Goal: Transaction & Acquisition: Download file/media

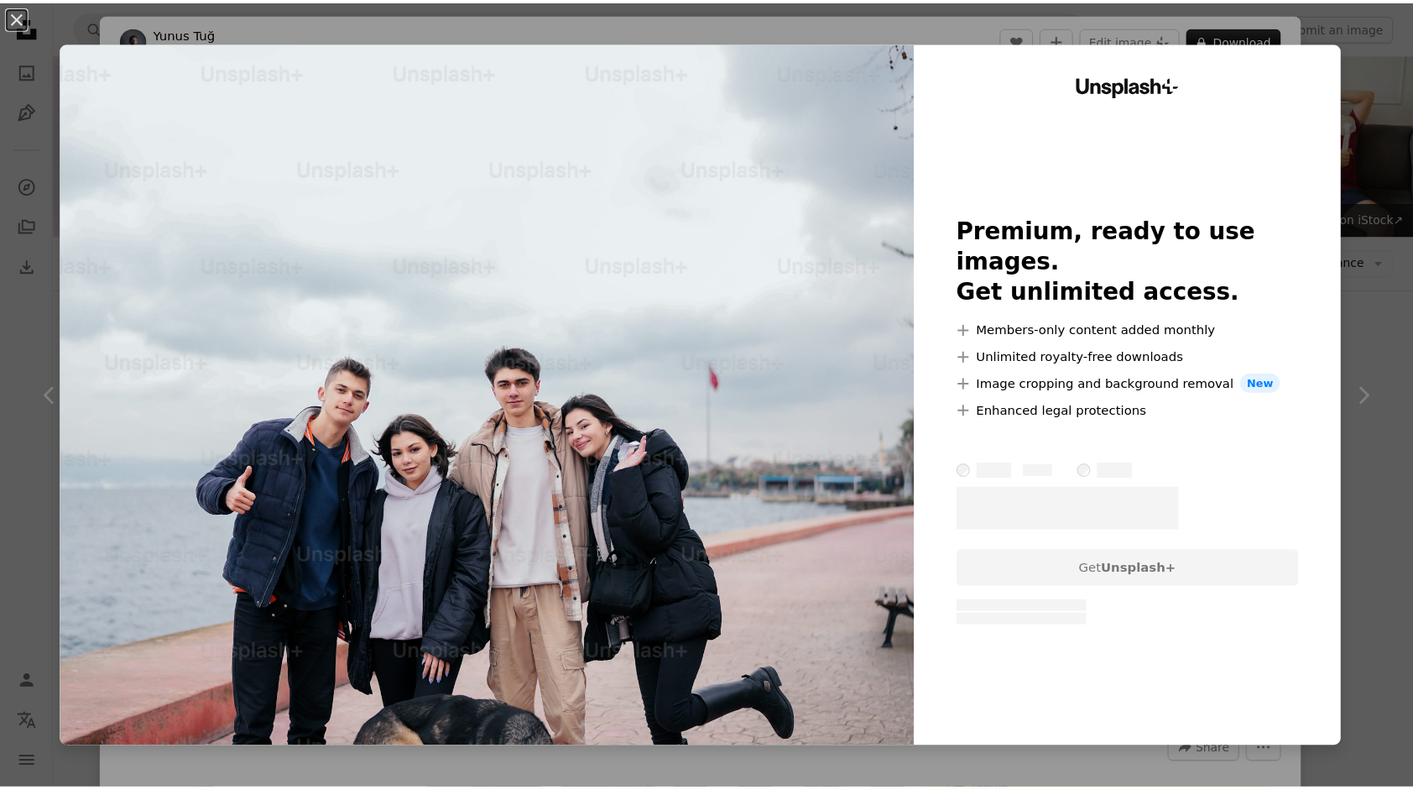
scroll to position [755, 0]
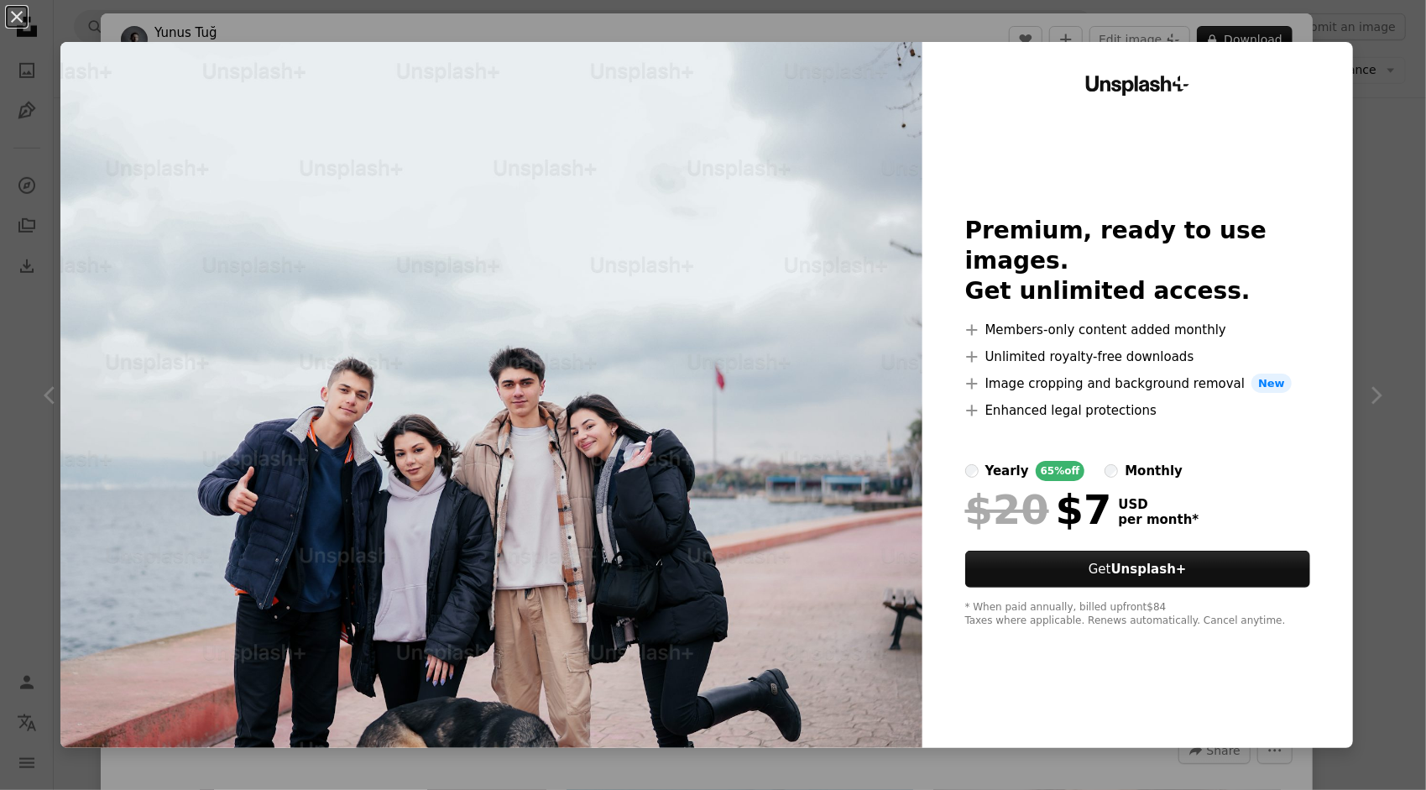
click at [1396, 106] on div "An X shape Unsplash+ Premium, ready to use images. Get unlimited access. A plus…" at bounding box center [713, 395] width 1426 height 790
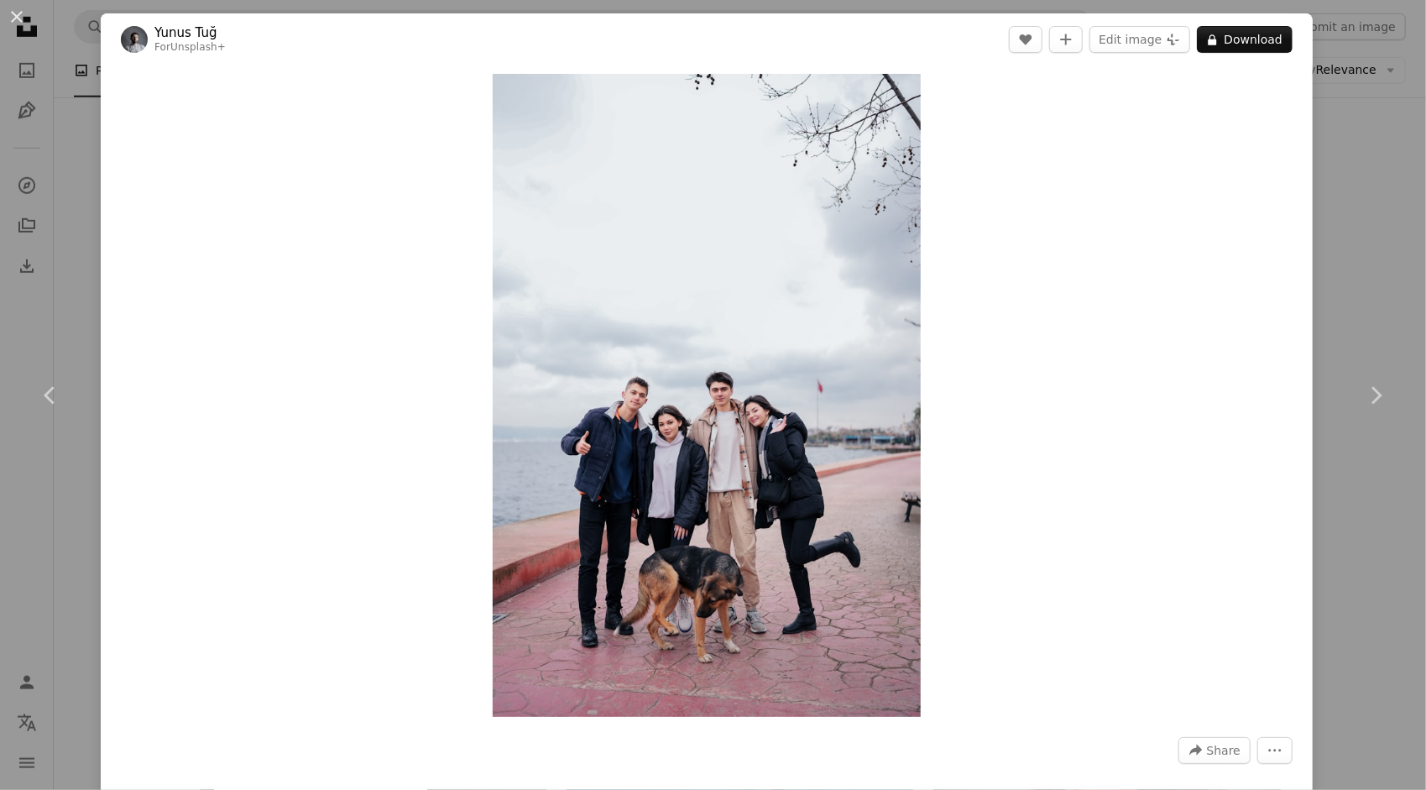
click at [1363, 153] on div "An X shape Chevron left Chevron right Yunus Tuğ For Unsplash+ A heart A plus si…" at bounding box center [713, 395] width 1426 height 790
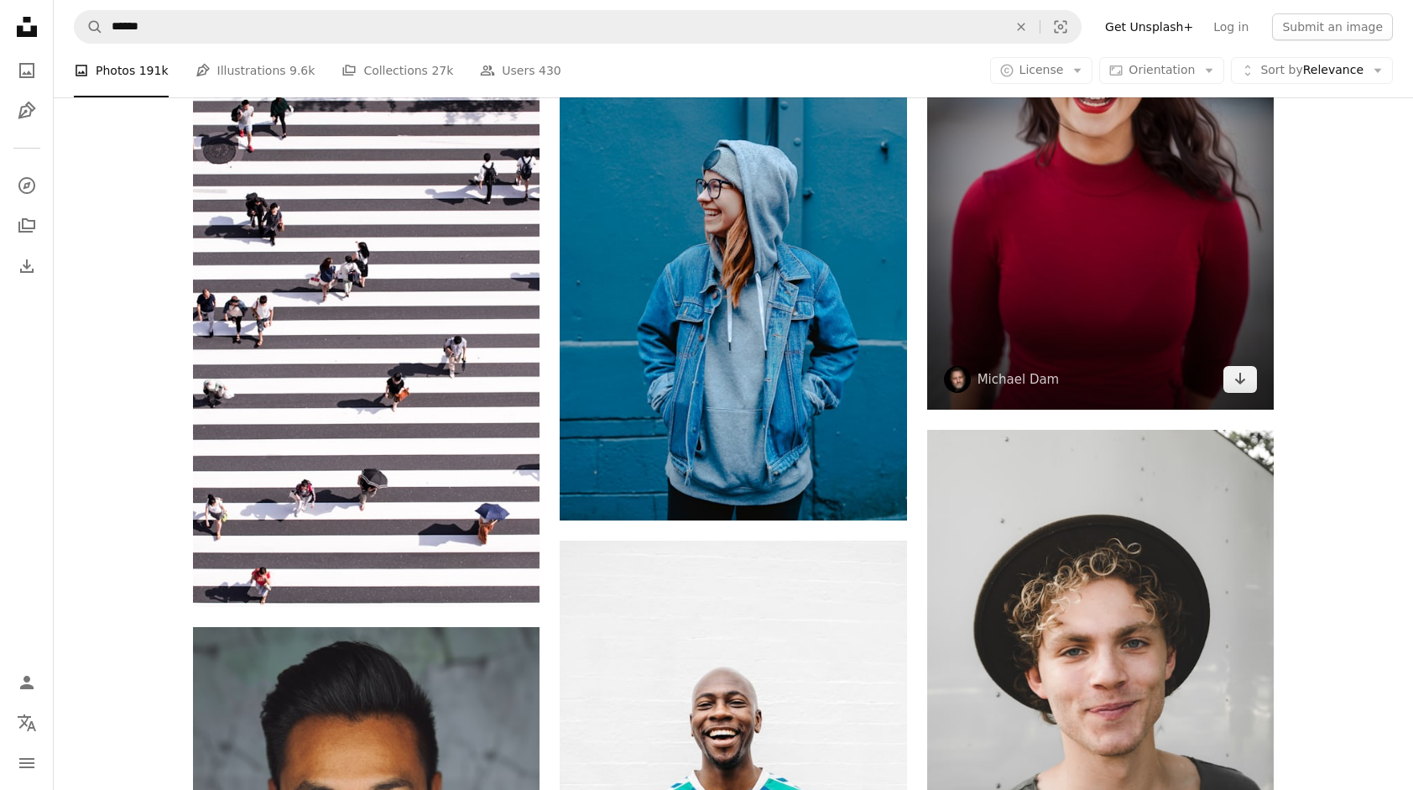
scroll to position [1426, 0]
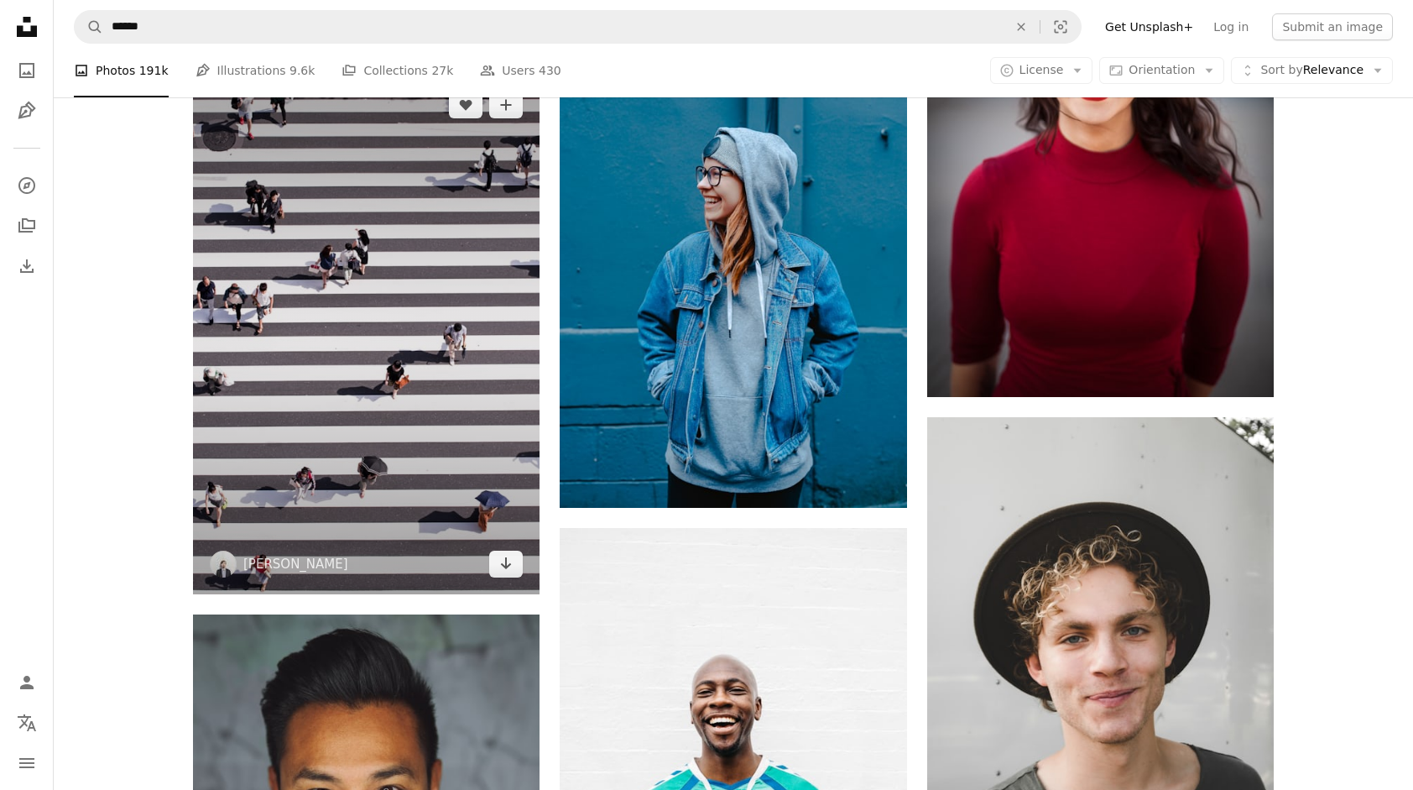
click at [358, 309] on img at bounding box center [366, 334] width 347 height 519
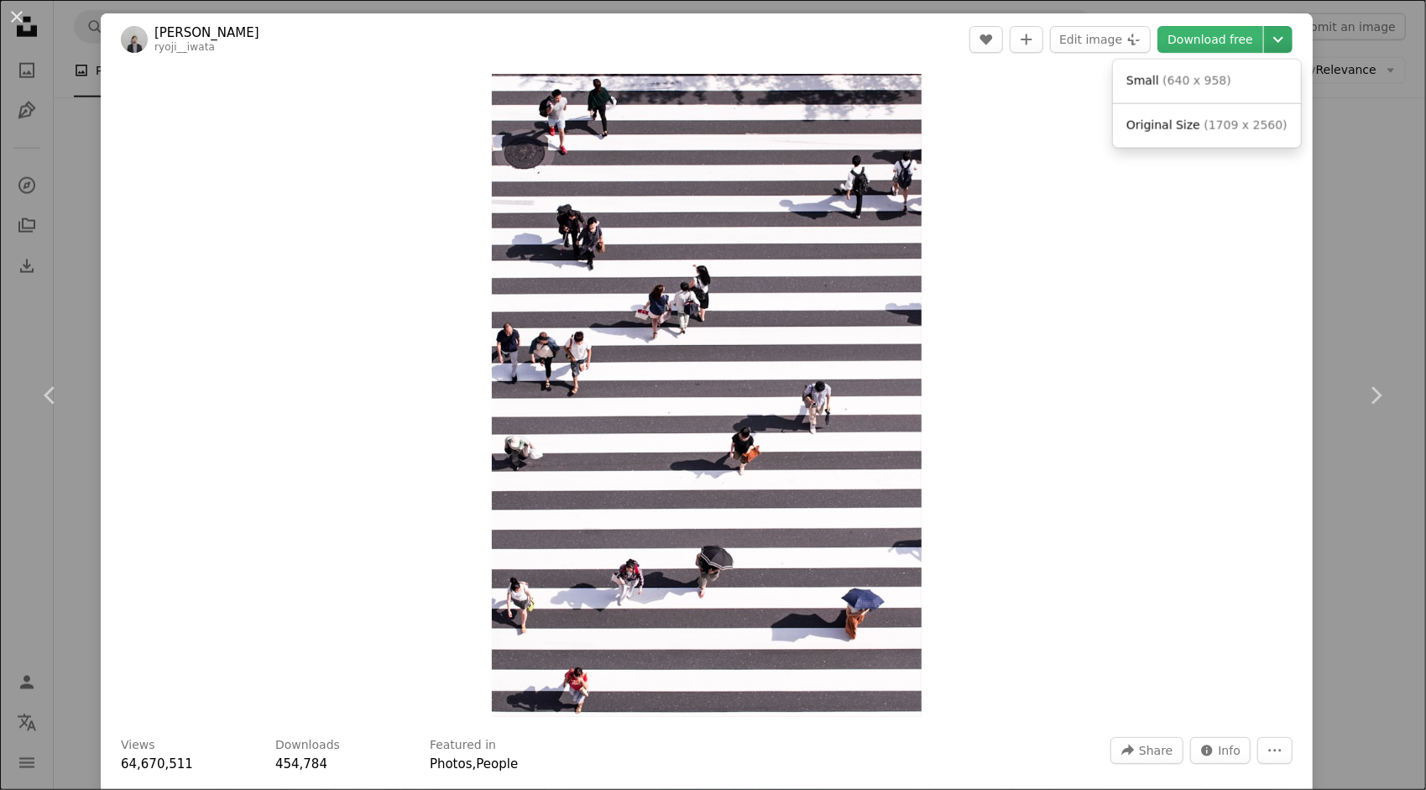
click at [1264, 37] on icon "Chevron down" at bounding box center [1277, 39] width 27 height 20
click at [1229, 77] on link "Small ( 640 x 958 )" at bounding box center [1206, 81] width 175 height 30
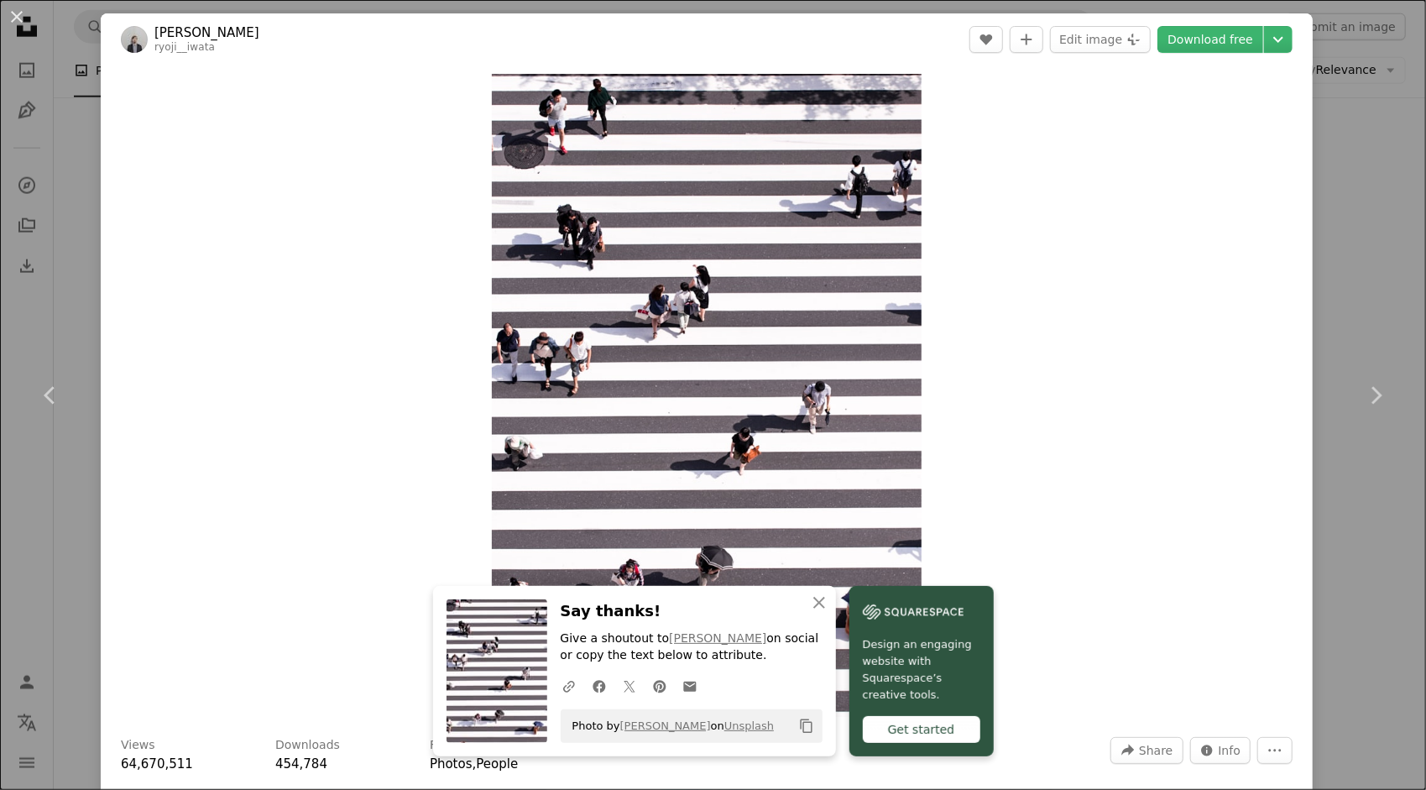
click at [1129, 279] on div "Zoom in" at bounding box center [707, 395] width 1212 height 660
click at [1337, 88] on div "An X shape Chevron left Chevron right An X shape Close Say thanks! Give a shout…" at bounding box center [713, 395] width 1426 height 790
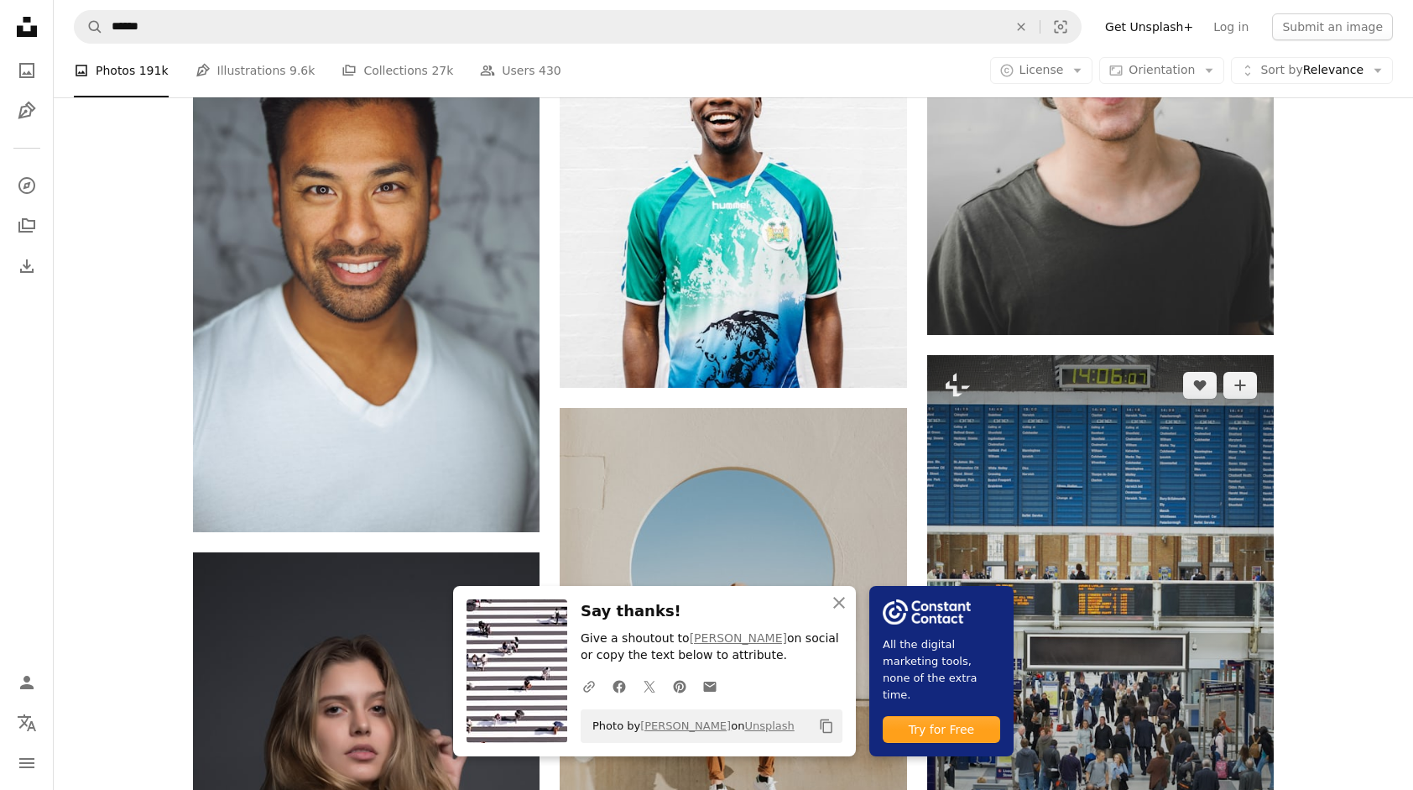
scroll to position [2349, 0]
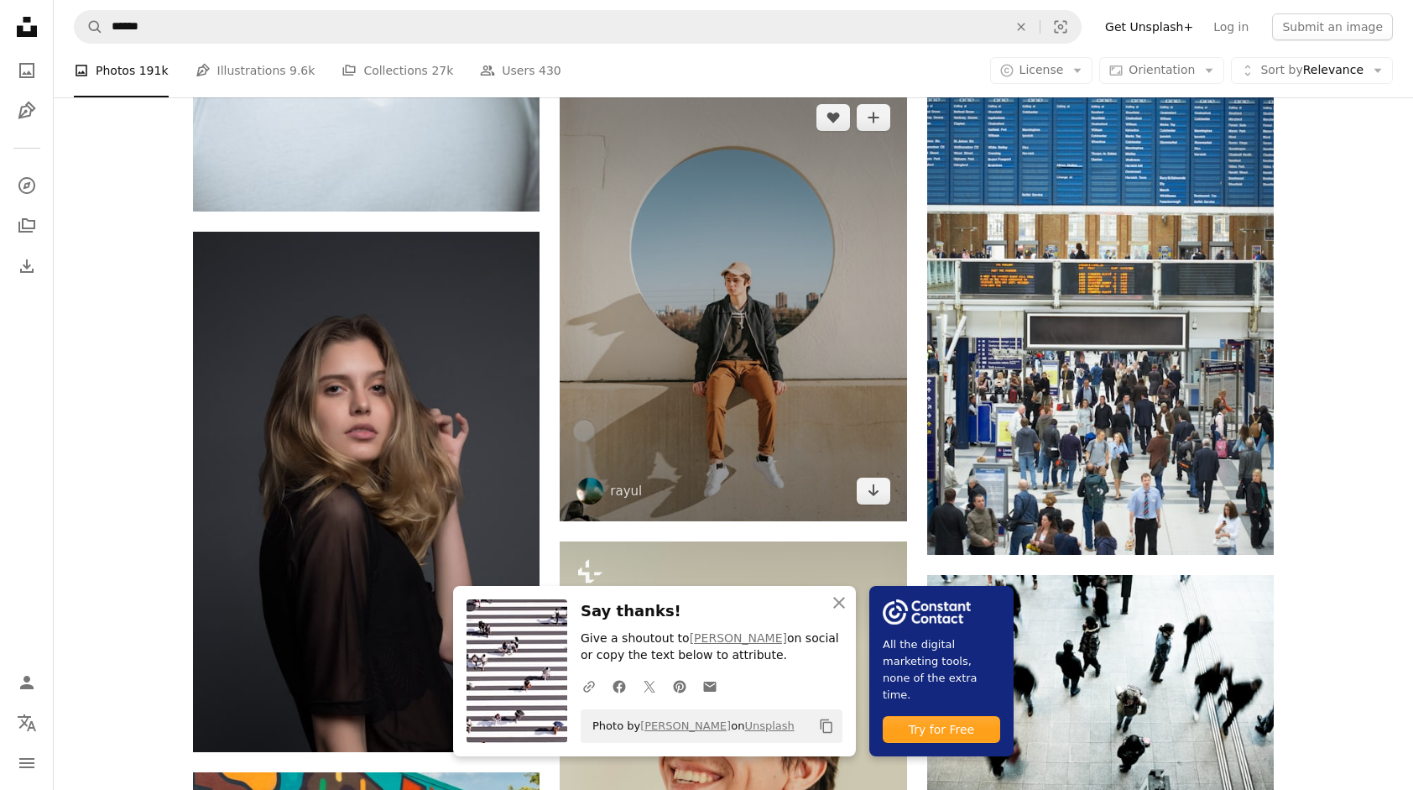
click at [764, 339] on img at bounding box center [733, 304] width 347 height 434
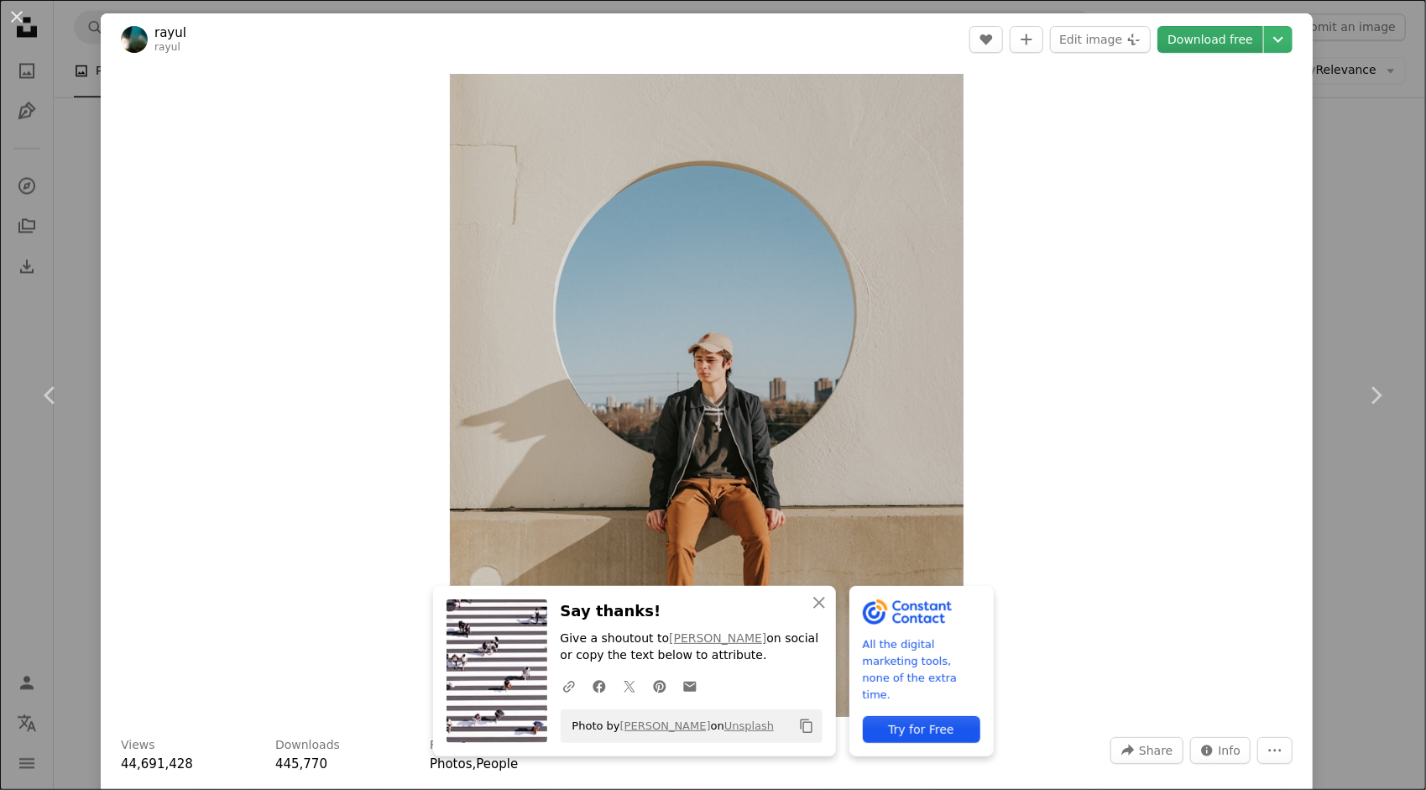
click at [1243, 43] on link "Download free" at bounding box center [1210, 39] width 106 height 27
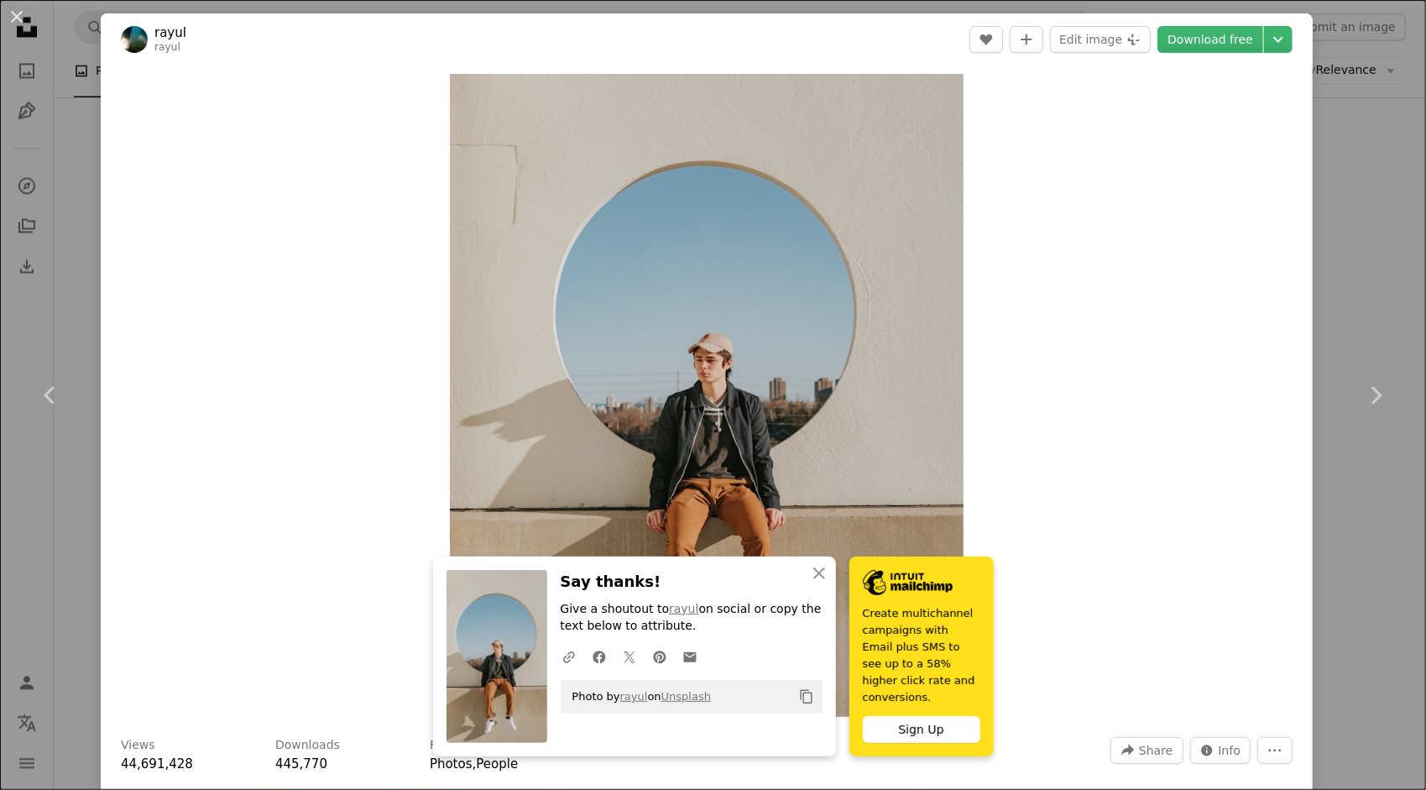
click at [1089, 382] on div "Zoom in" at bounding box center [707, 395] width 1212 height 660
click at [1359, 131] on div "An X shape Chevron left Chevron right An X shape Close Say thanks! Give a shout…" at bounding box center [713, 395] width 1426 height 790
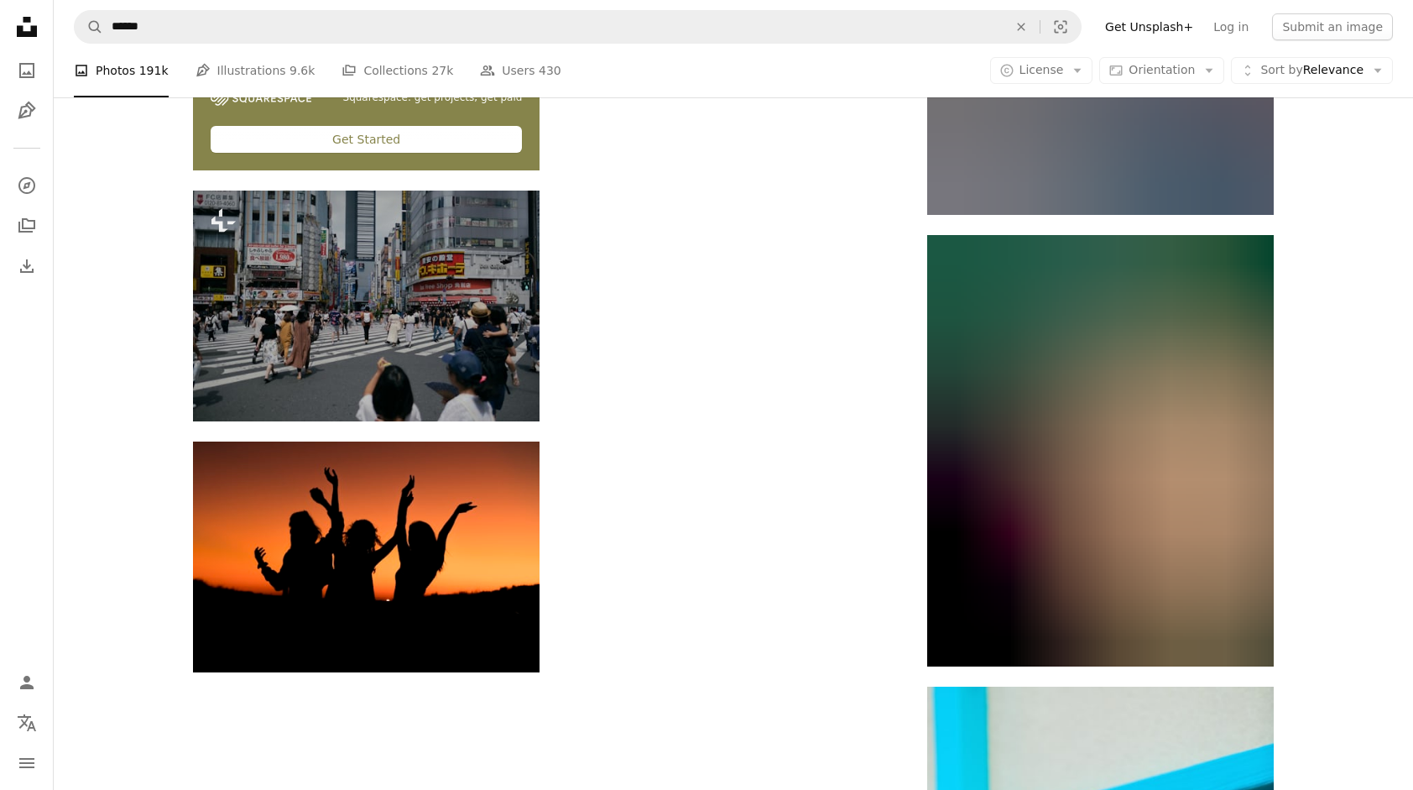
scroll to position [5790, 0]
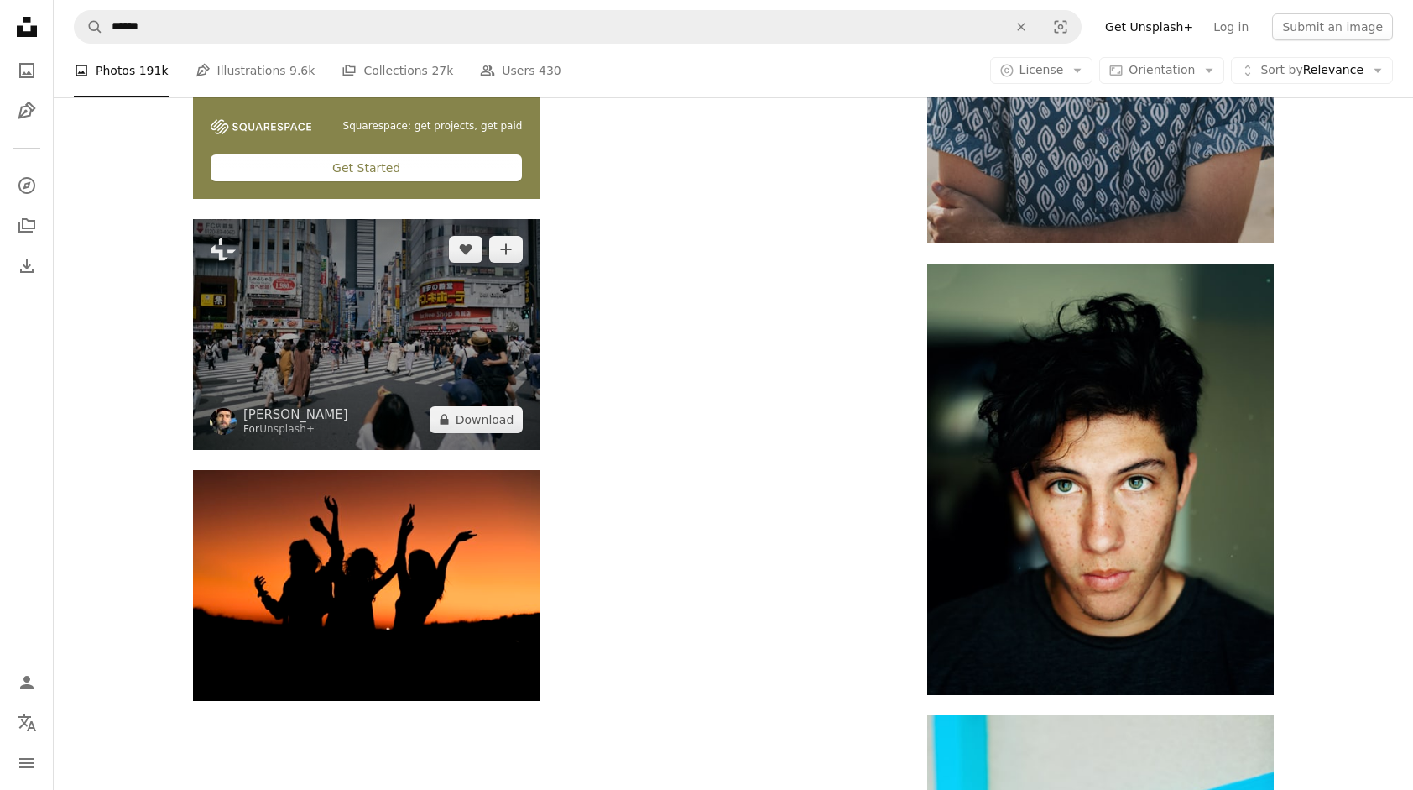
click at [426, 321] on img at bounding box center [366, 334] width 347 height 231
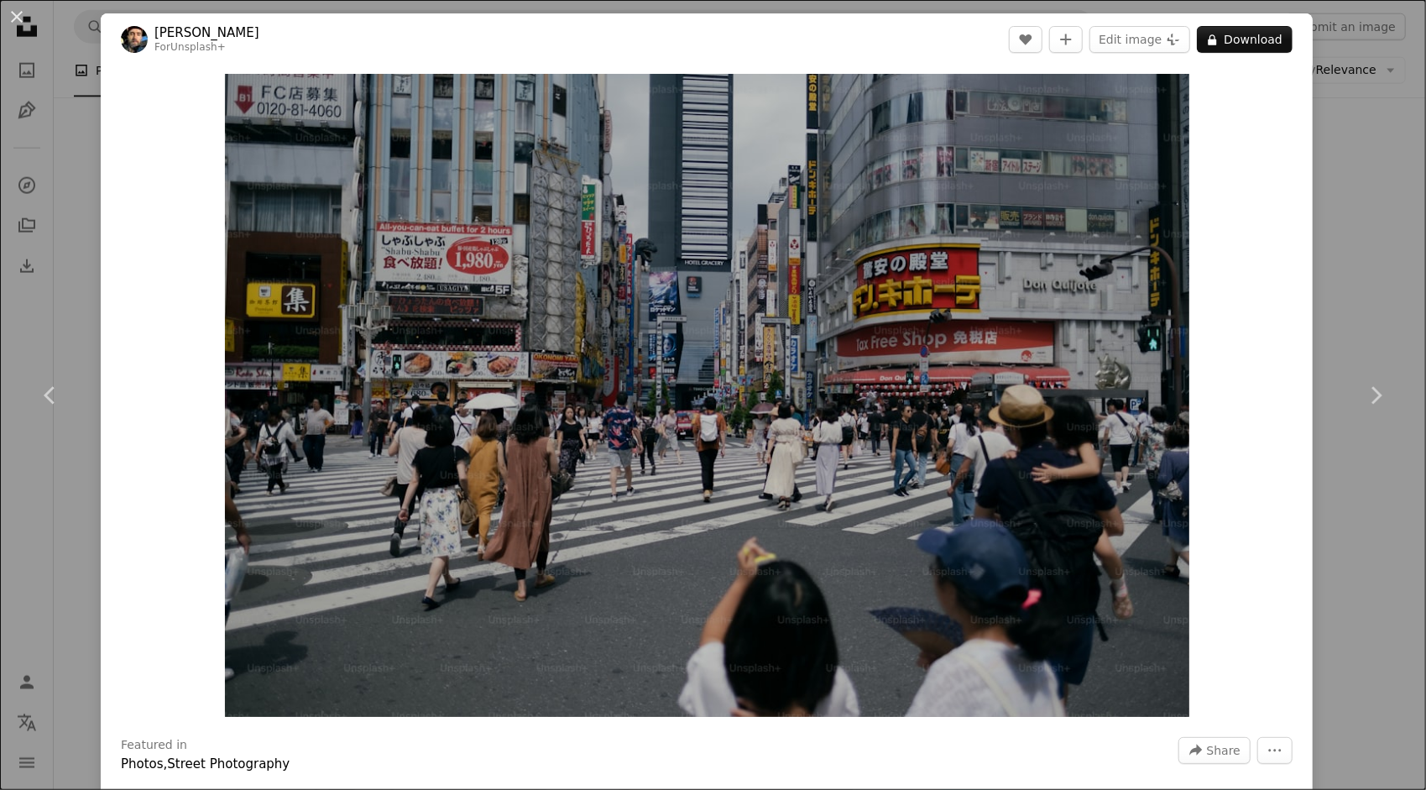
click at [1335, 227] on div "An X shape Chevron left Chevron right [PERSON_NAME] For Unsplash+ A heart A plu…" at bounding box center [713, 395] width 1426 height 790
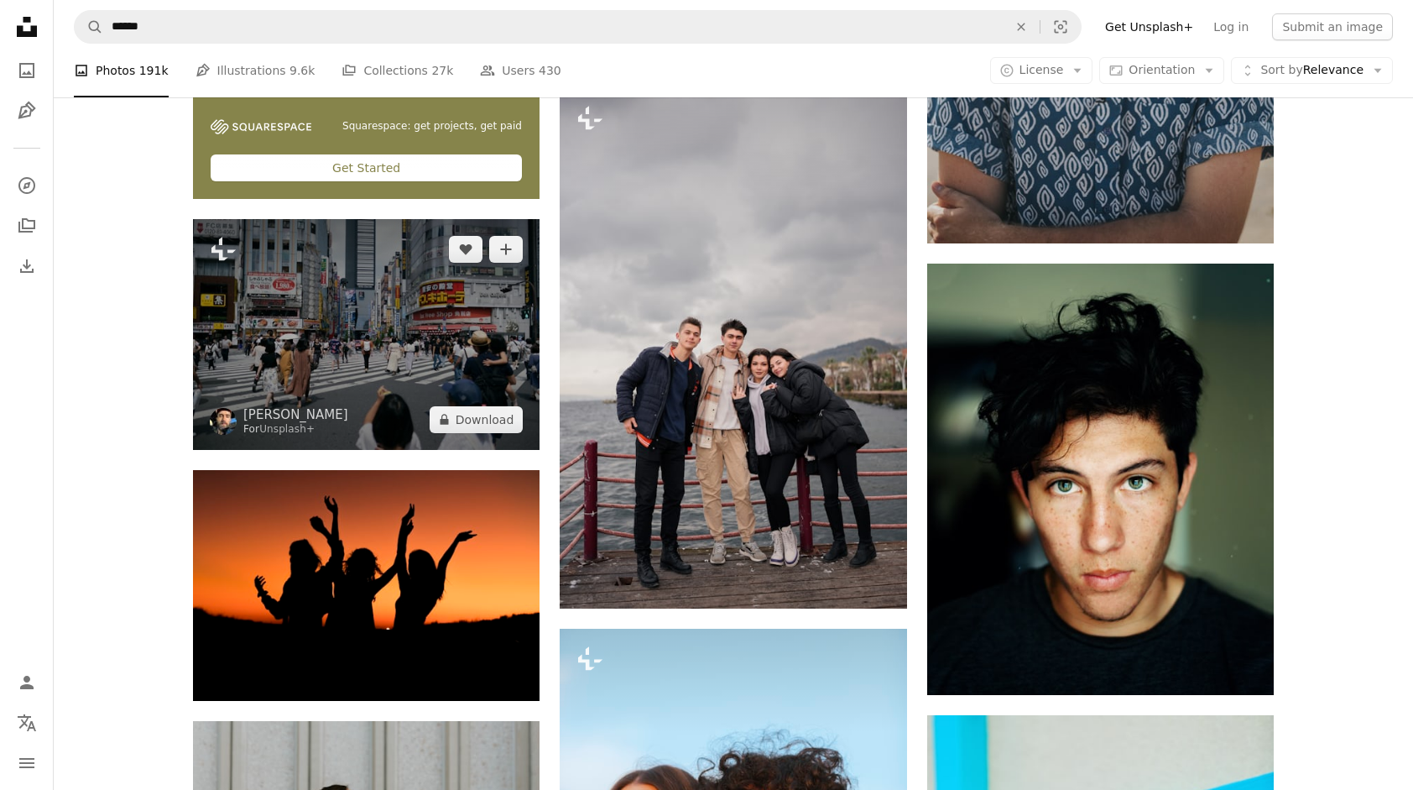
click at [374, 360] on img at bounding box center [366, 334] width 347 height 231
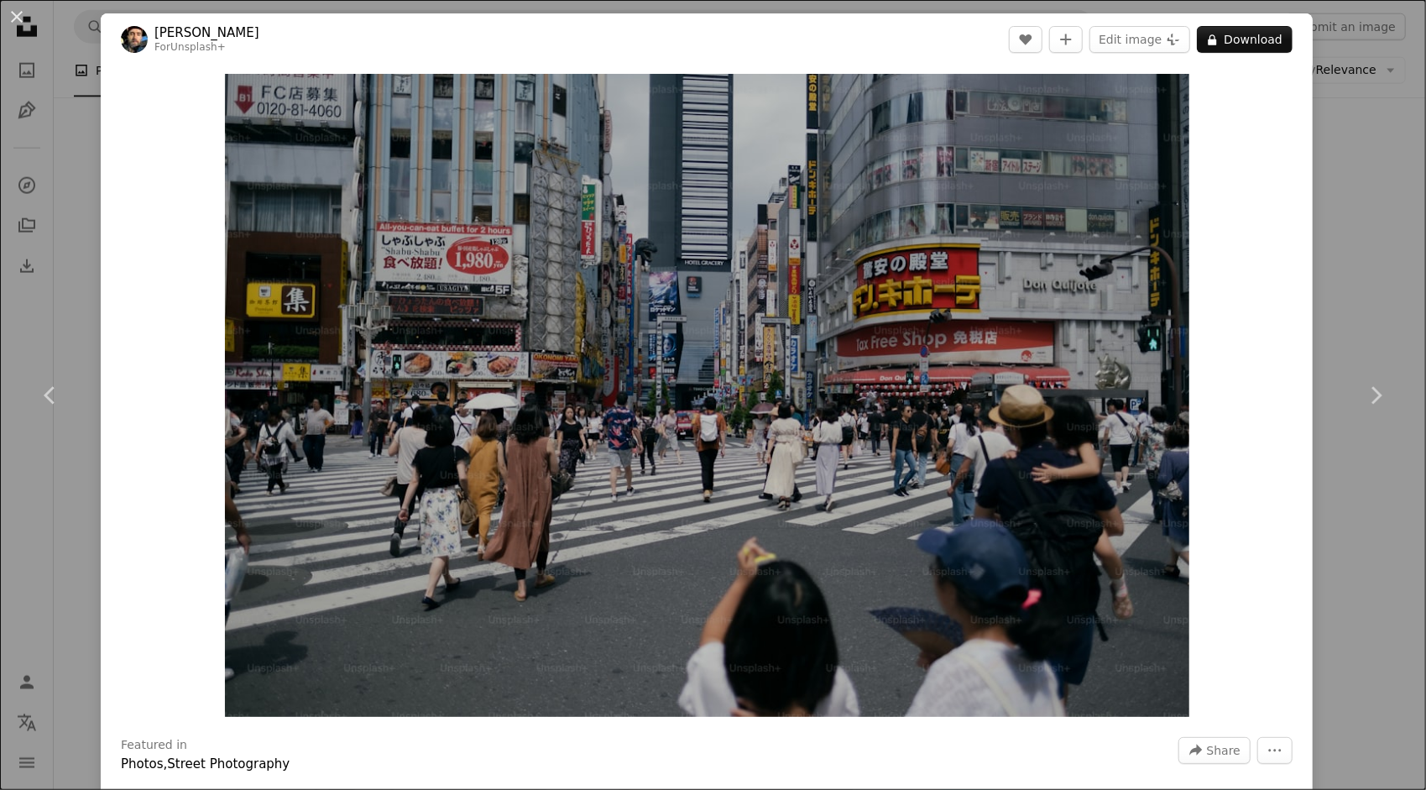
click at [1356, 265] on div "An X shape Chevron left Chevron right [PERSON_NAME] For Unsplash+ A heart A plu…" at bounding box center [713, 395] width 1426 height 790
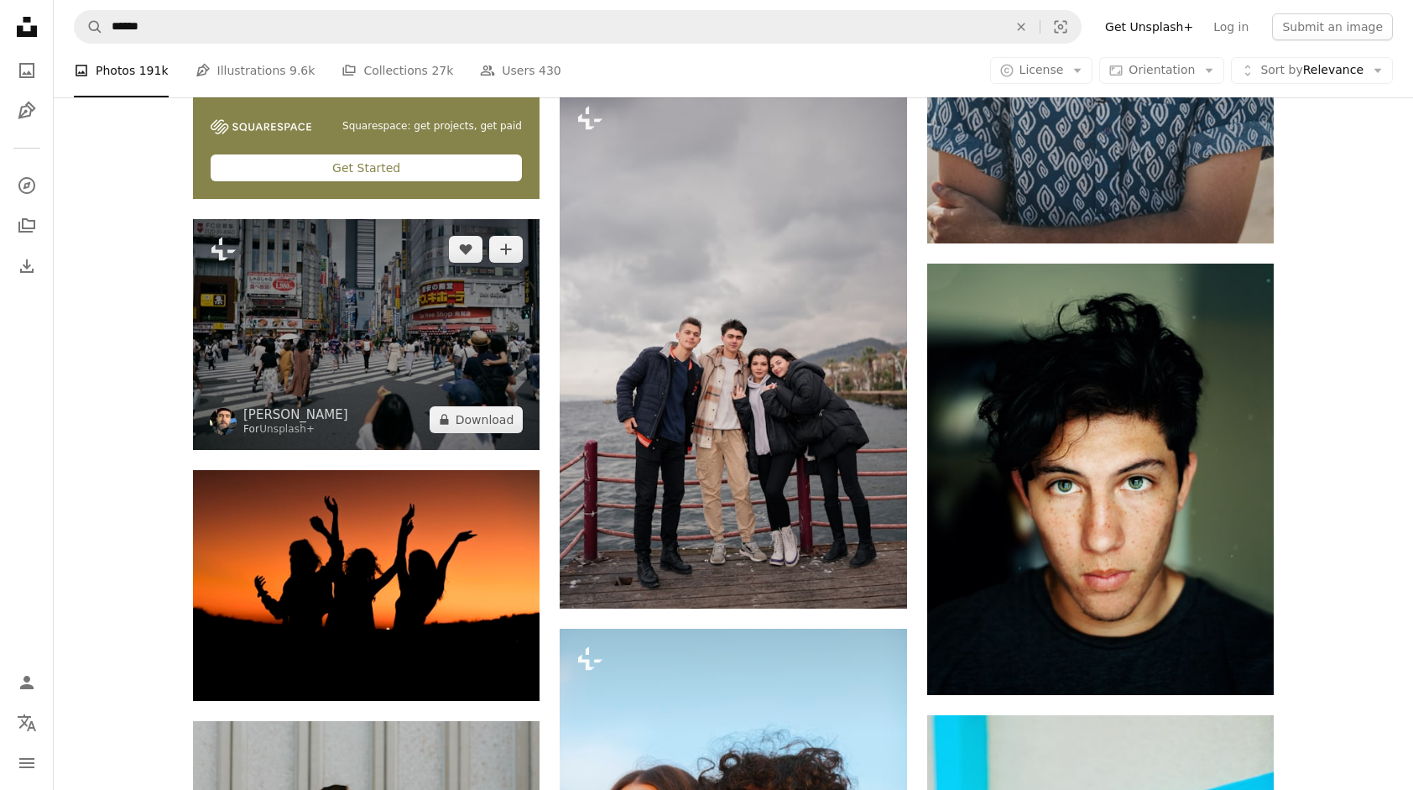
click at [475, 337] on img at bounding box center [366, 334] width 347 height 231
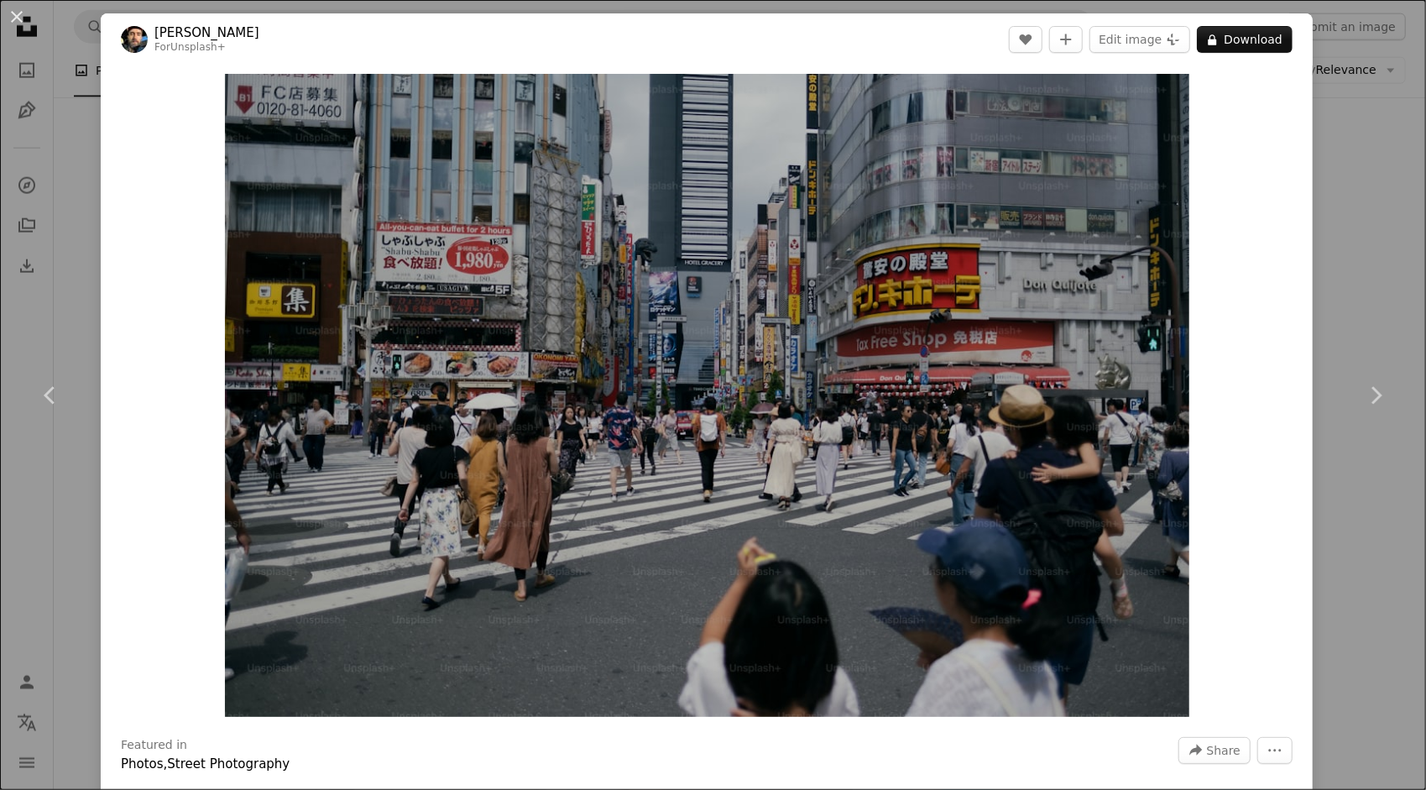
drag, startPoint x: 1379, startPoint y: 185, endPoint x: 1363, endPoint y: 187, distance: 16.9
click at [1371, 185] on div "An X shape Chevron left Chevron right [PERSON_NAME] For Unsplash+ A heart A plu…" at bounding box center [713, 395] width 1426 height 790
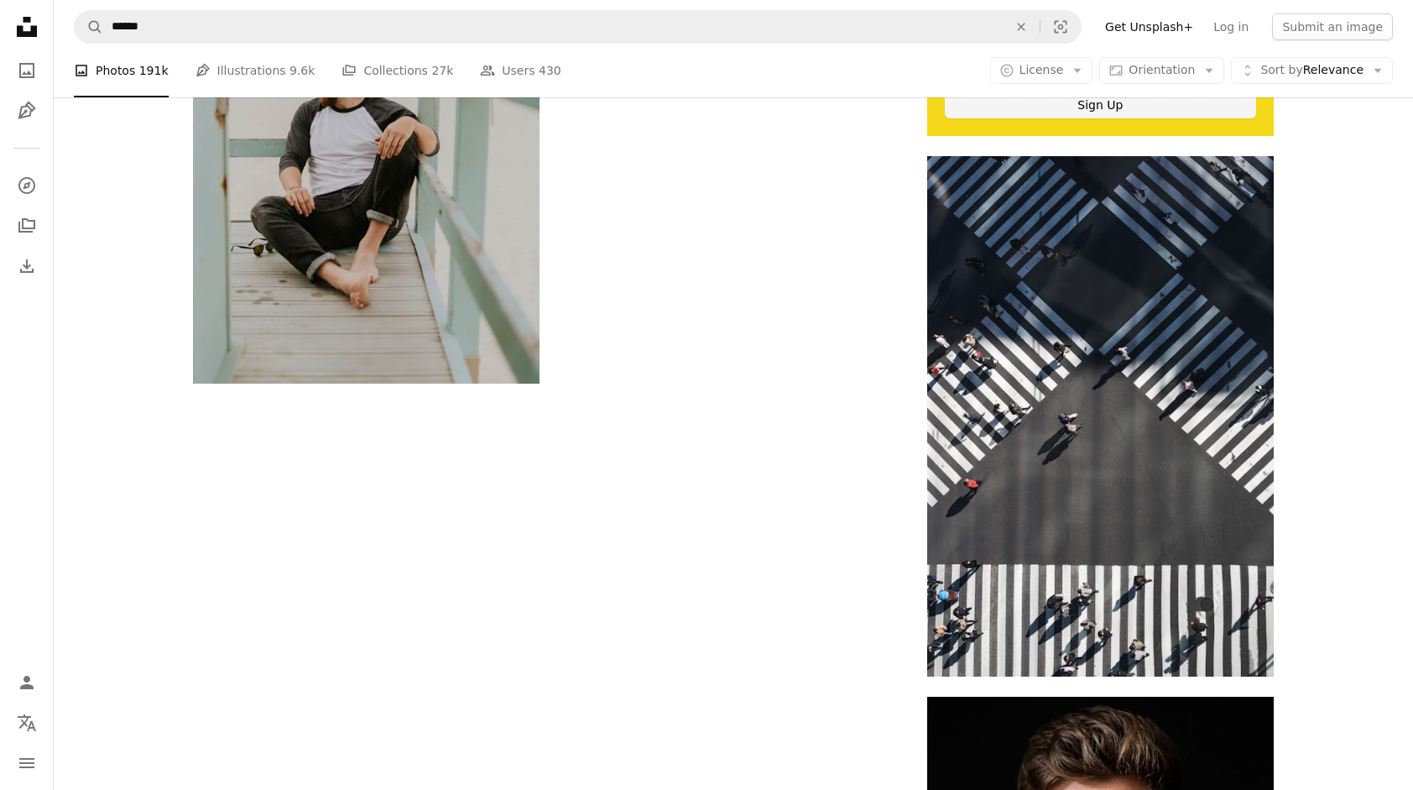
scroll to position [8978, 0]
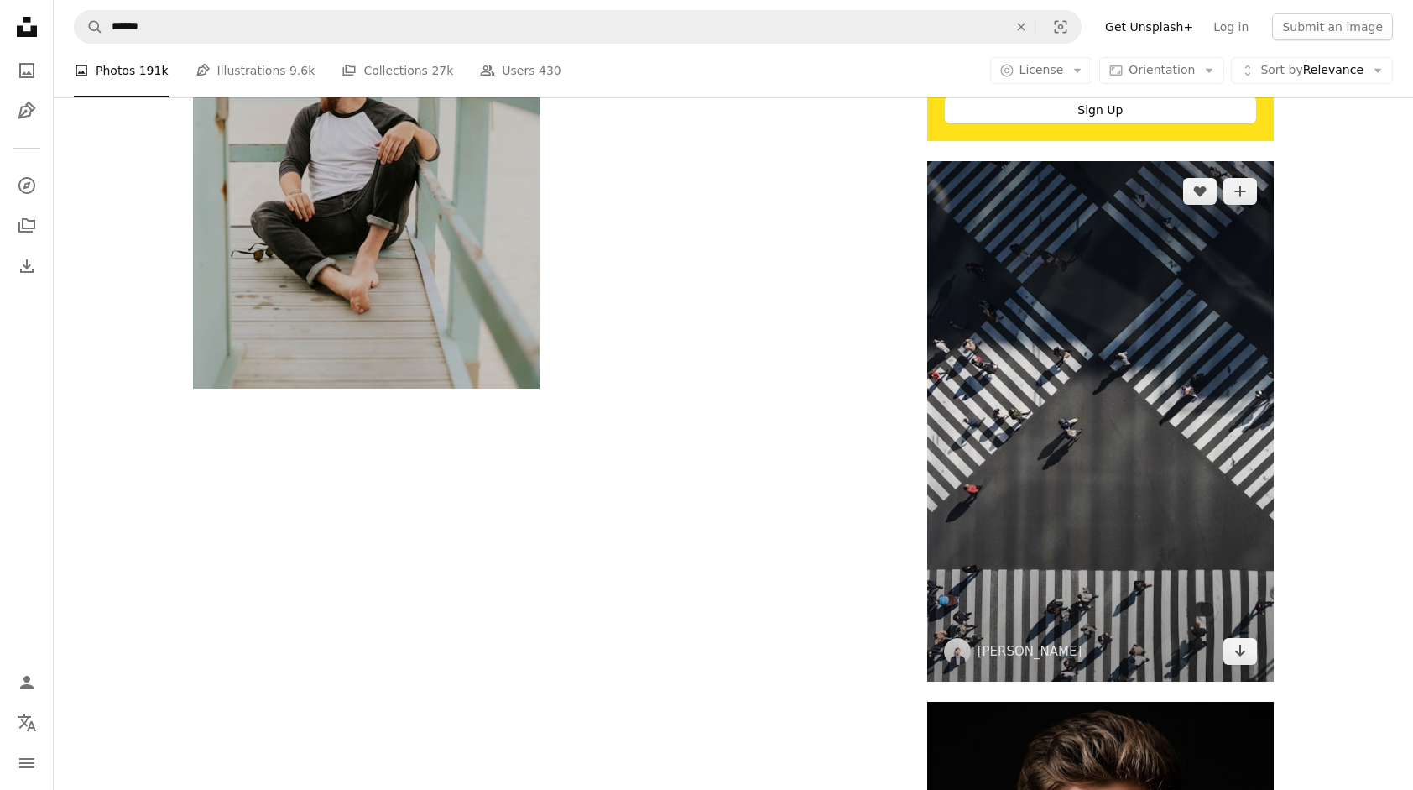
click at [1176, 397] on img at bounding box center [1100, 420] width 347 height 519
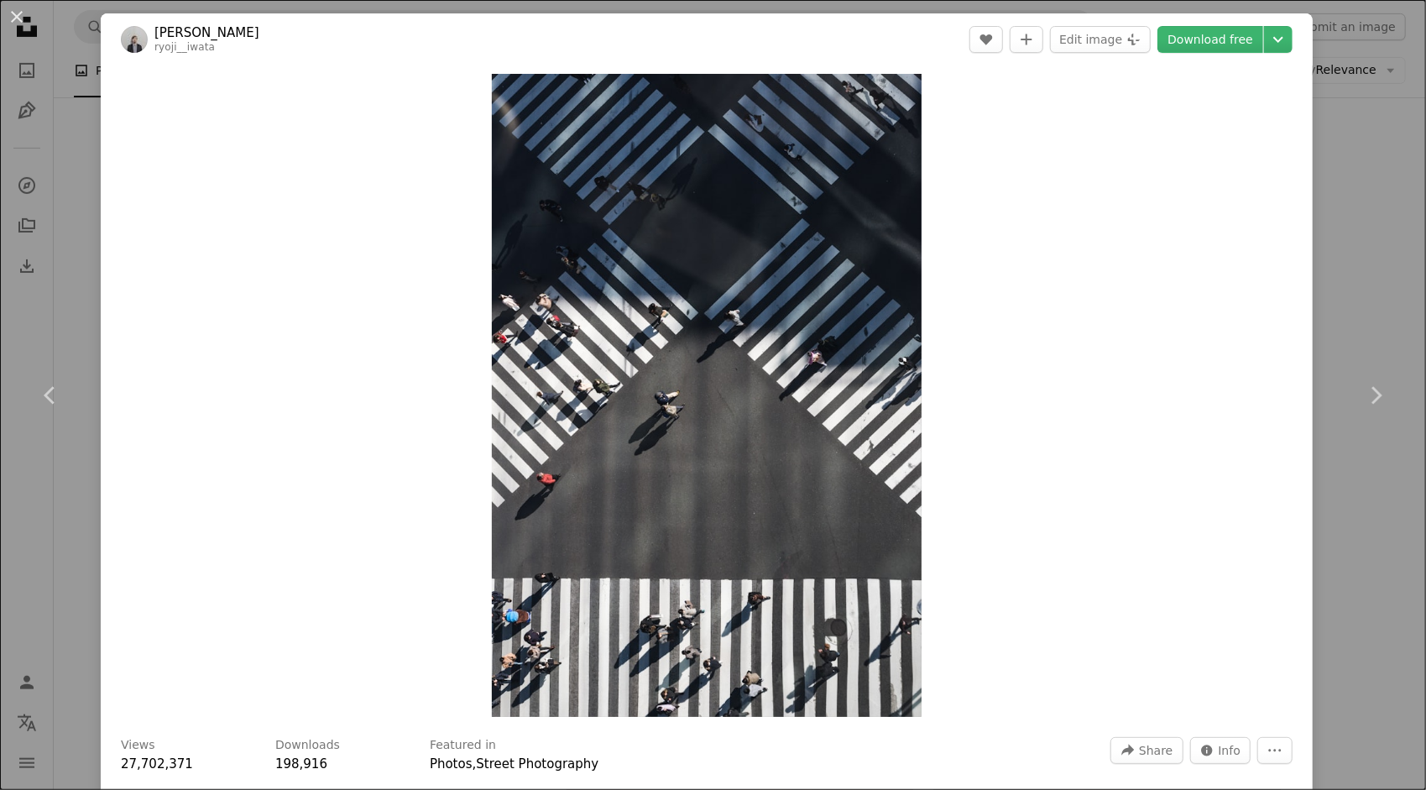
click at [1374, 300] on div "An X shape Chevron left Chevron right [PERSON_NAME] ryoji__iwata A heart A plus…" at bounding box center [713, 395] width 1426 height 790
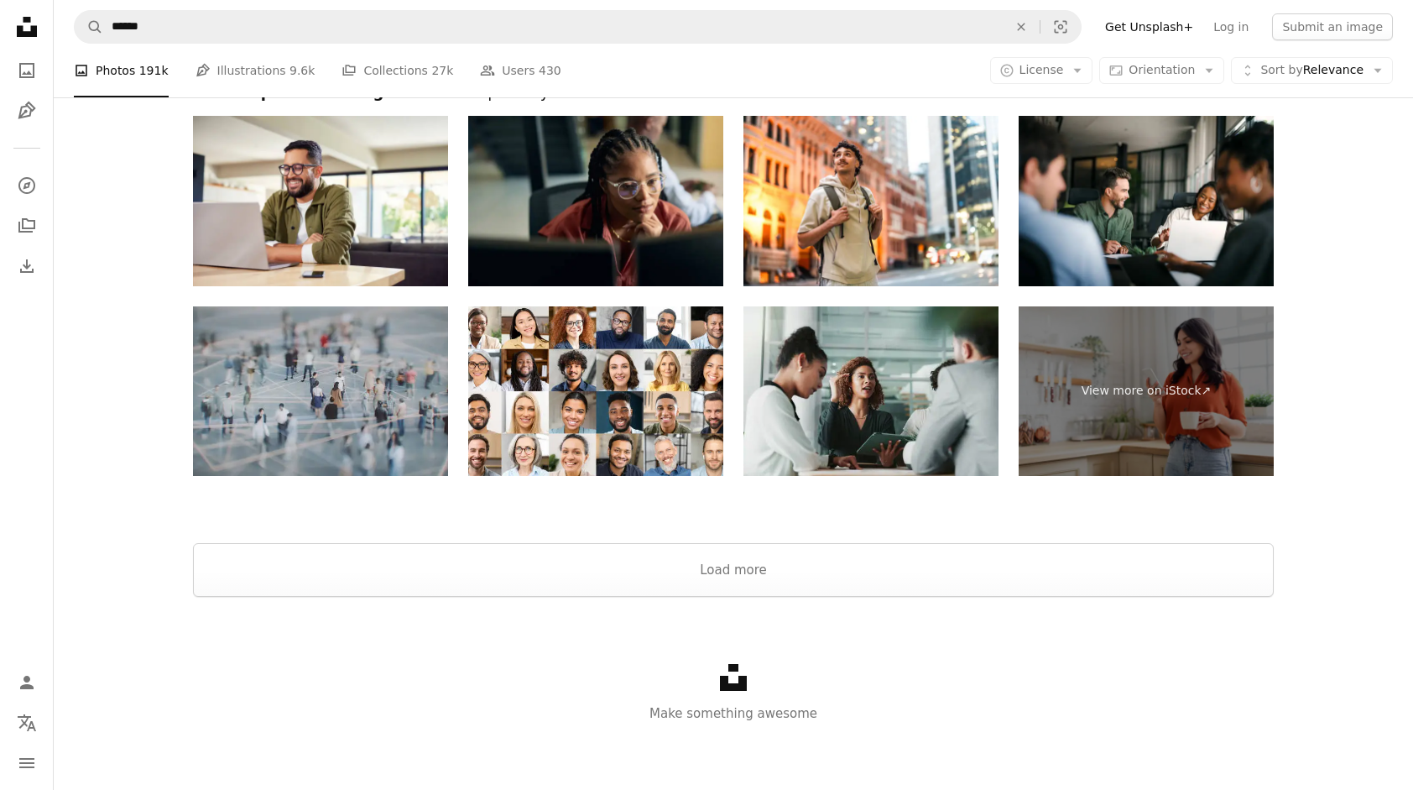
scroll to position [12495, 0]
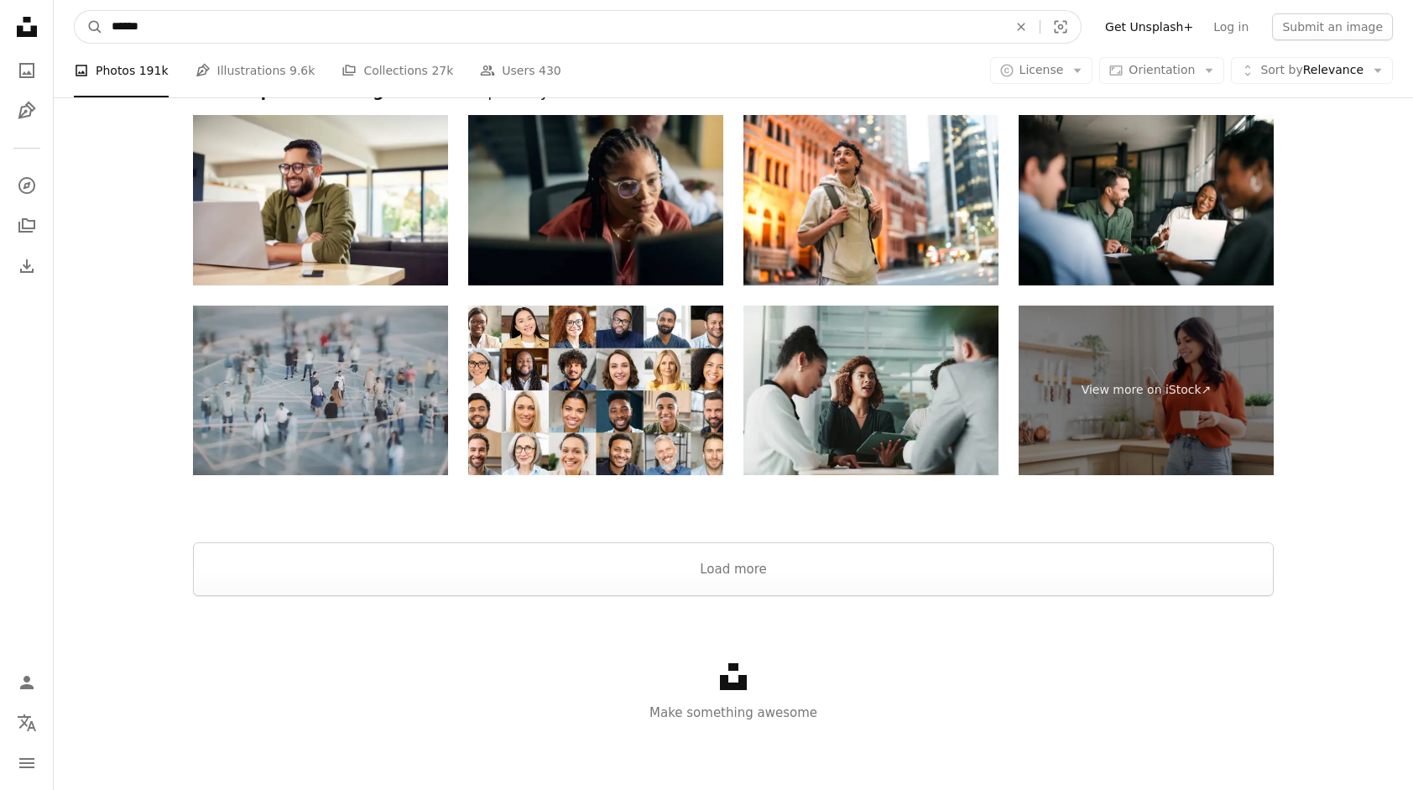
click at [790, 30] on input "******" at bounding box center [552, 27] width 899 height 32
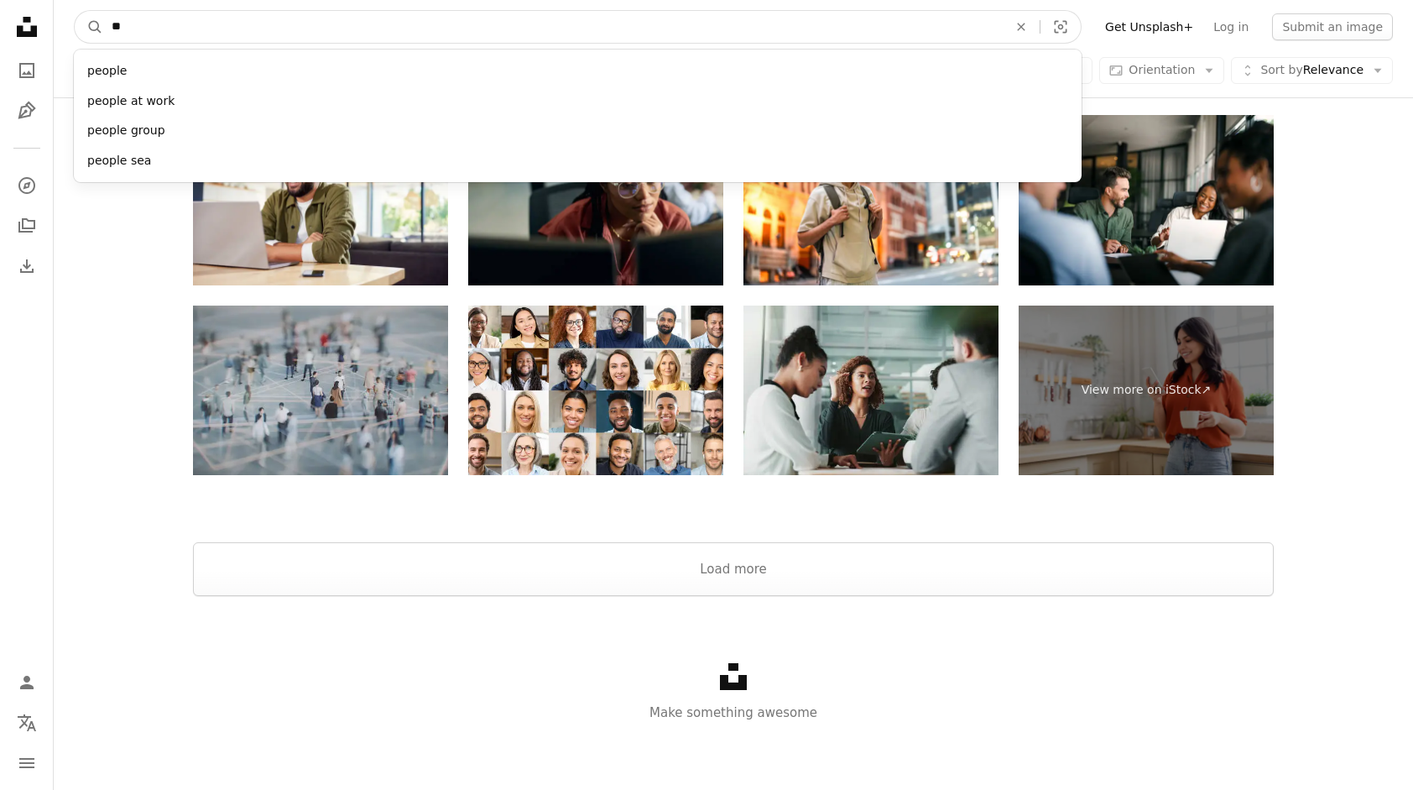
type input "*"
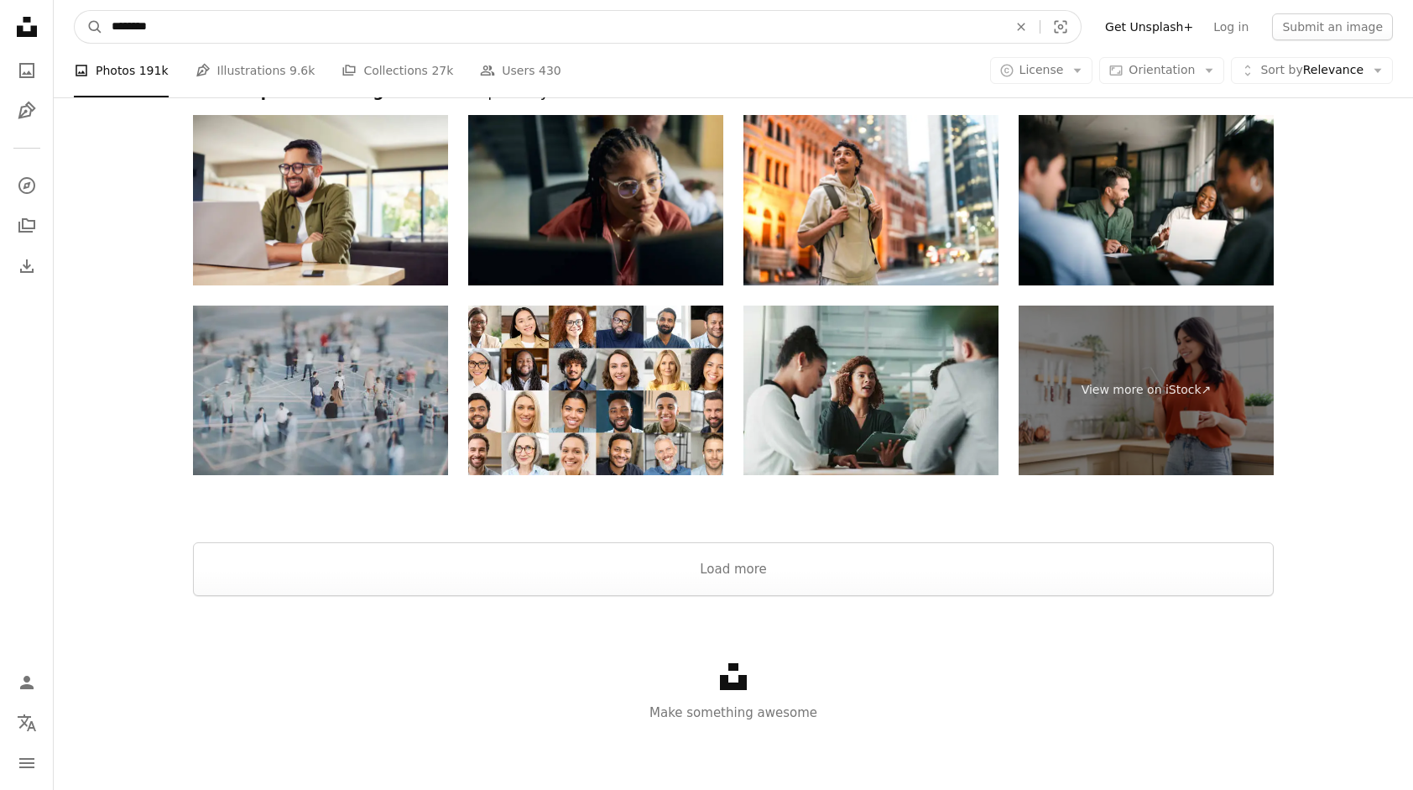
type input "*********"
click button "A magnifying glass" at bounding box center [89, 27] width 29 height 32
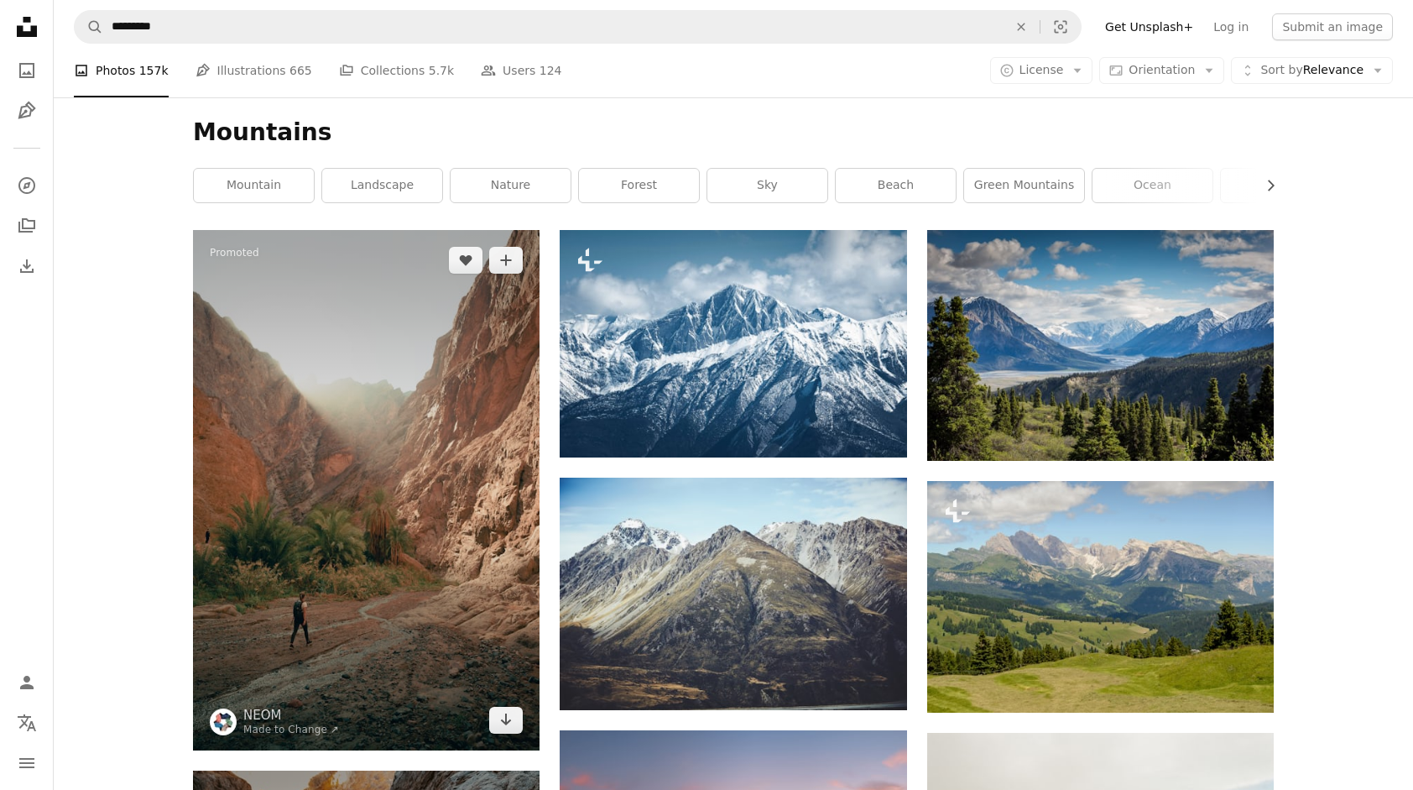
click at [476, 461] on img at bounding box center [366, 490] width 347 height 520
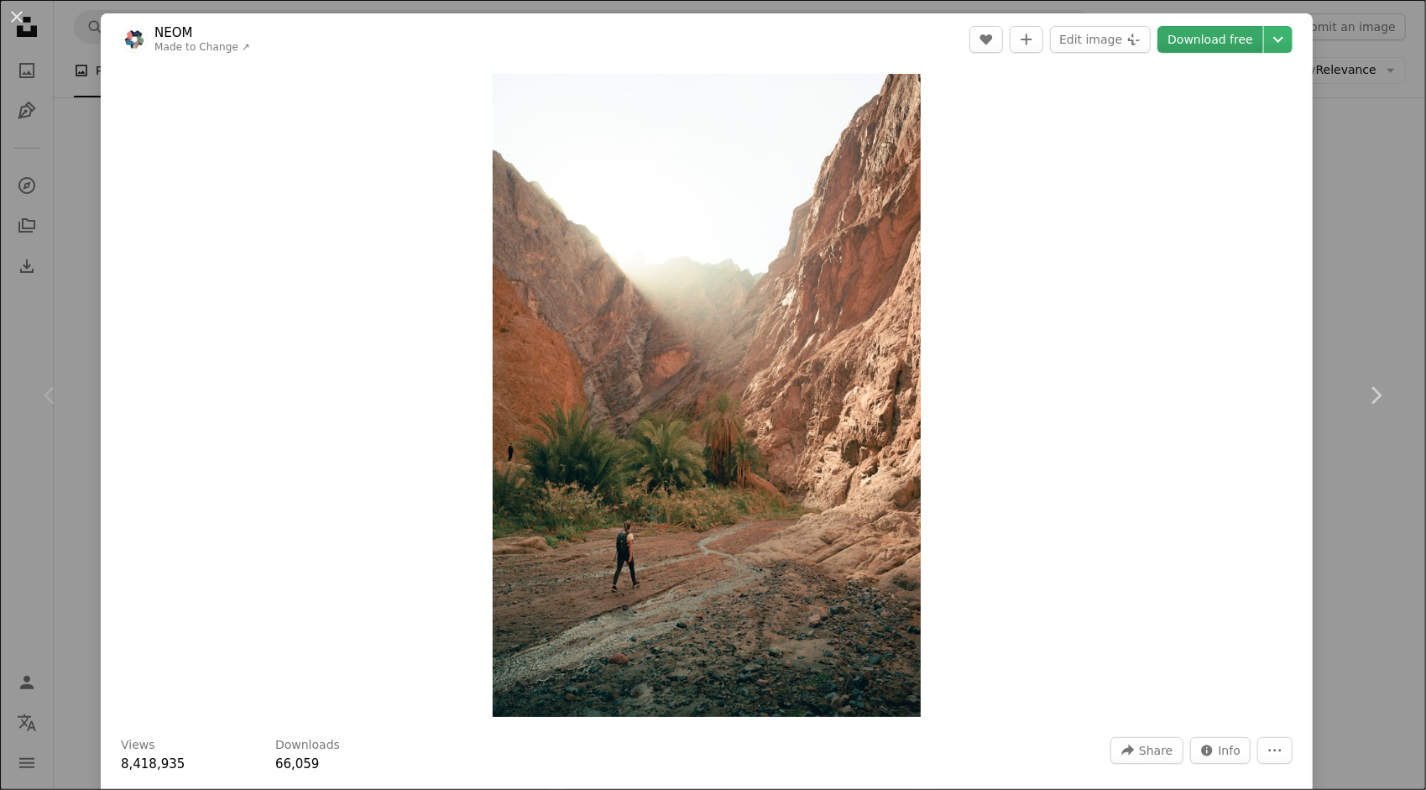
click at [1231, 48] on link "Download free" at bounding box center [1210, 39] width 106 height 27
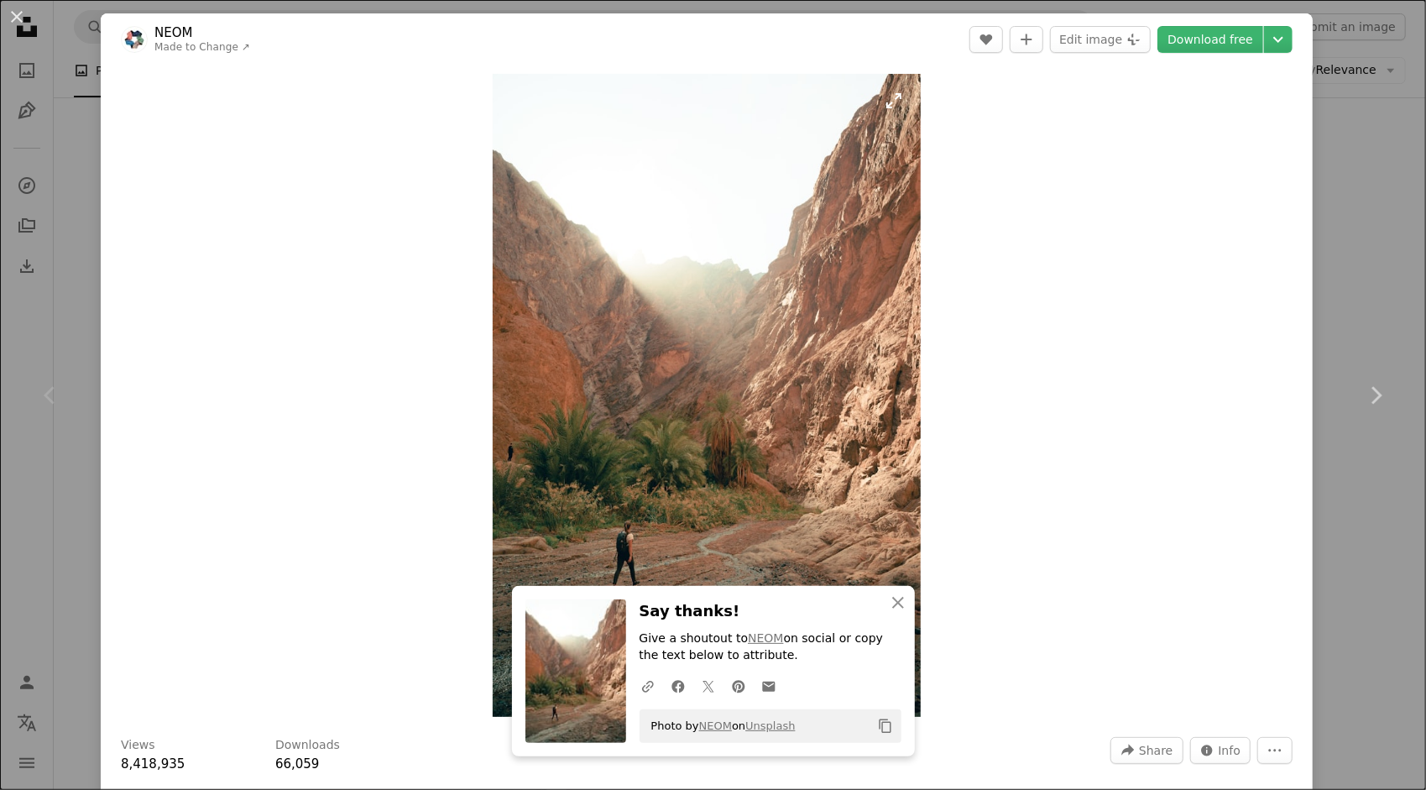
click at [864, 94] on img "Zoom in on this image" at bounding box center [707, 395] width 429 height 643
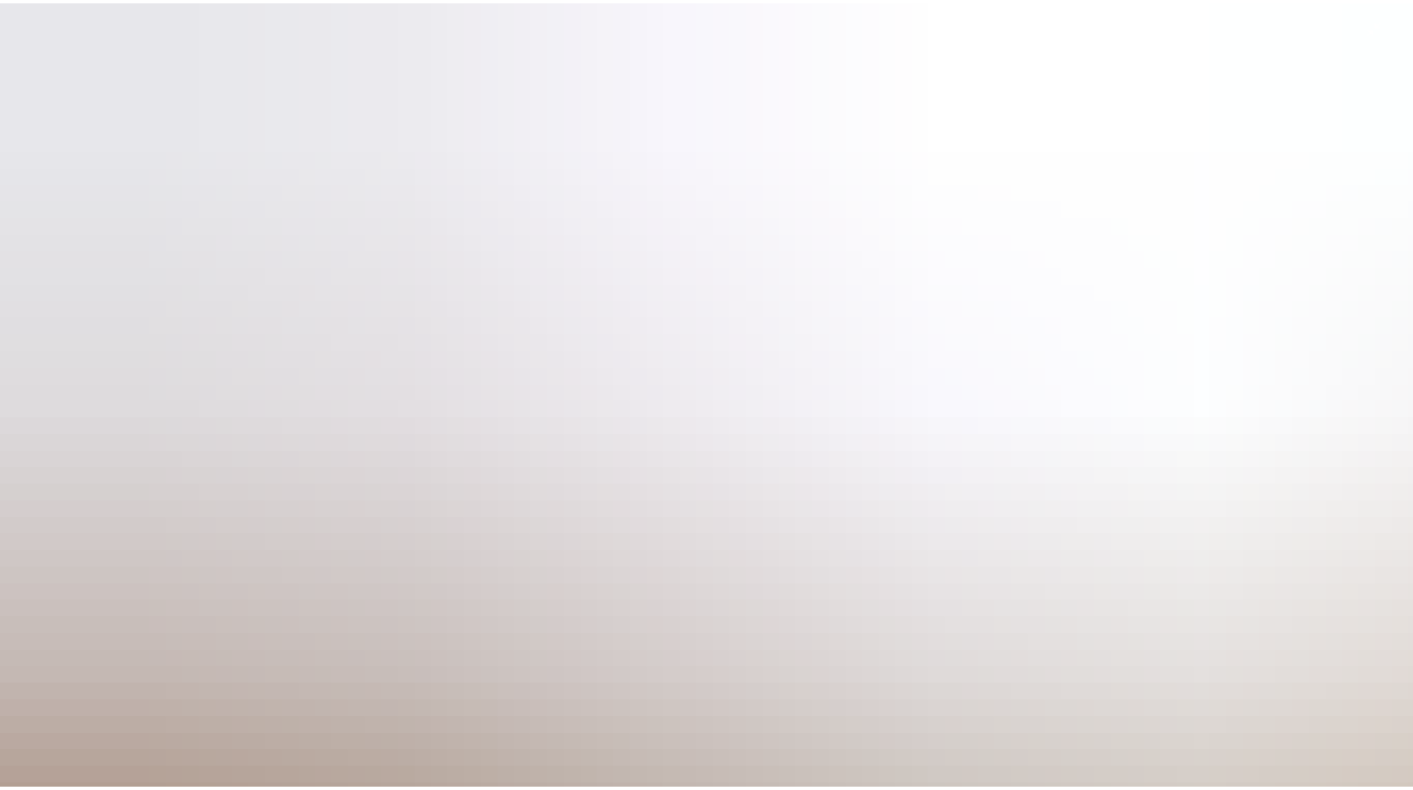
scroll to position [656, 0]
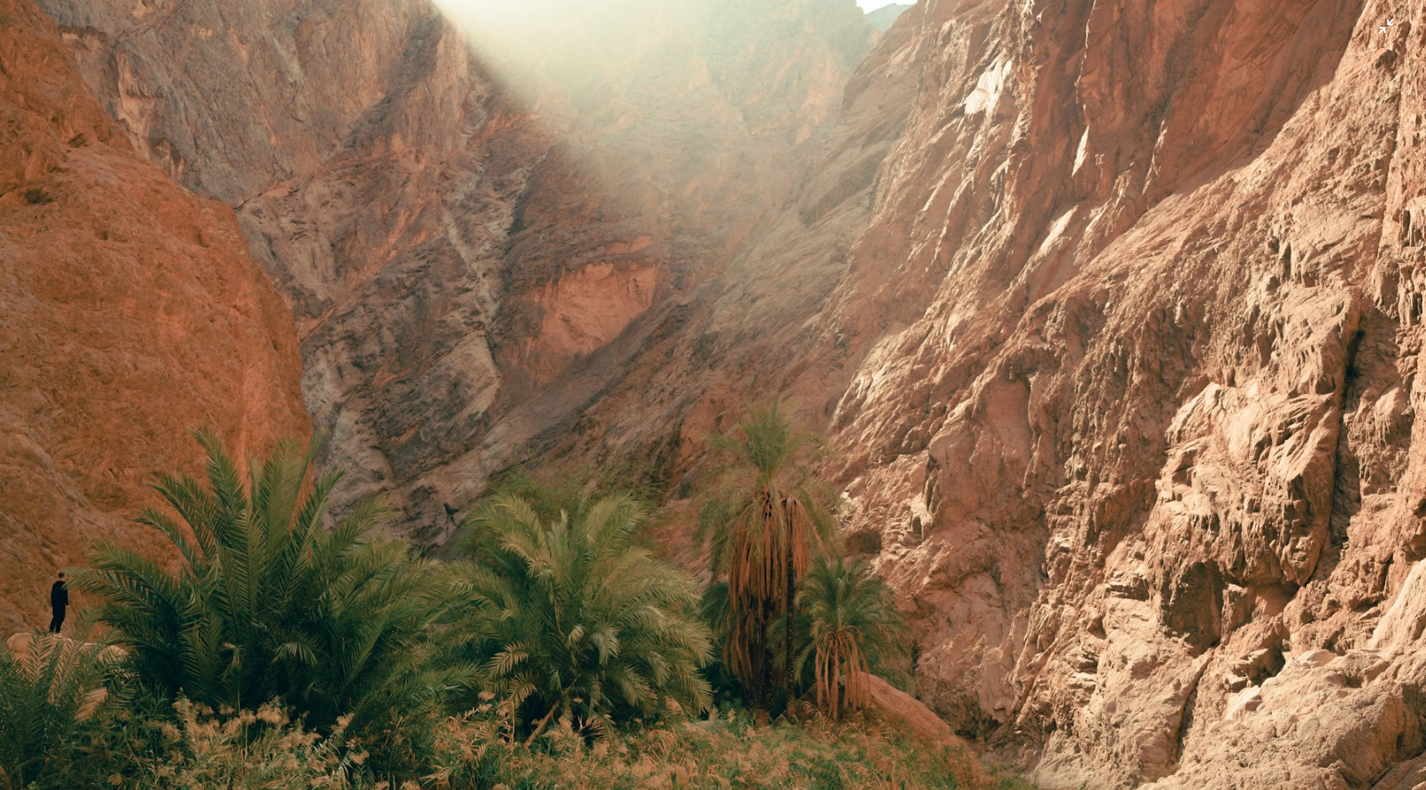
click at [1369, 34] on img "Zoom out on this image" at bounding box center [712, 413] width 1427 height 2141
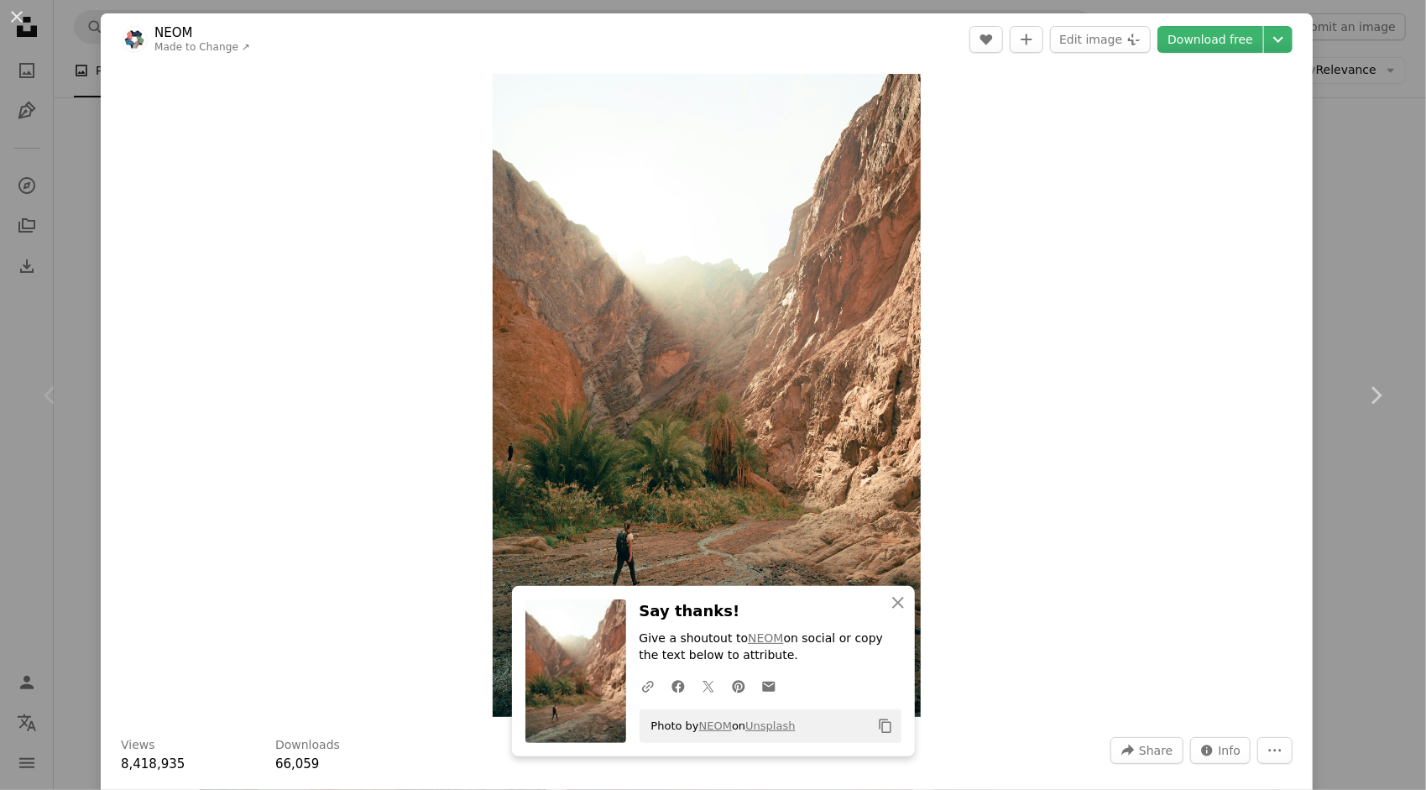
click at [1339, 92] on div "An X shape Chevron left Chevron right An X shape Close Say thanks! Give a shout…" at bounding box center [713, 395] width 1426 height 790
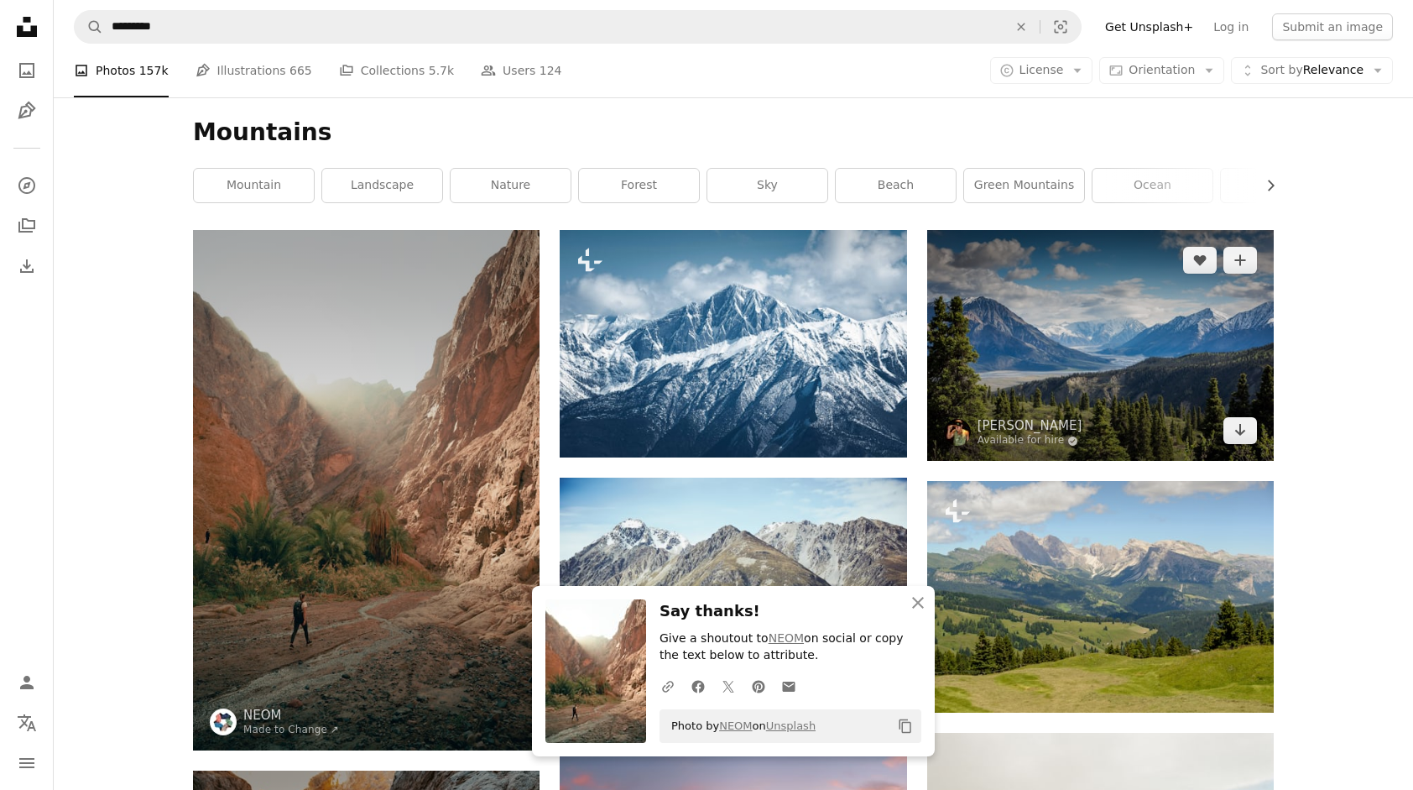
click at [1148, 321] on img at bounding box center [1100, 345] width 347 height 231
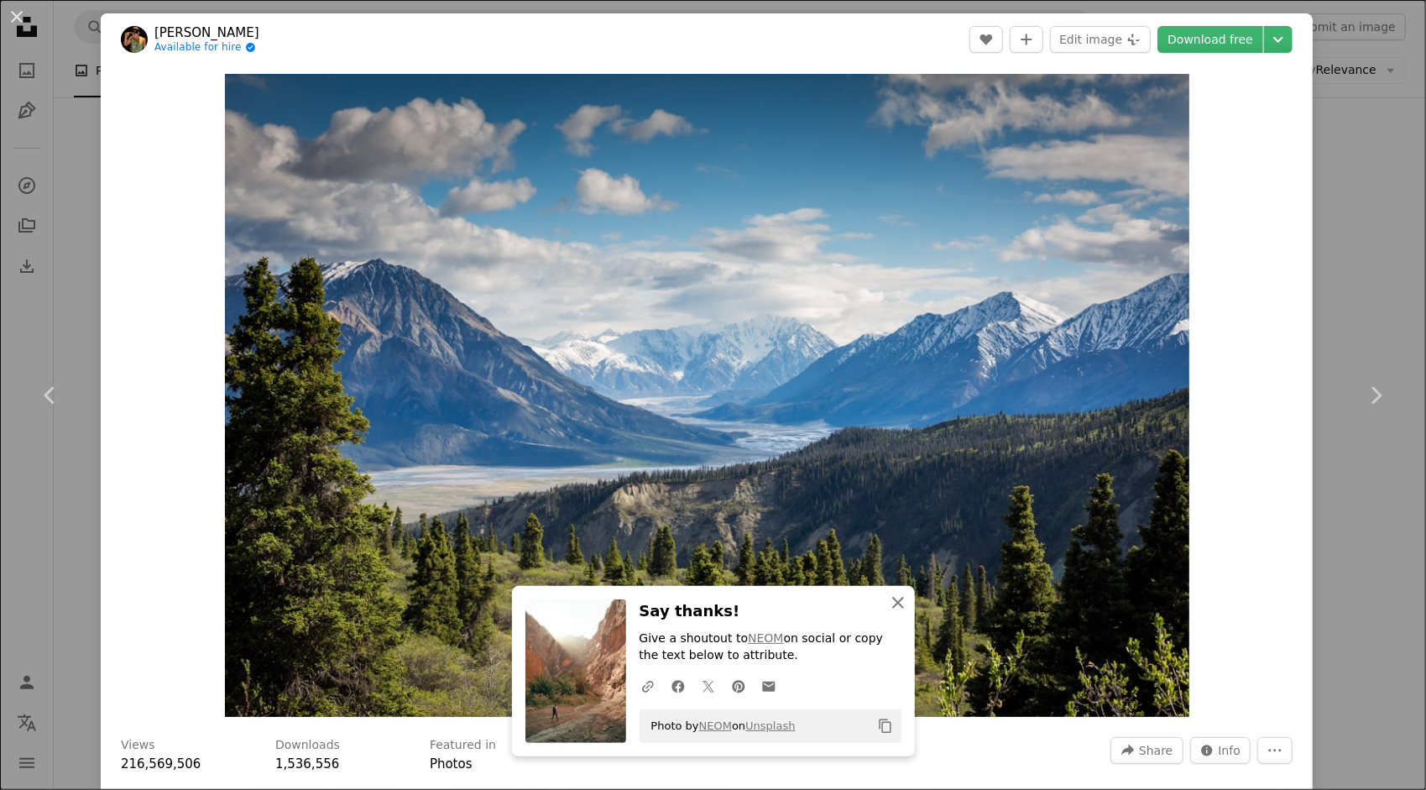
click at [899, 601] on icon "An X shape" at bounding box center [898, 602] width 20 height 20
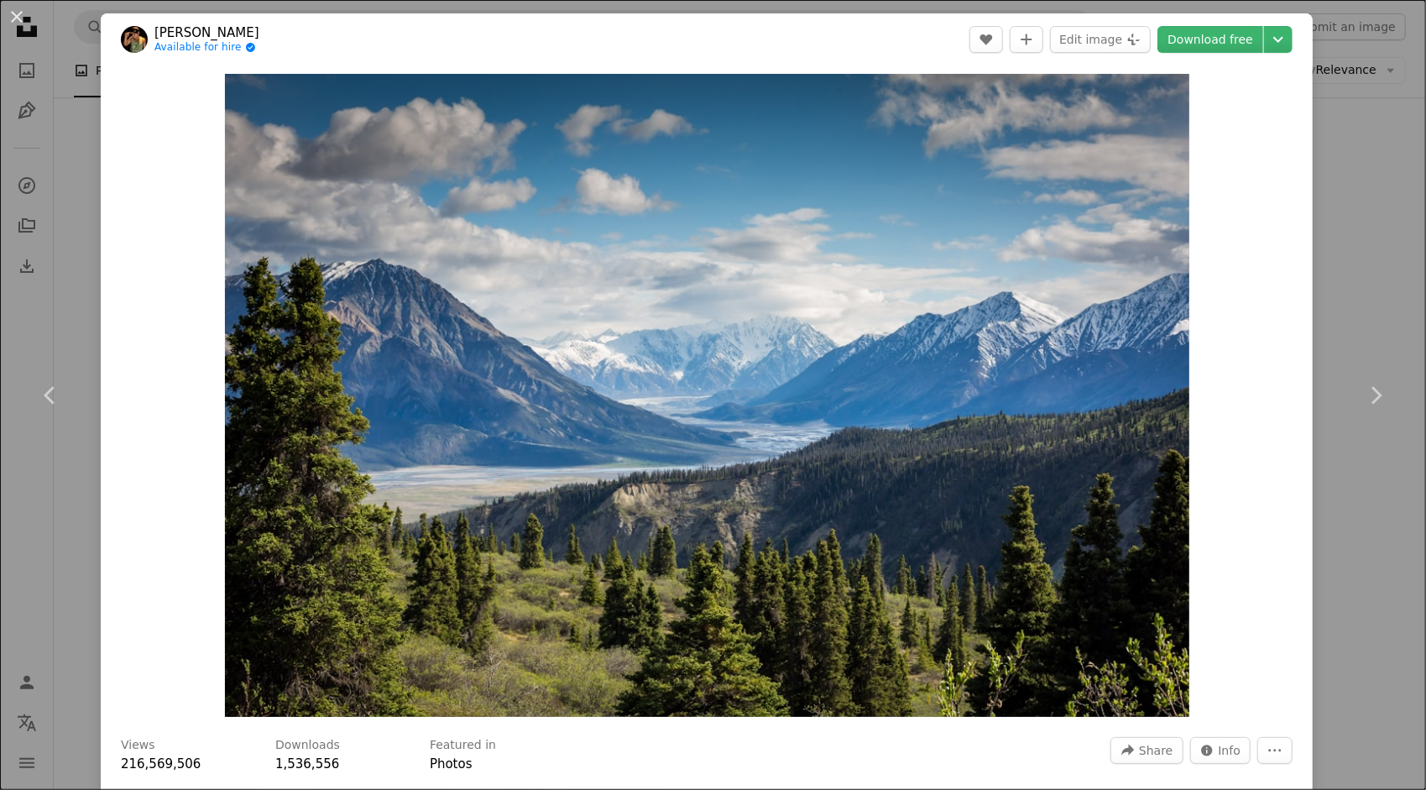
click at [1327, 310] on div "An X shape Chevron left Chevron right [PERSON_NAME] Available for hire A checkm…" at bounding box center [713, 395] width 1426 height 790
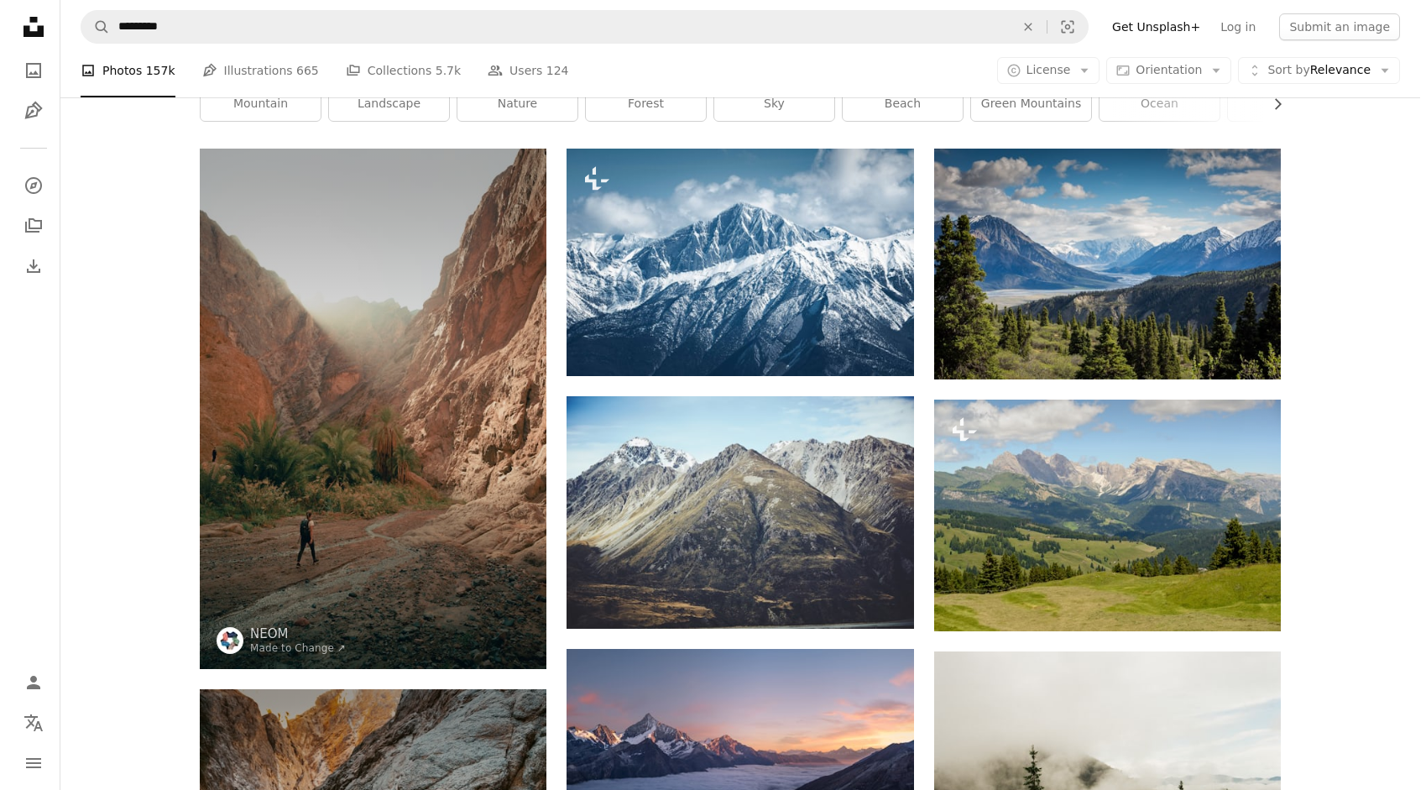
scroll to position [84, 0]
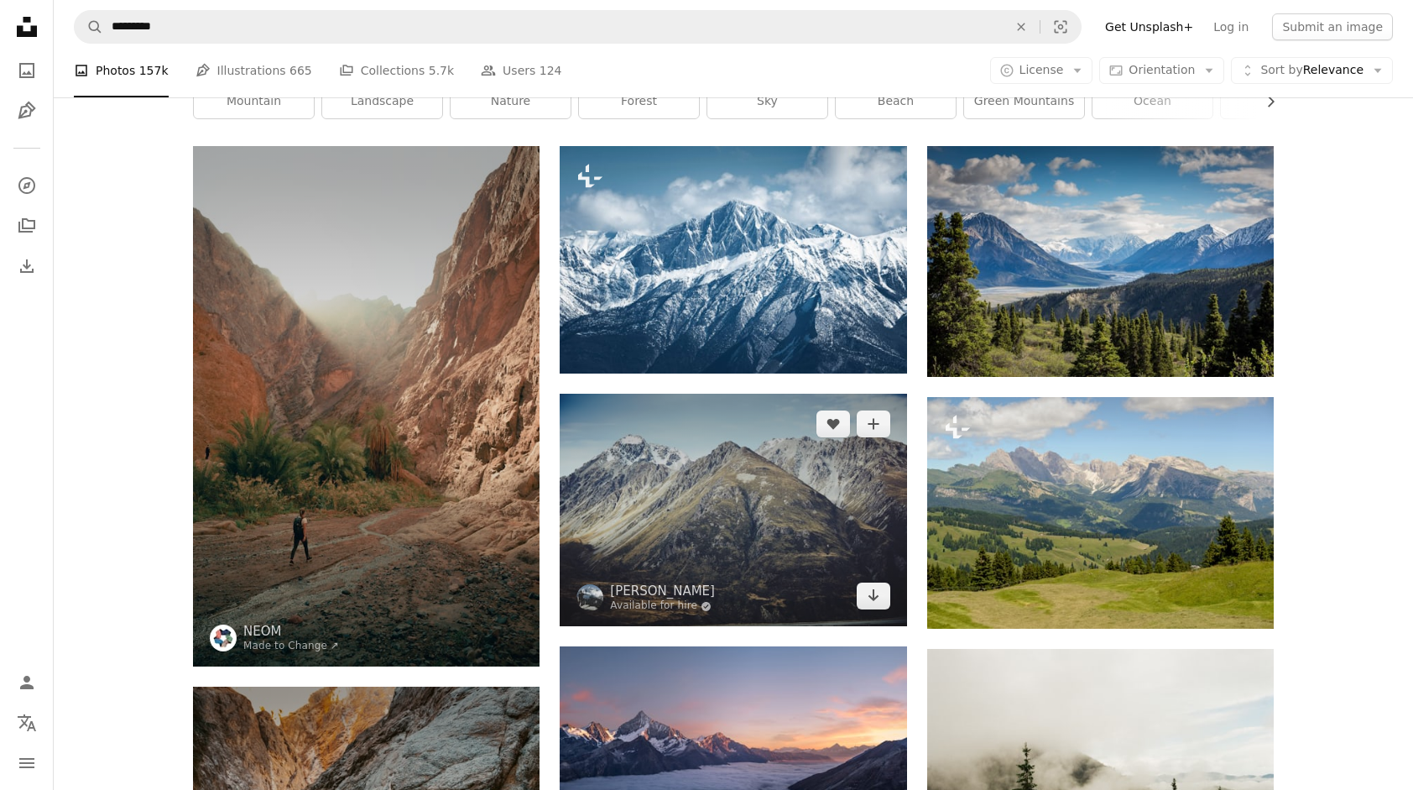
click at [649, 555] on img at bounding box center [733, 510] width 347 height 232
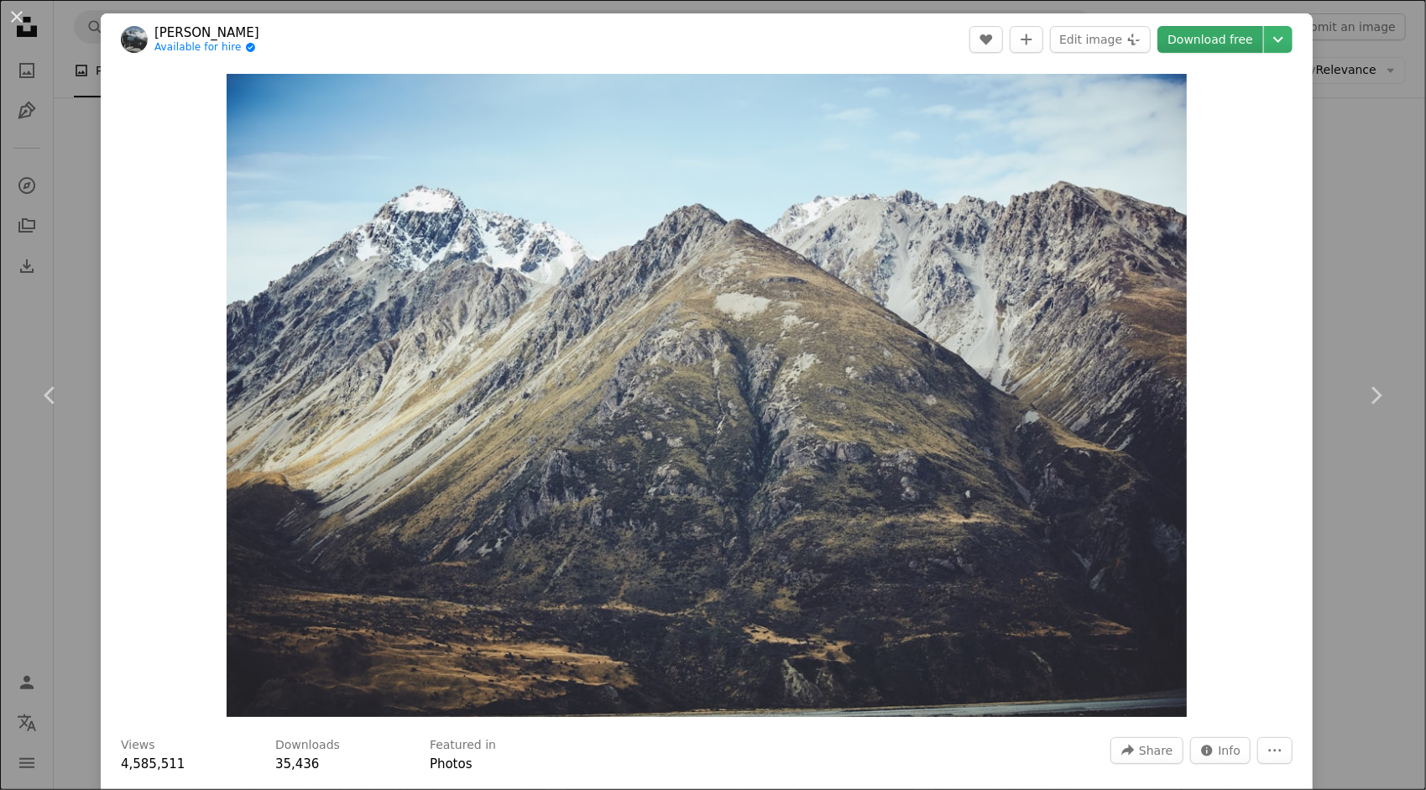
click at [1210, 26] on link "Download free" at bounding box center [1210, 39] width 106 height 27
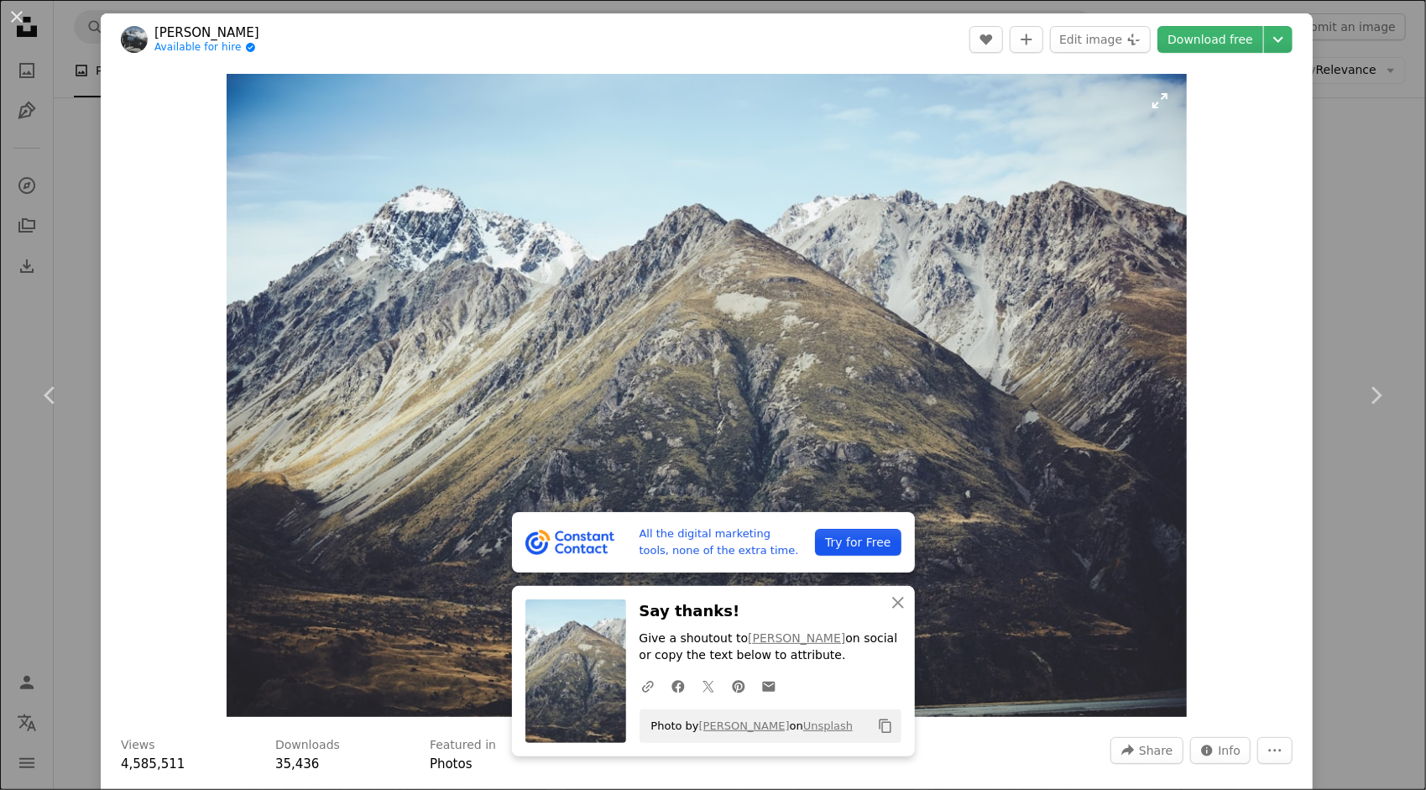
click at [1147, 477] on img "Zoom in on this image" at bounding box center [707, 395] width 960 height 643
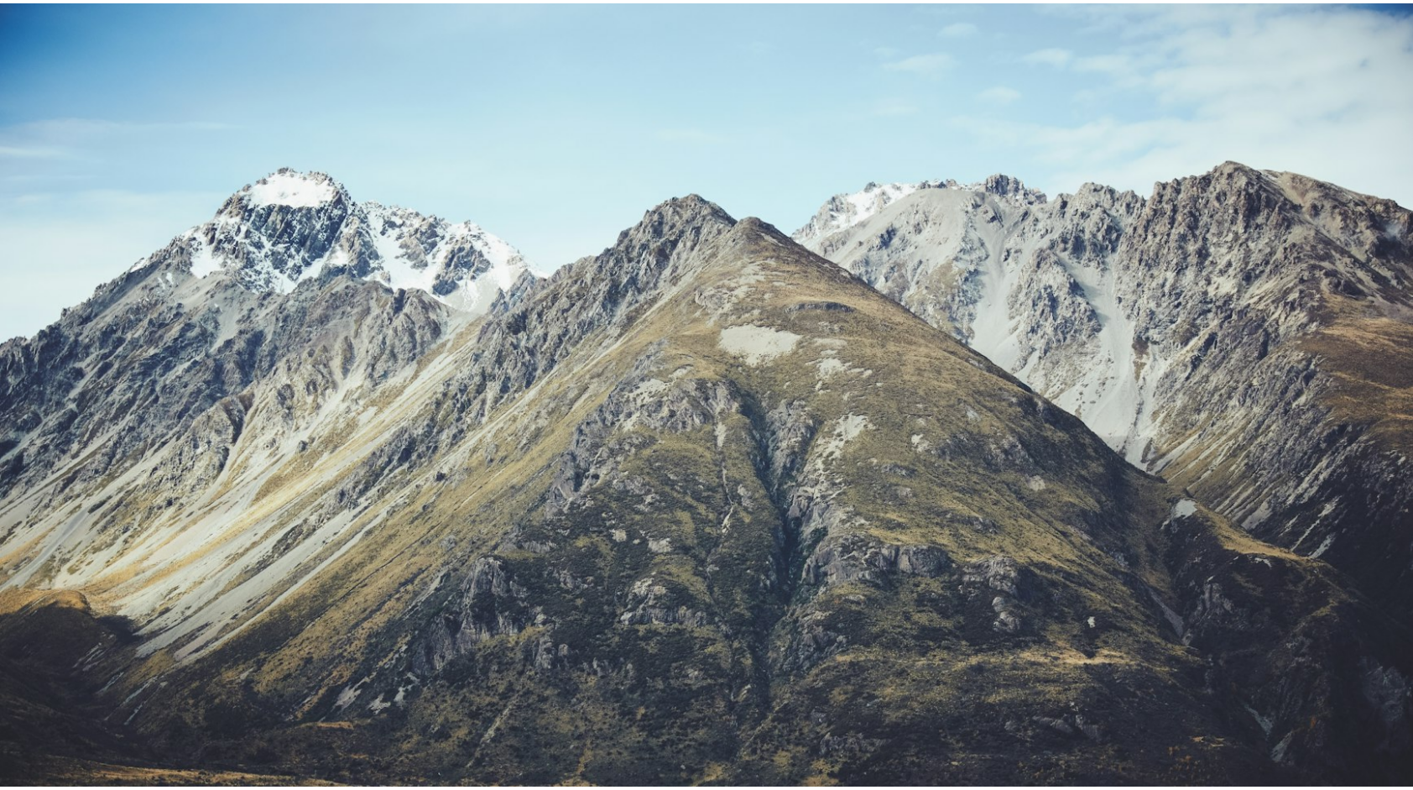
scroll to position [75, 0]
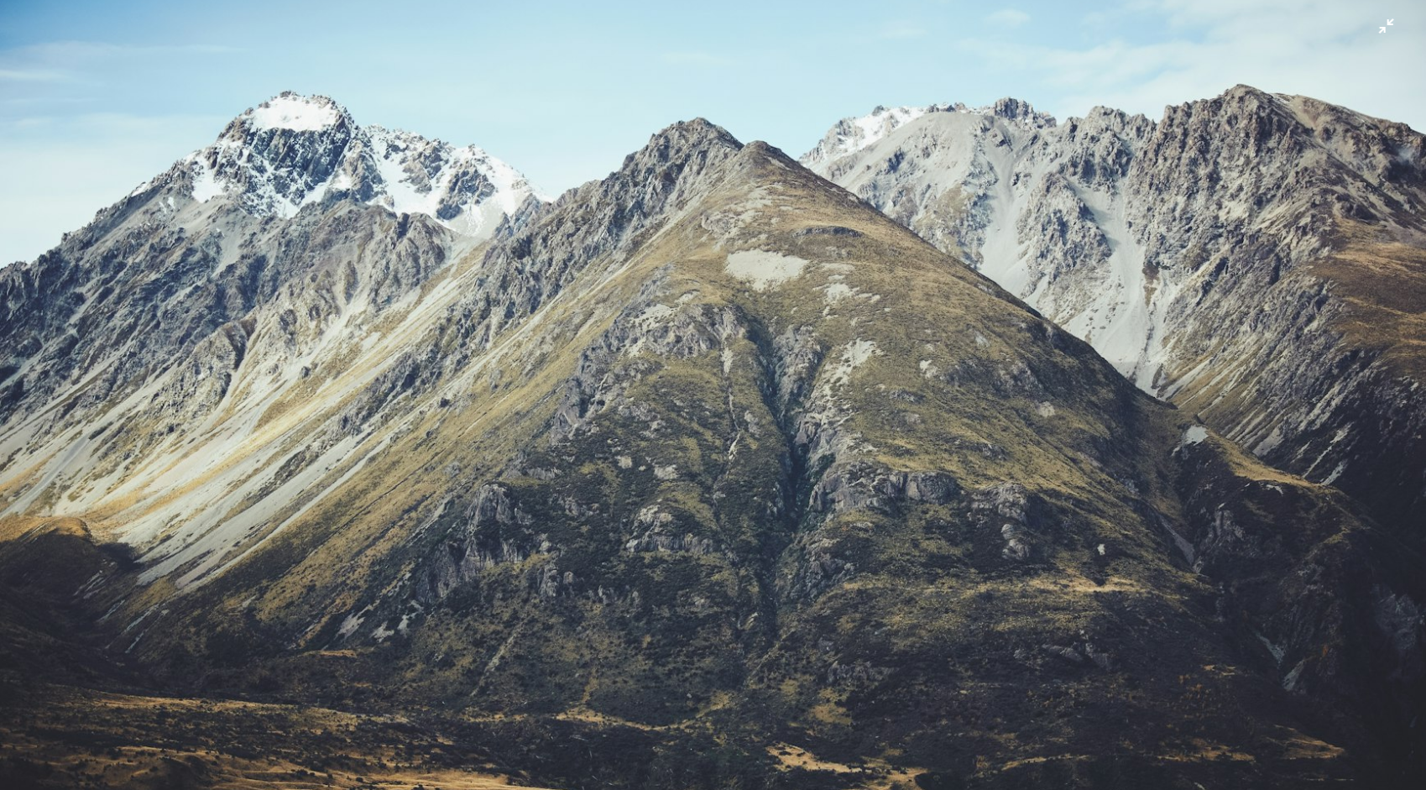
click at [1364, 35] on img "Zoom out on this image" at bounding box center [712, 402] width 1427 height 956
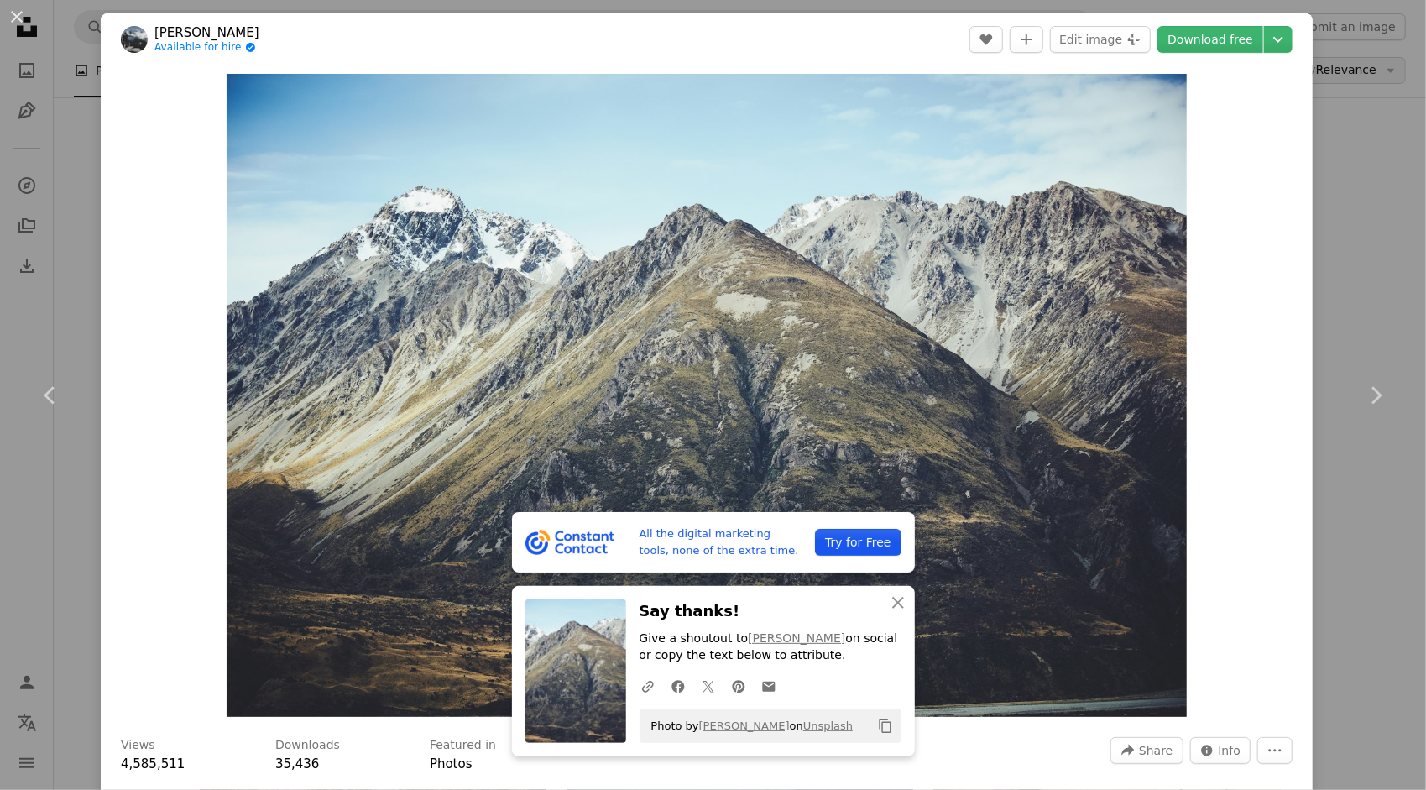
click at [1340, 75] on div "An X shape Chevron left Chevron right All the digital marketing tools, none of …" at bounding box center [713, 395] width 1426 height 790
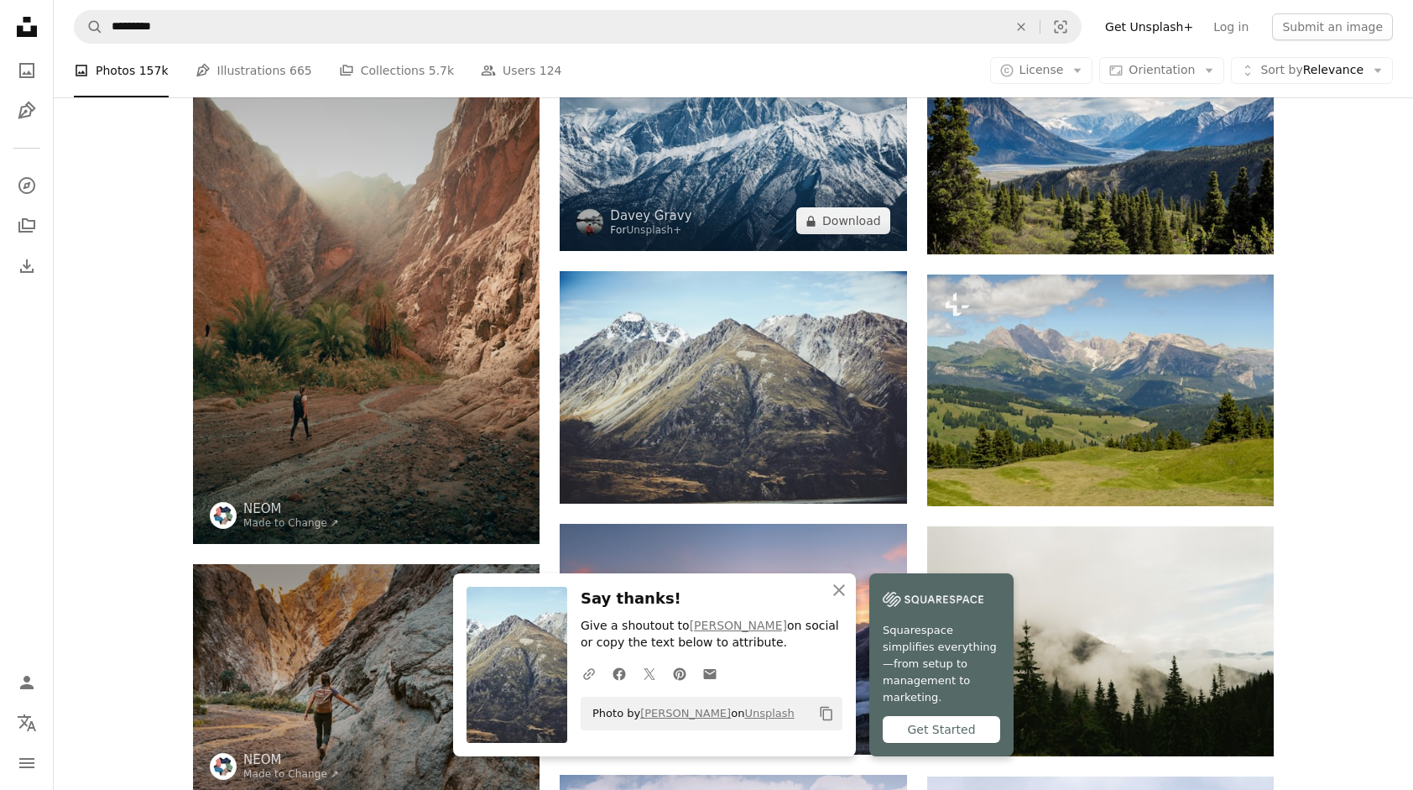
scroll to position [168, 0]
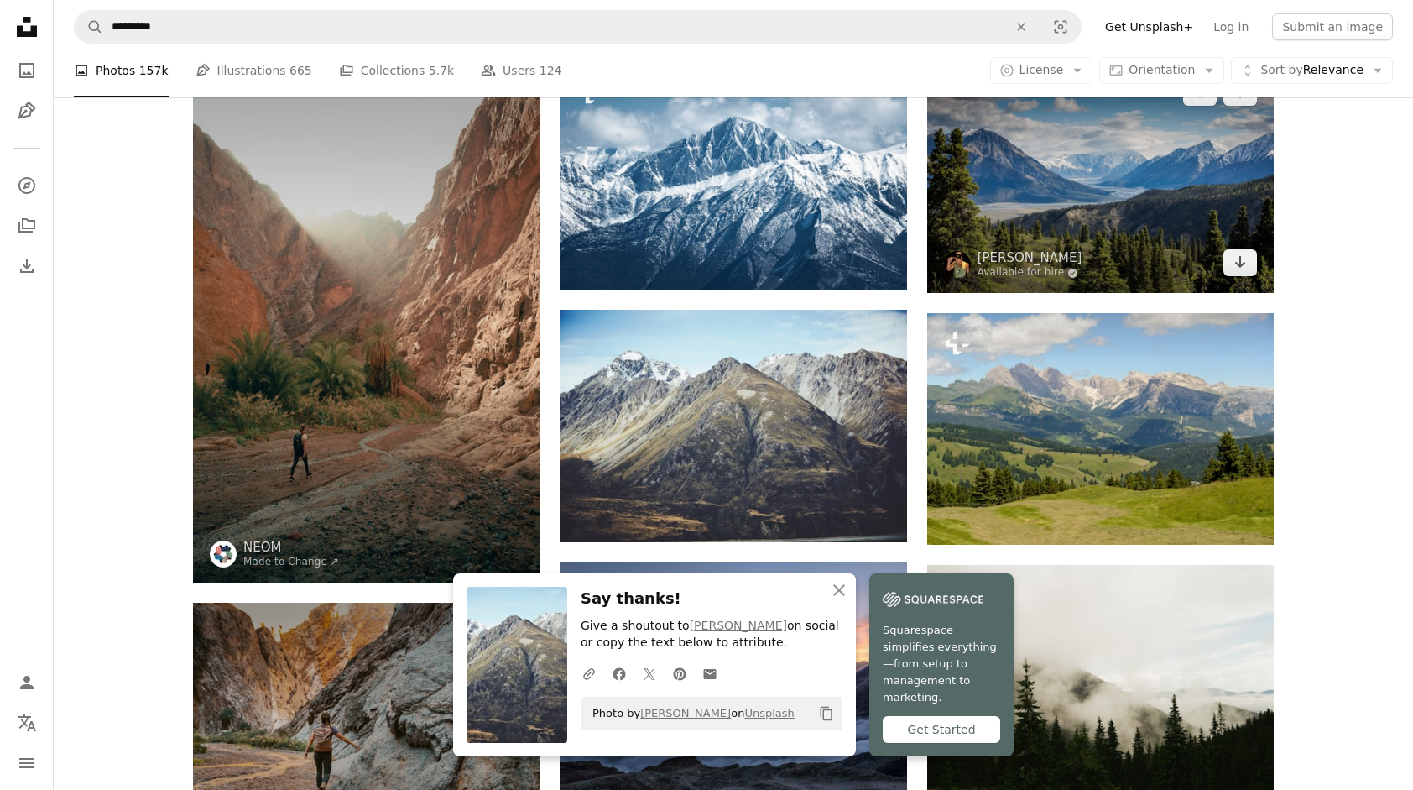
click at [1203, 210] on img at bounding box center [1100, 177] width 347 height 231
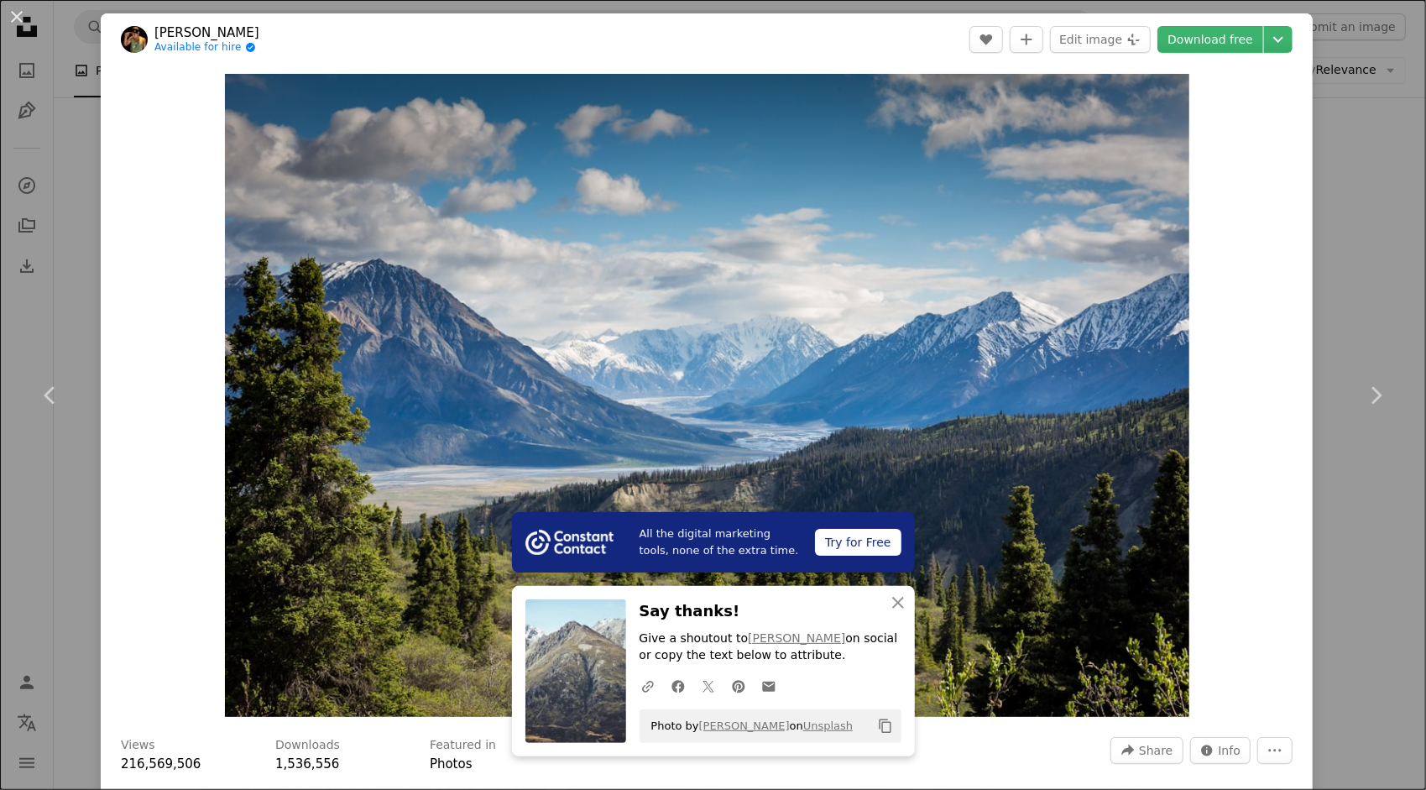
click at [1344, 285] on div "An X shape Chevron left Chevron right All the digital marketing tools, none of …" at bounding box center [713, 395] width 1426 height 790
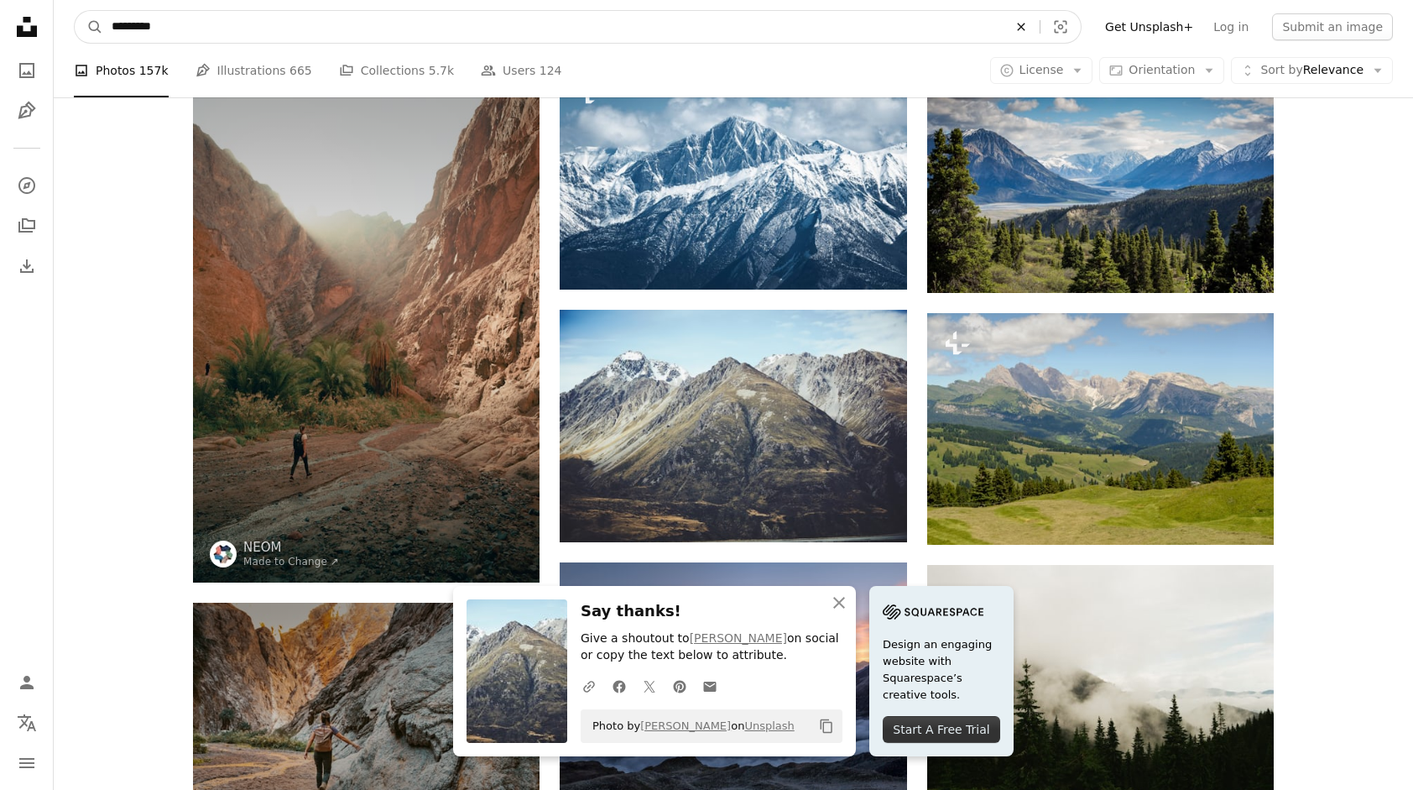
click at [1040, 22] on icon "An X shape" at bounding box center [1021, 26] width 37 height 13
type input "*****"
click at [75, 11] on button "A magnifying glass" at bounding box center [89, 27] width 29 height 32
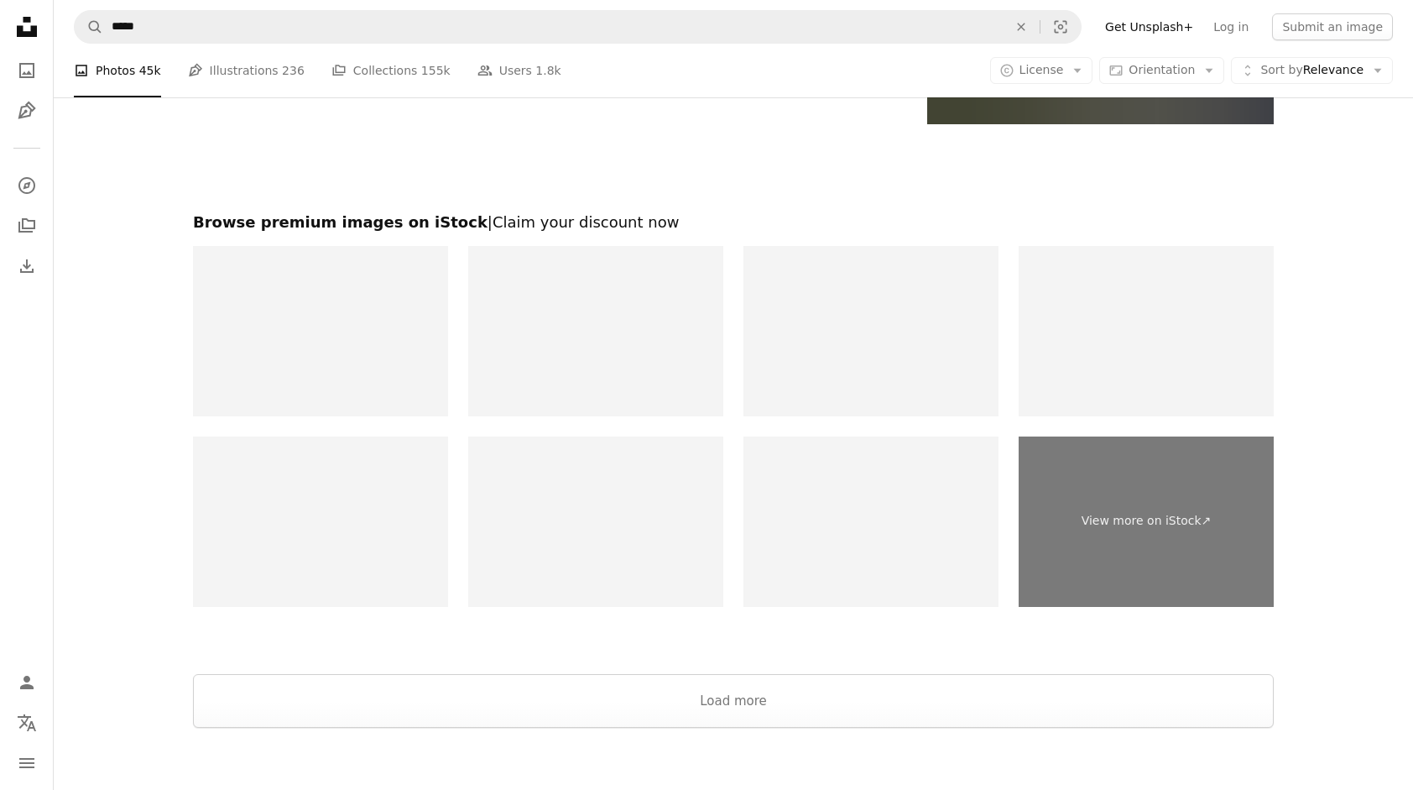
scroll to position [3692, 0]
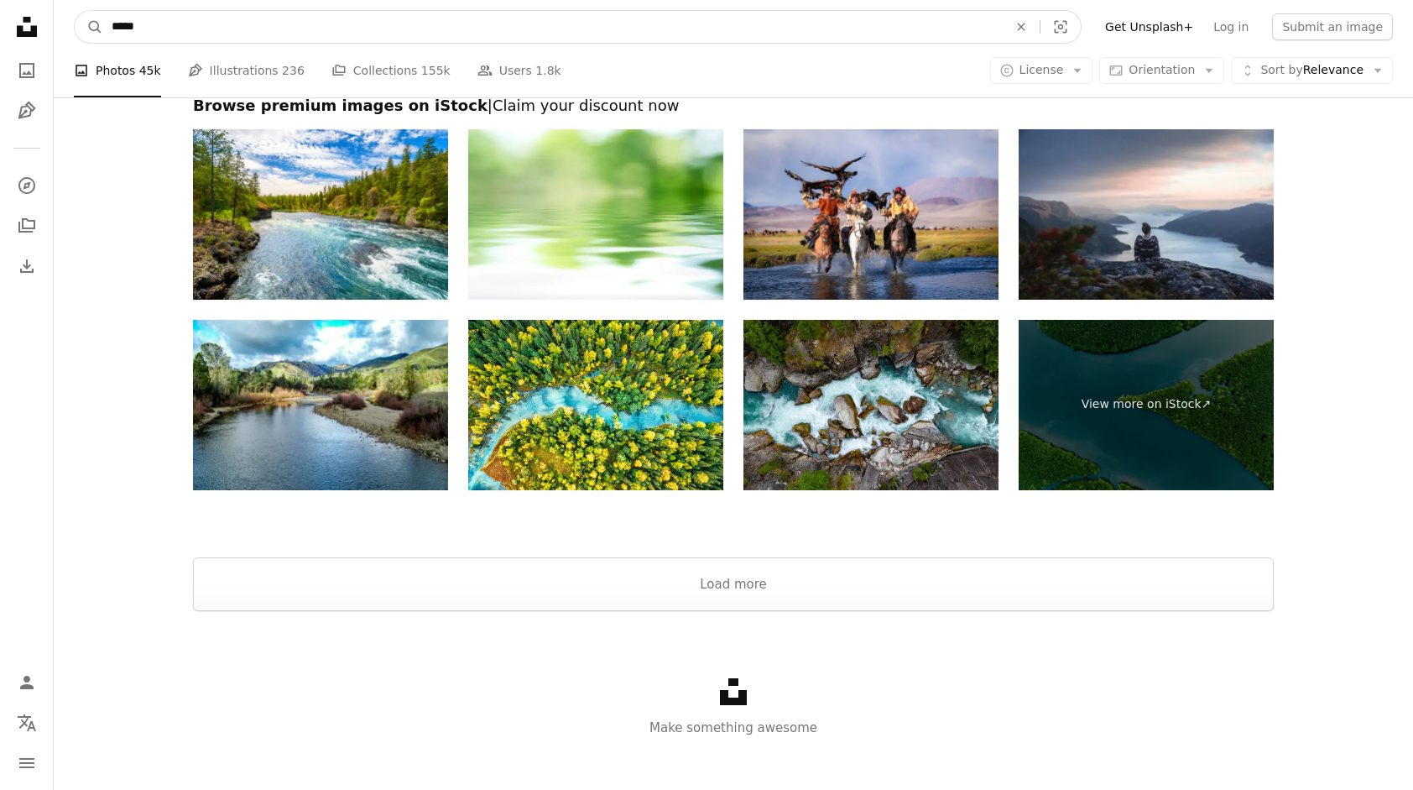
click at [577, 31] on input "*****" at bounding box center [552, 27] width 899 height 32
type input "*"
type input "*******"
click at [75, 11] on button "A magnifying glass" at bounding box center [89, 27] width 29 height 32
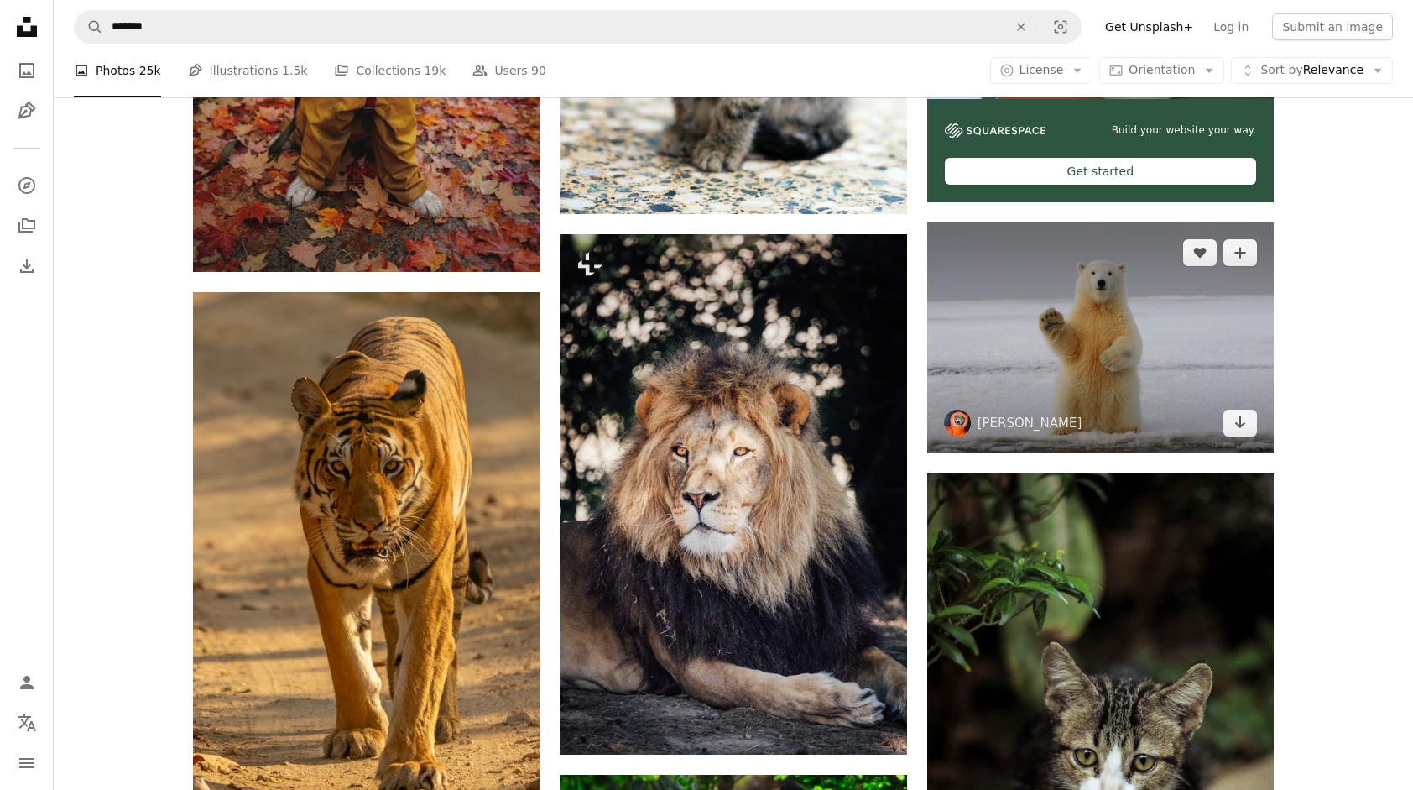
scroll to position [671, 0]
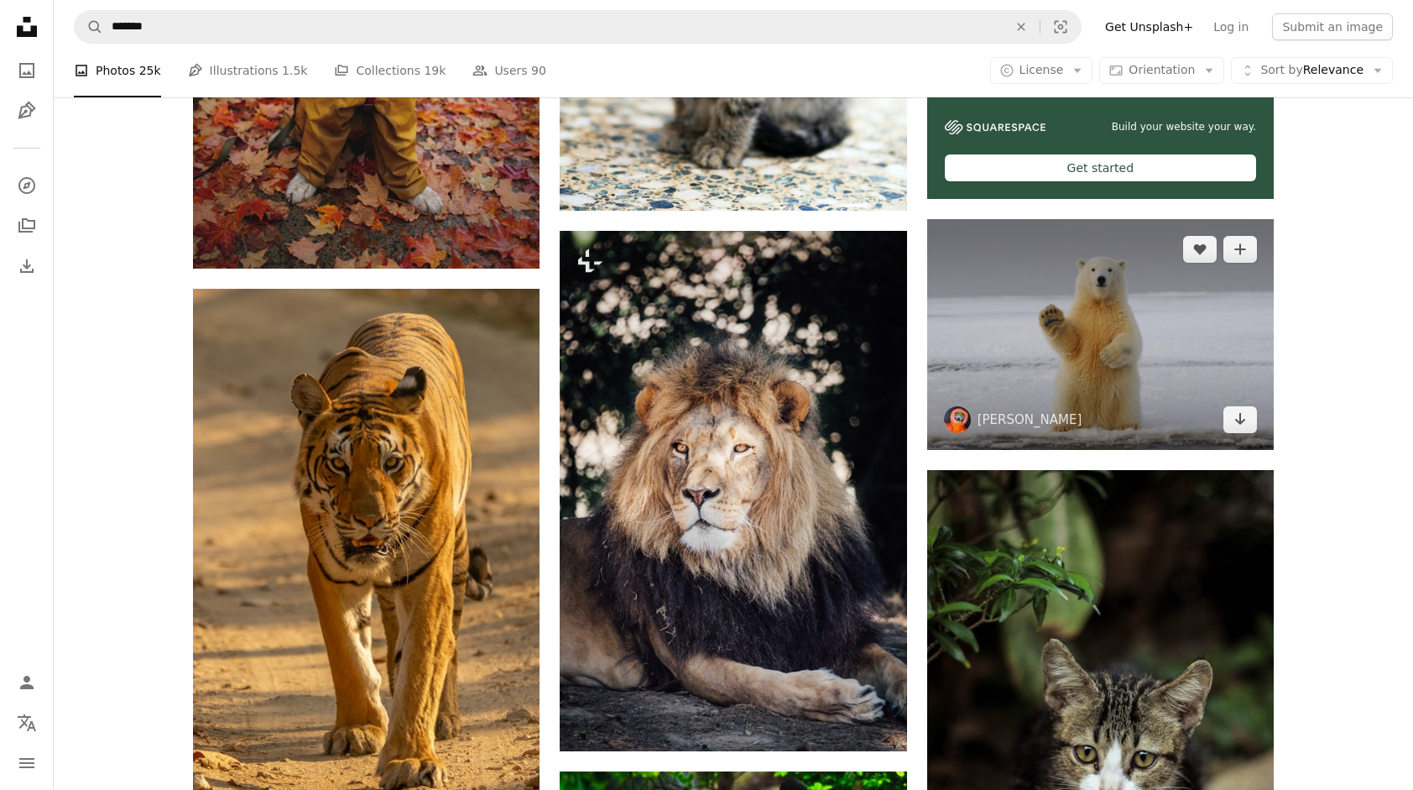
click at [1113, 353] on img at bounding box center [1100, 334] width 347 height 231
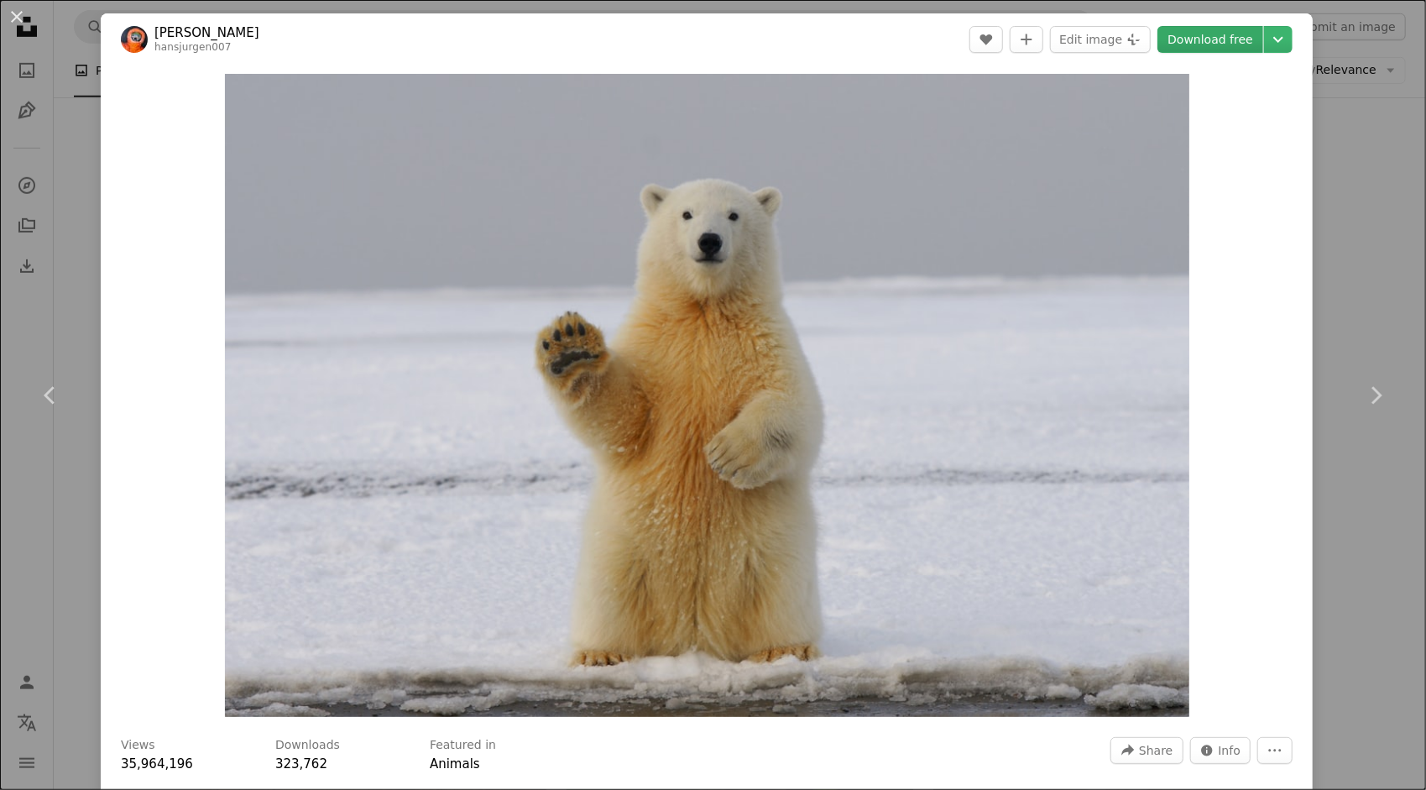
click at [1228, 44] on link "Download free" at bounding box center [1210, 39] width 106 height 27
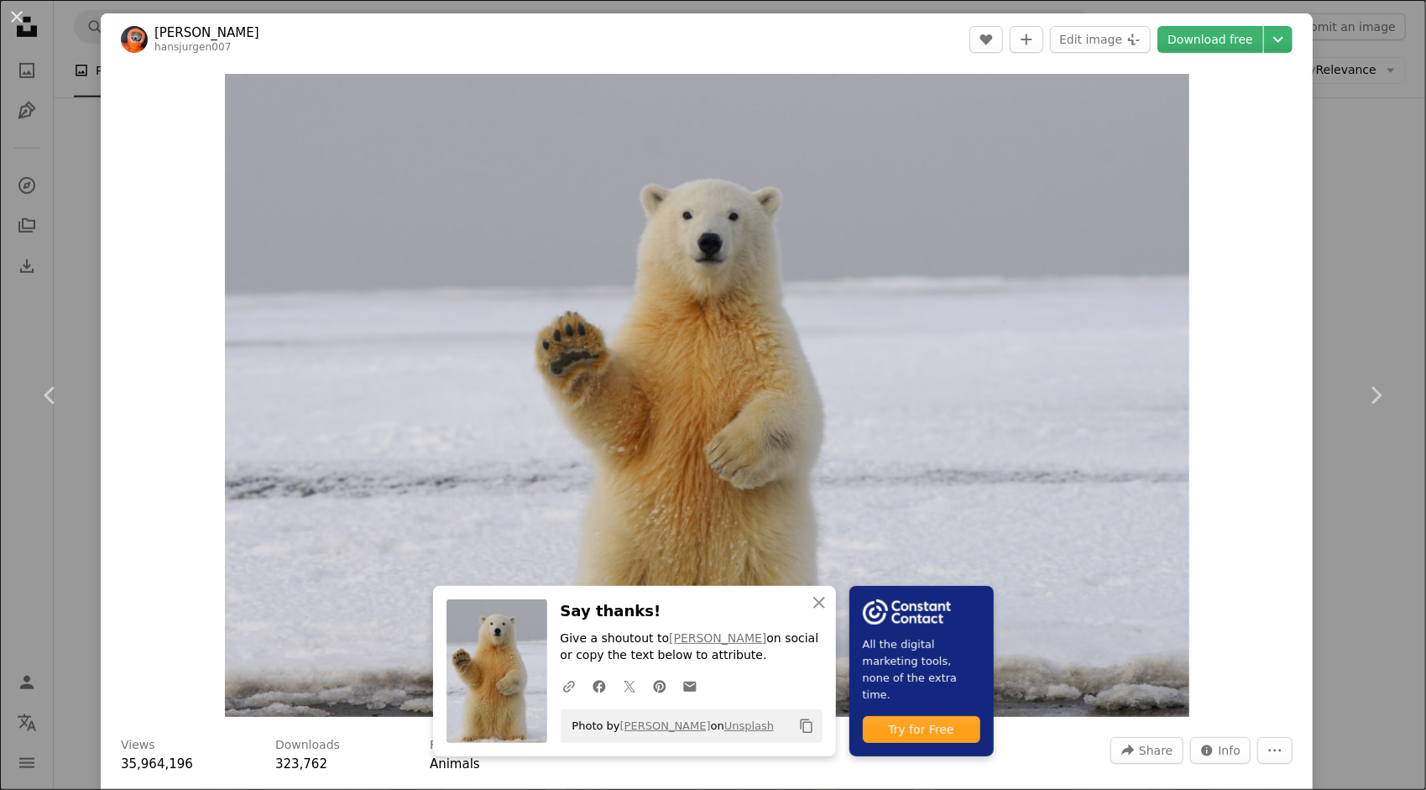
click at [1389, 124] on div "An X shape Chevron left Chevron right An X shape Close Say thanks! Give a shout…" at bounding box center [713, 395] width 1426 height 790
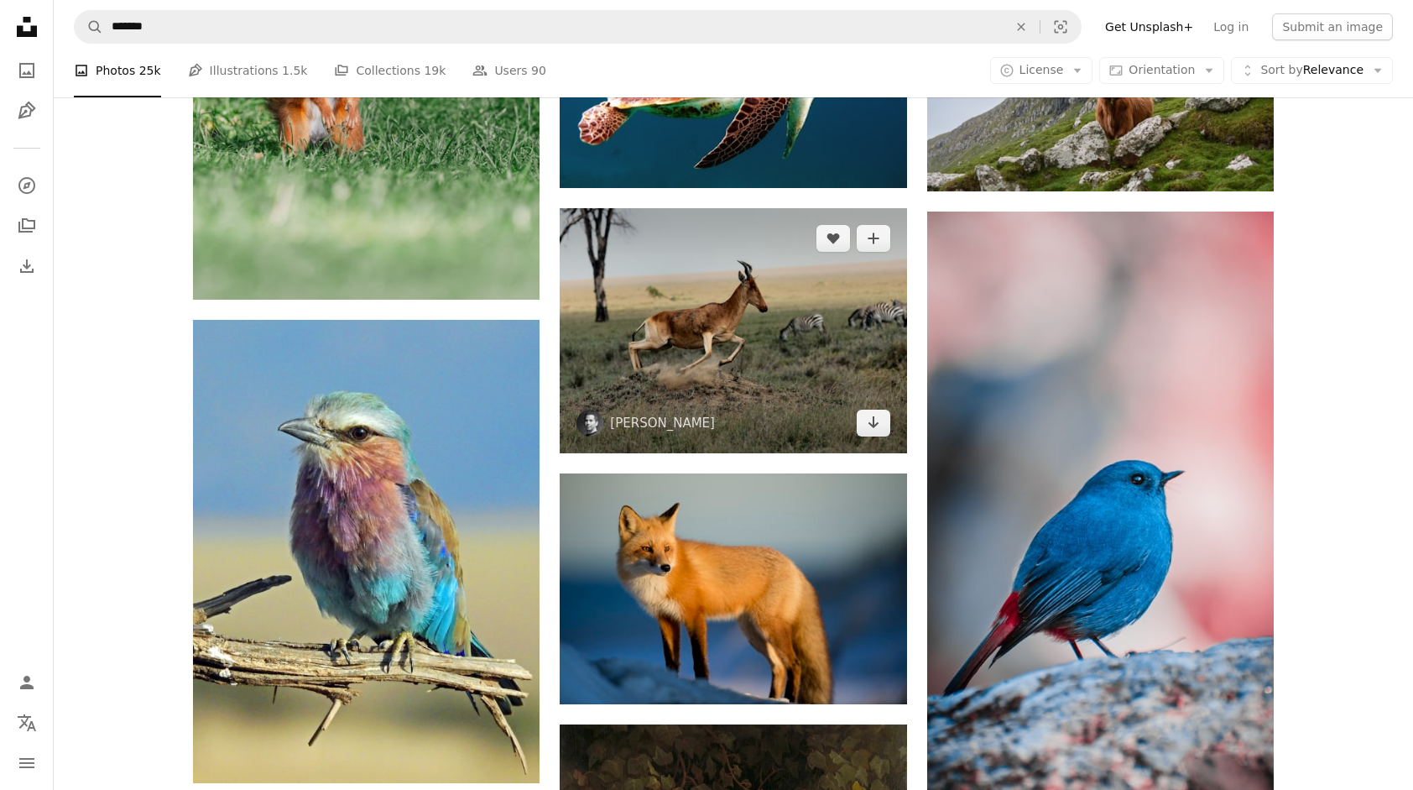
scroll to position [2265, 0]
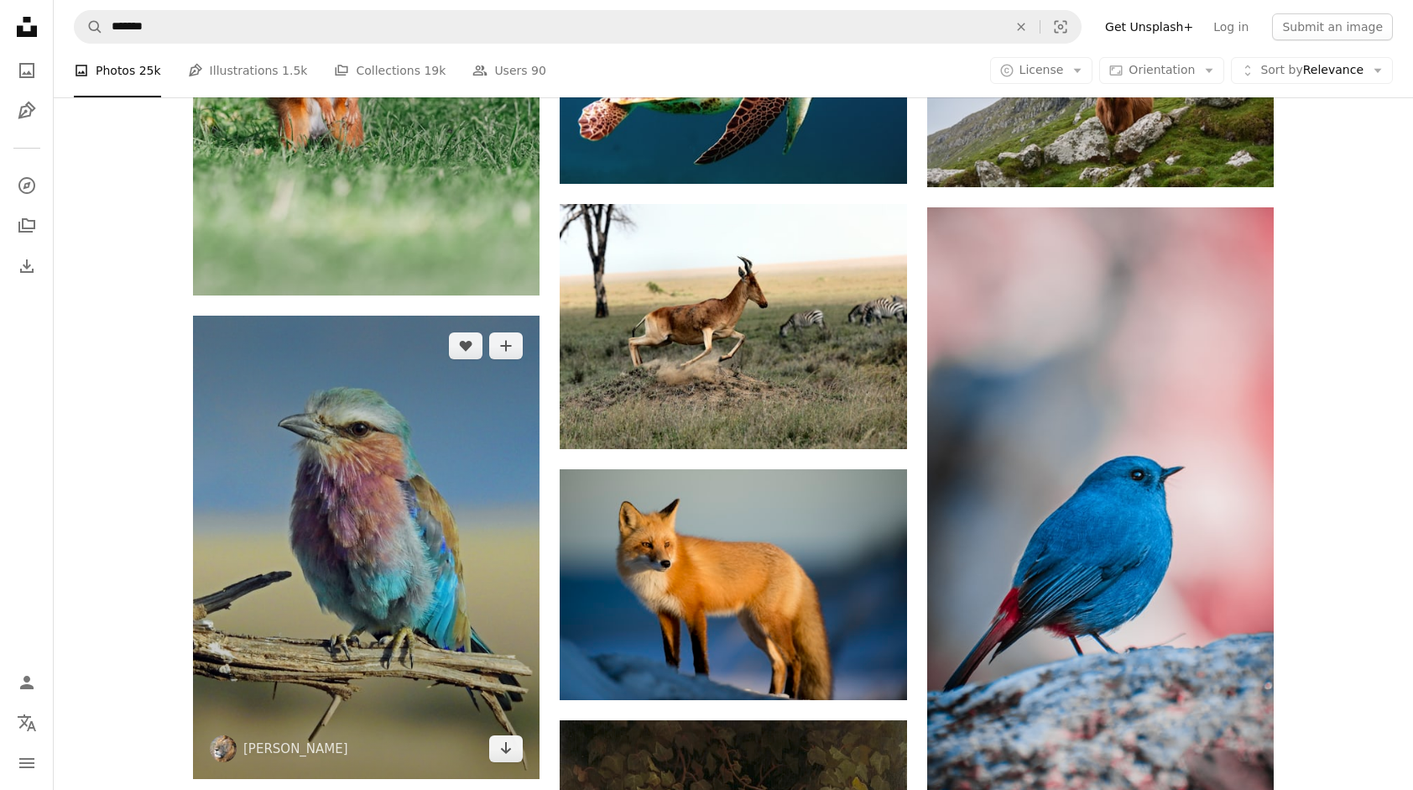
click at [344, 476] on img at bounding box center [366, 546] width 347 height 463
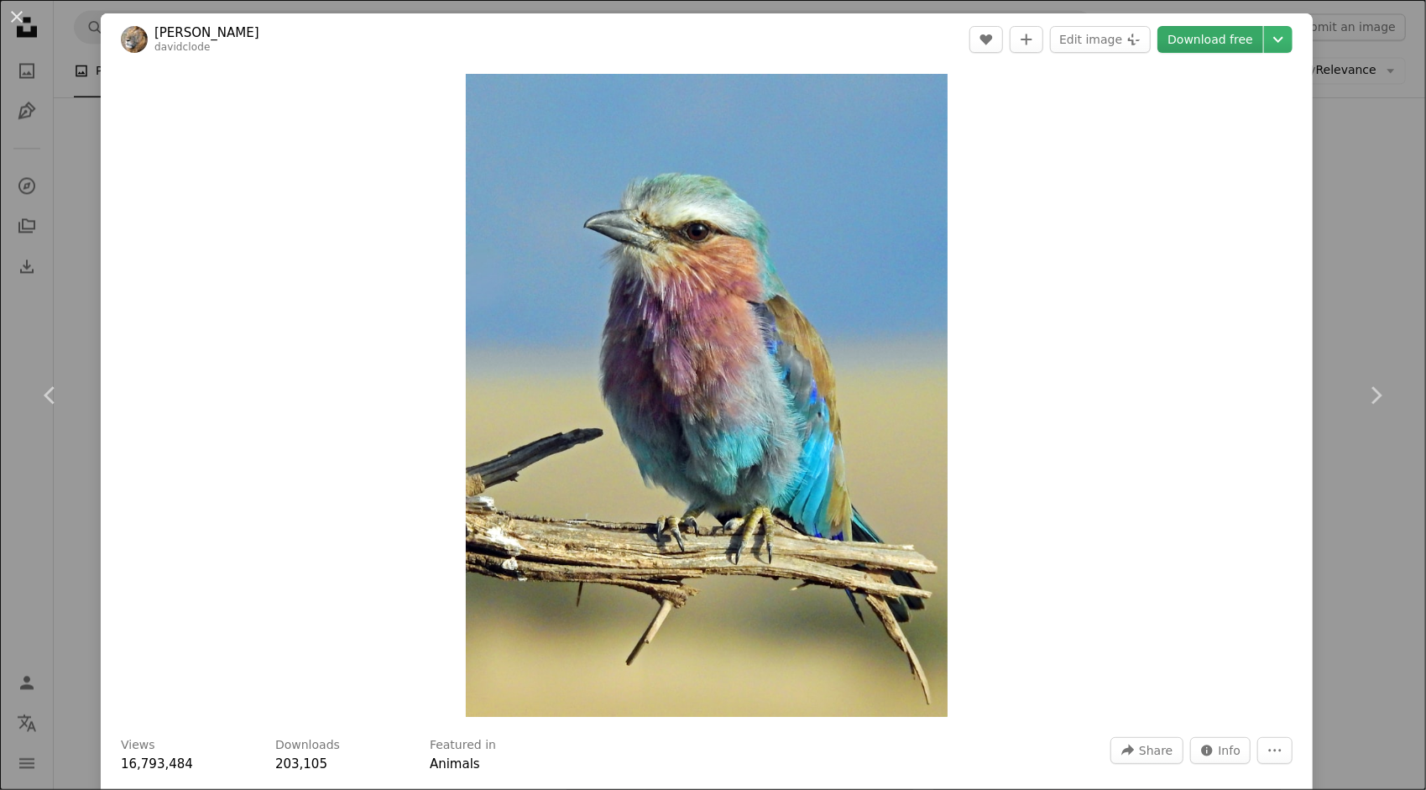
click at [1214, 40] on link "Download free" at bounding box center [1210, 39] width 106 height 27
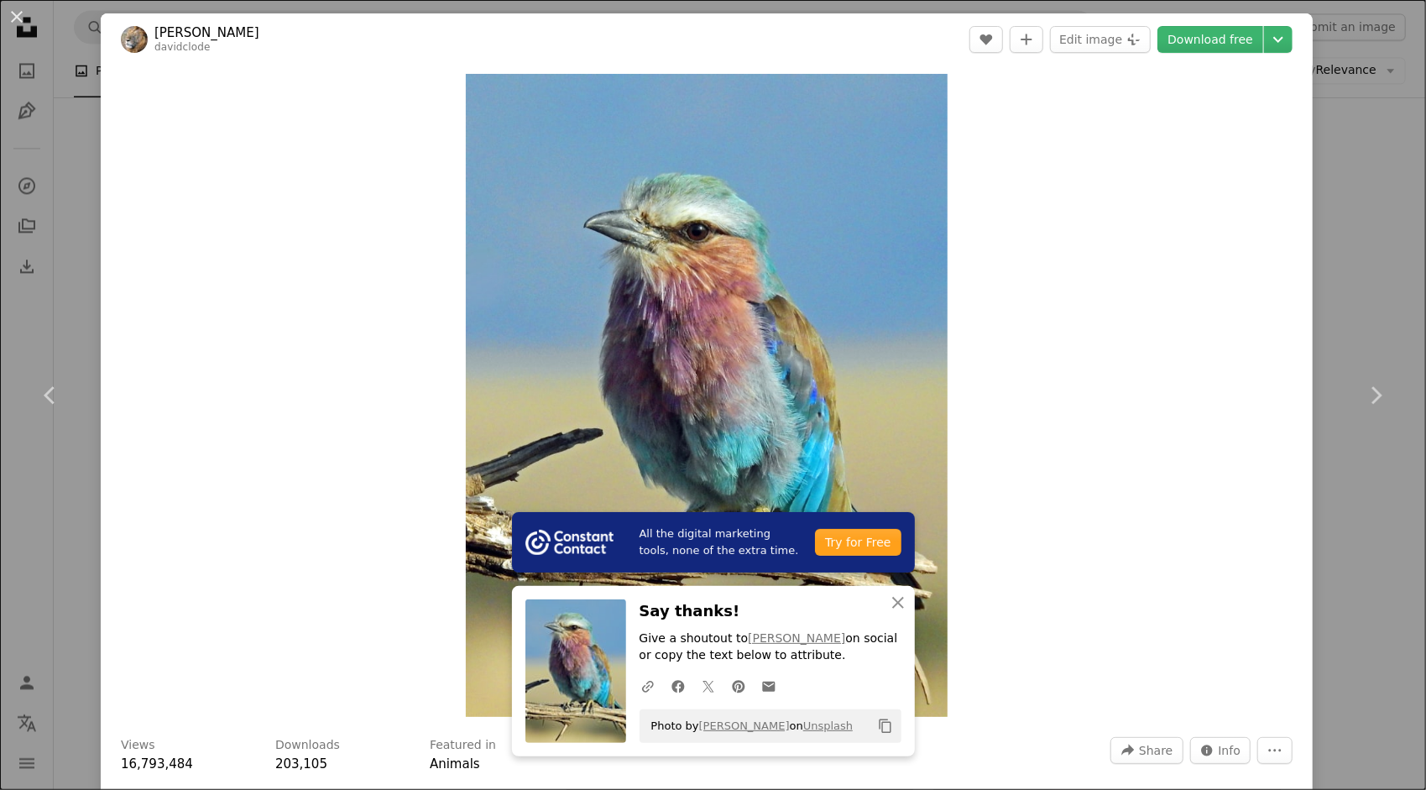
click at [1232, 512] on div "Zoom in" at bounding box center [707, 395] width 1212 height 660
click at [1322, 284] on div "An X shape Chevron left Chevron right All the digital marketing tools, none of …" at bounding box center [713, 395] width 1426 height 790
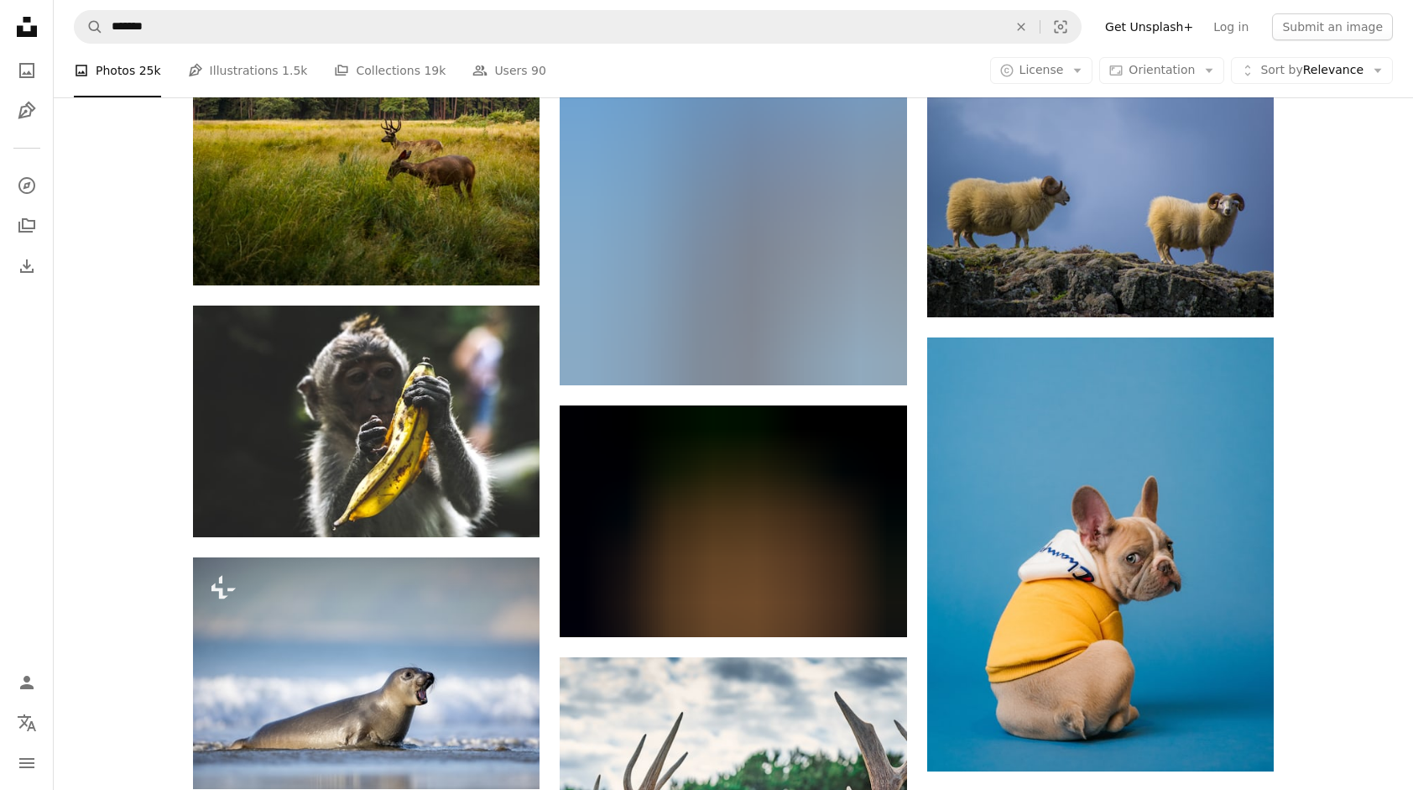
scroll to position [4028, 0]
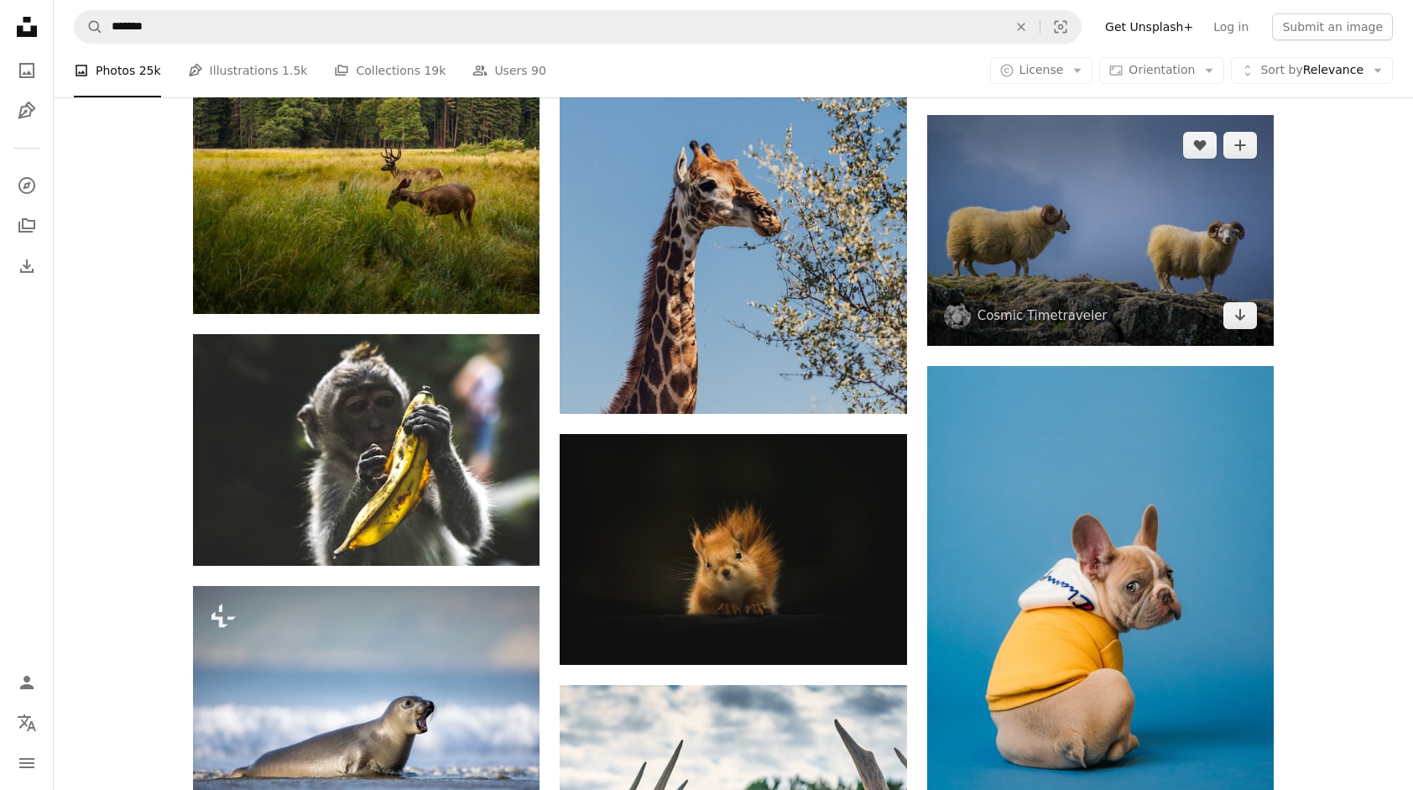
click at [1176, 216] on img at bounding box center [1100, 230] width 347 height 230
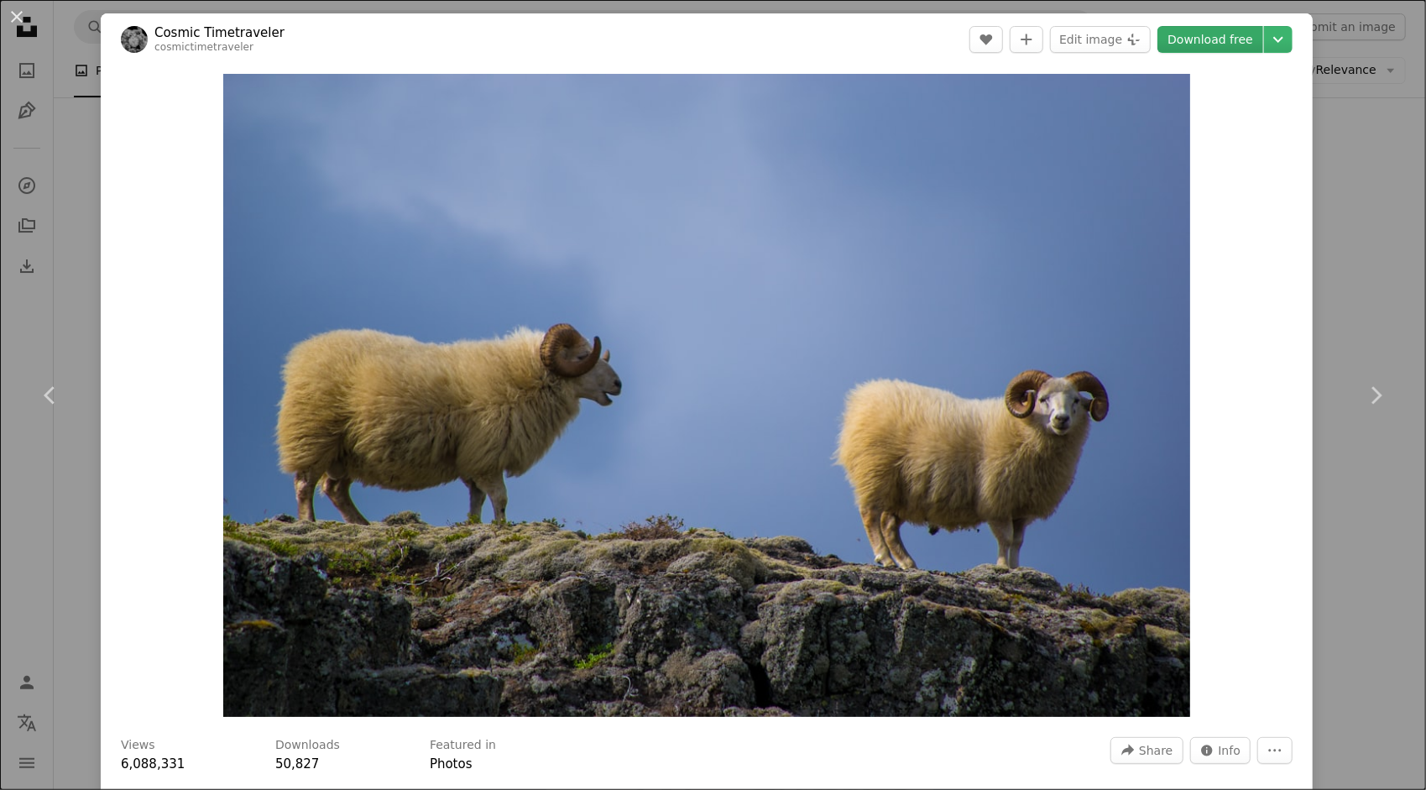
click at [1237, 50] on link "Download free" at bounding box center [1210, 39] width 106 height 27
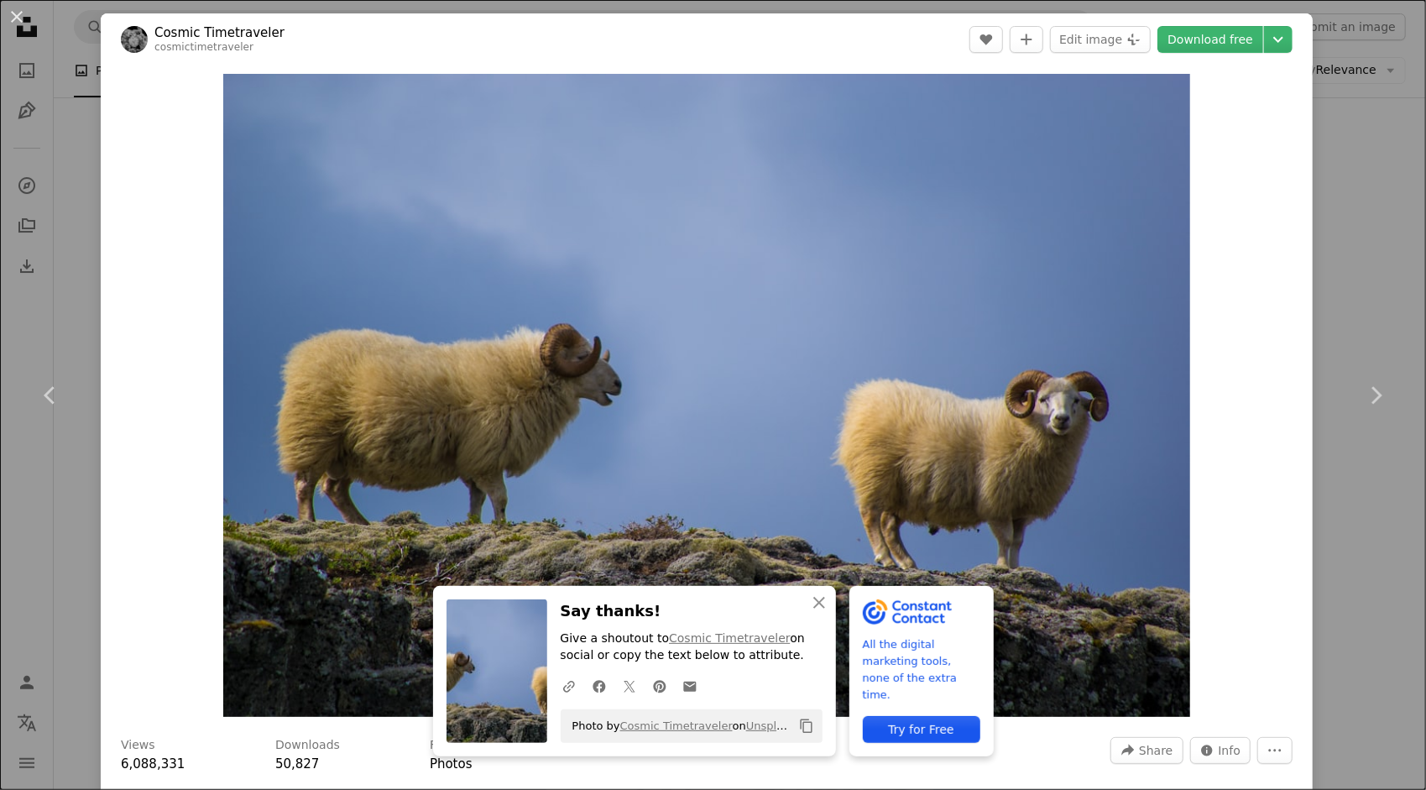
click at [1334, 34] on div "An X shape Chevron left Chevron right An X shape Close Say thanks! Give a shout…" at bounding box center [713, 395] width 1426 height 790
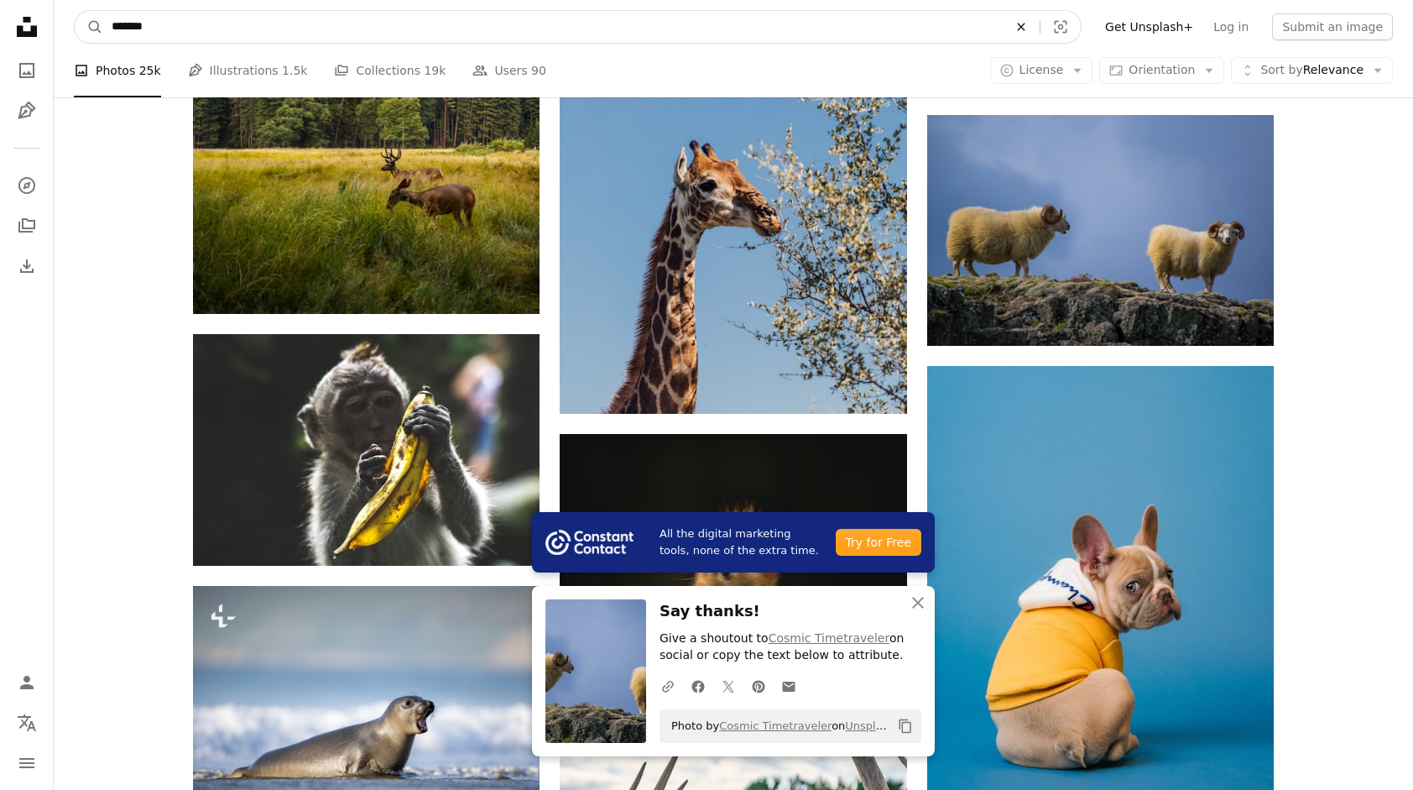
click at [1040, 29] on icon "An X shape" at bounding box center [1021, 26] width 37 height 13
type input "*******"
click button "A magnifying glass" at bounding box center [89, 27] width 29 height 32
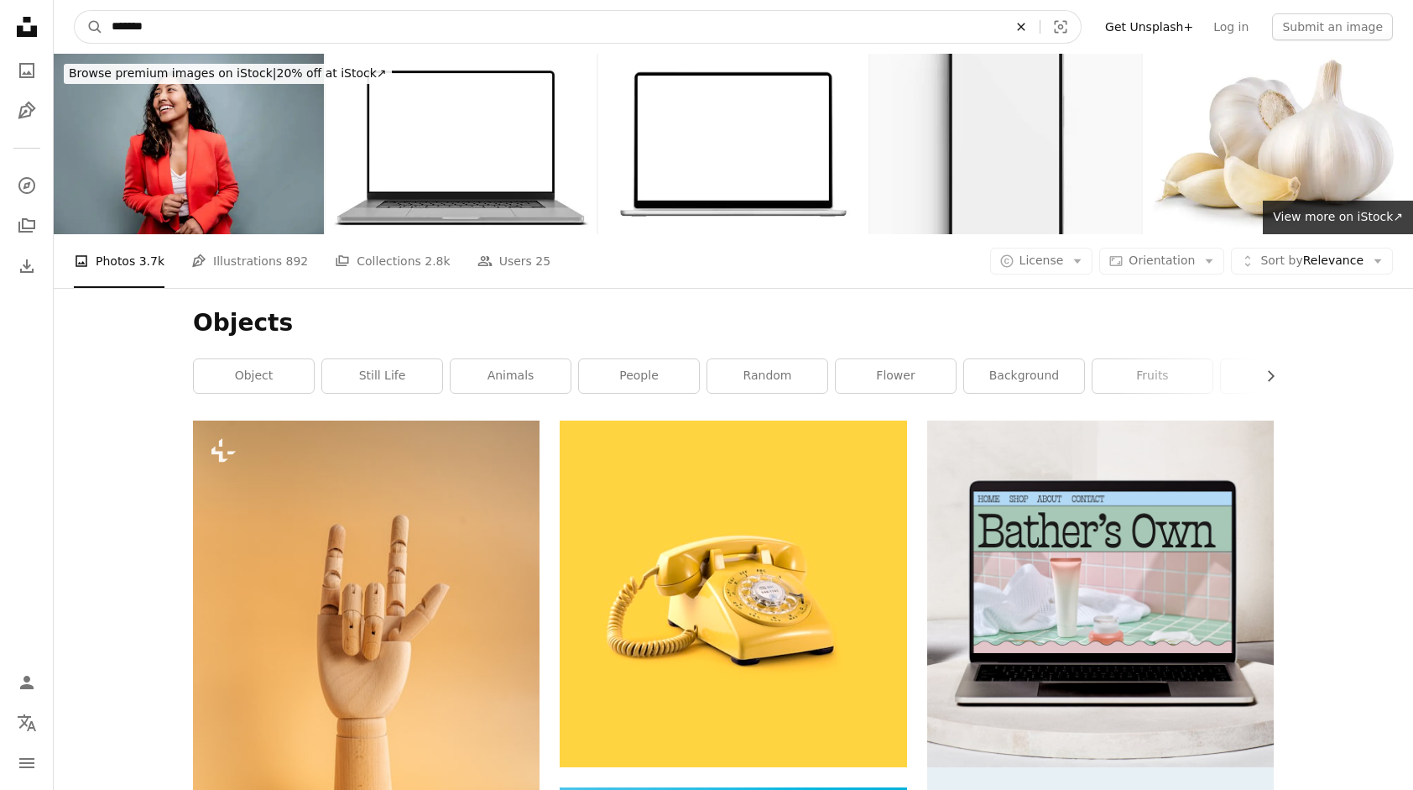
click at [1040, 26] on icon "An X shape" at bounding box center [1021, 26] width 37 height 13
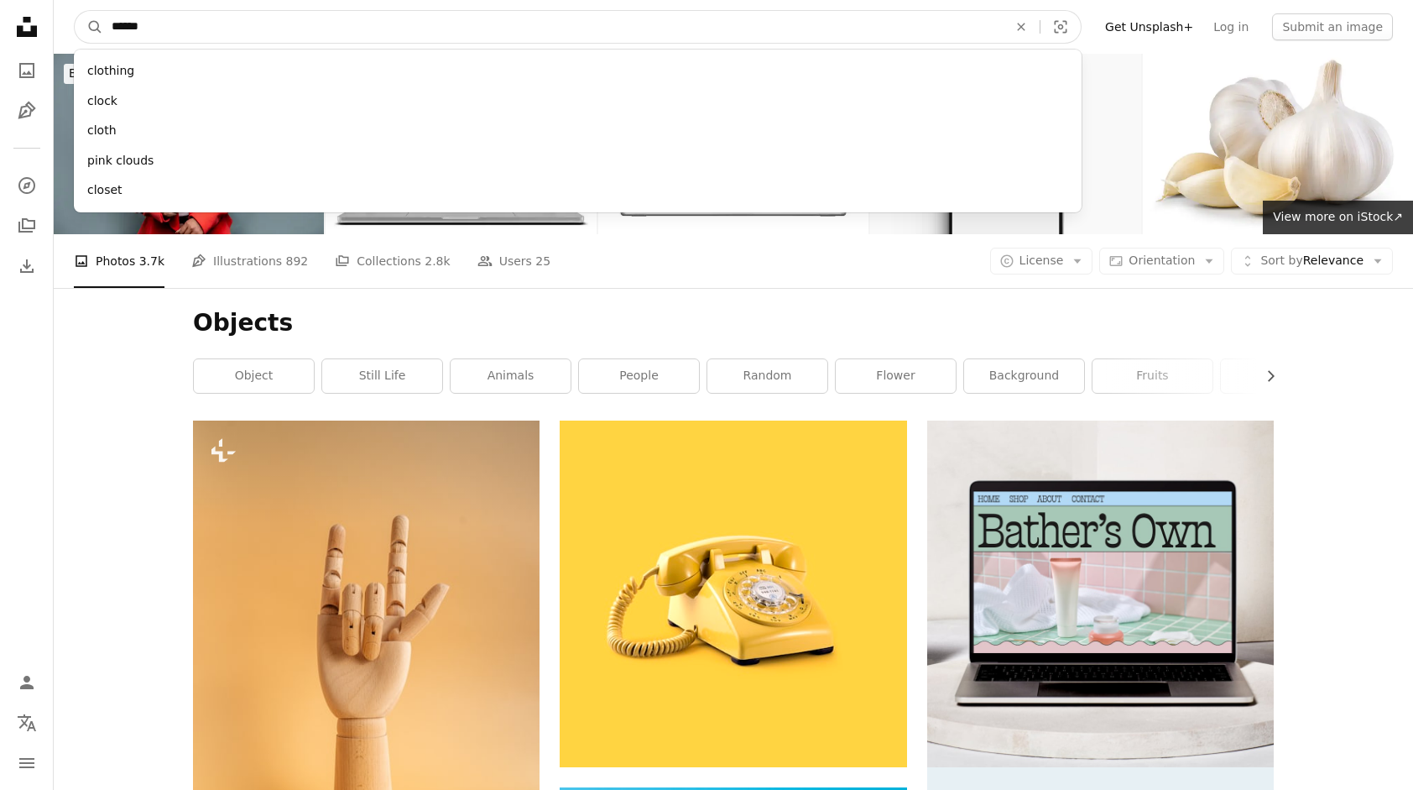
type input "*******"
click button "A magnifying glass" at bounding box center [89, 27] width 29 height 32
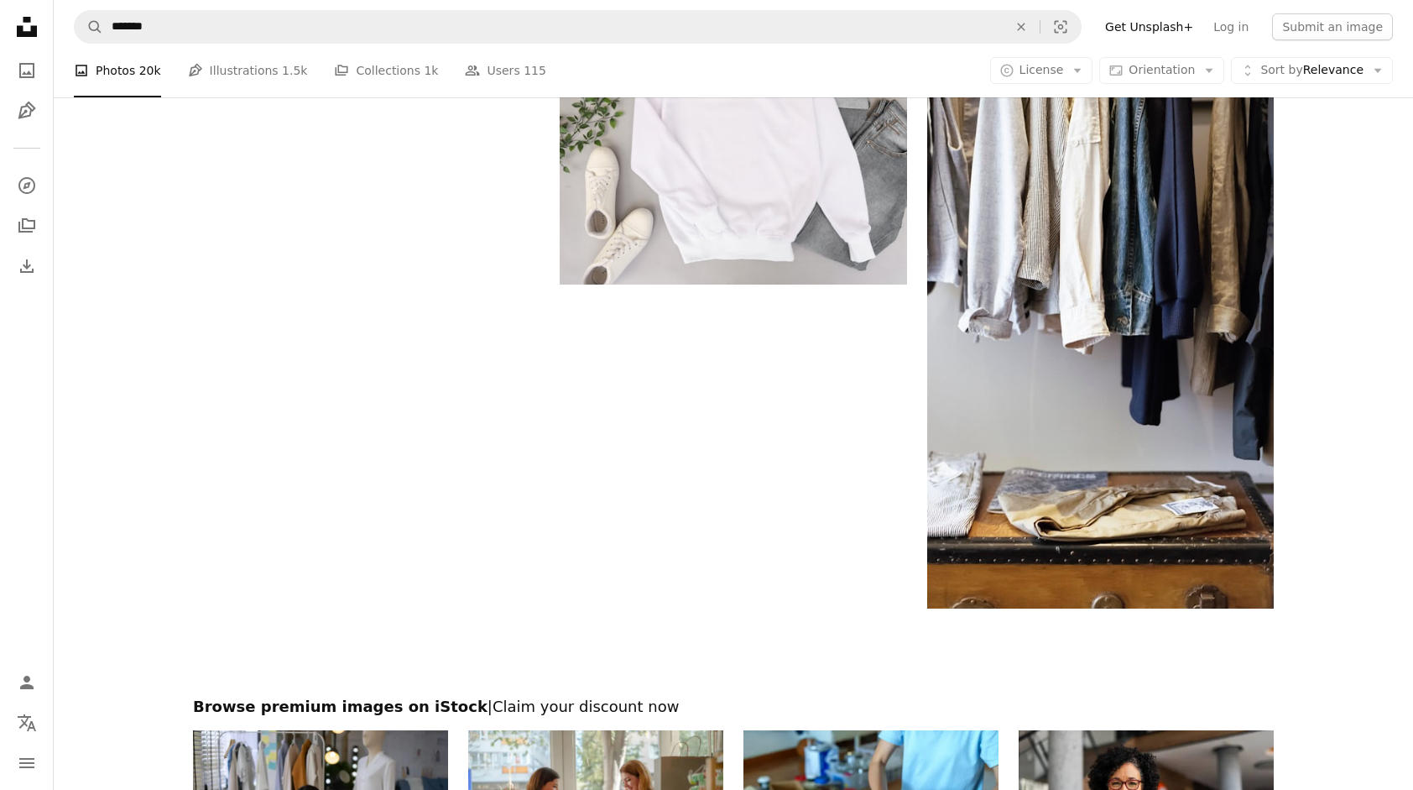
scroll to position [3608, 0]
